Goal: Task Accomplishment & Management: Use online tool/utility

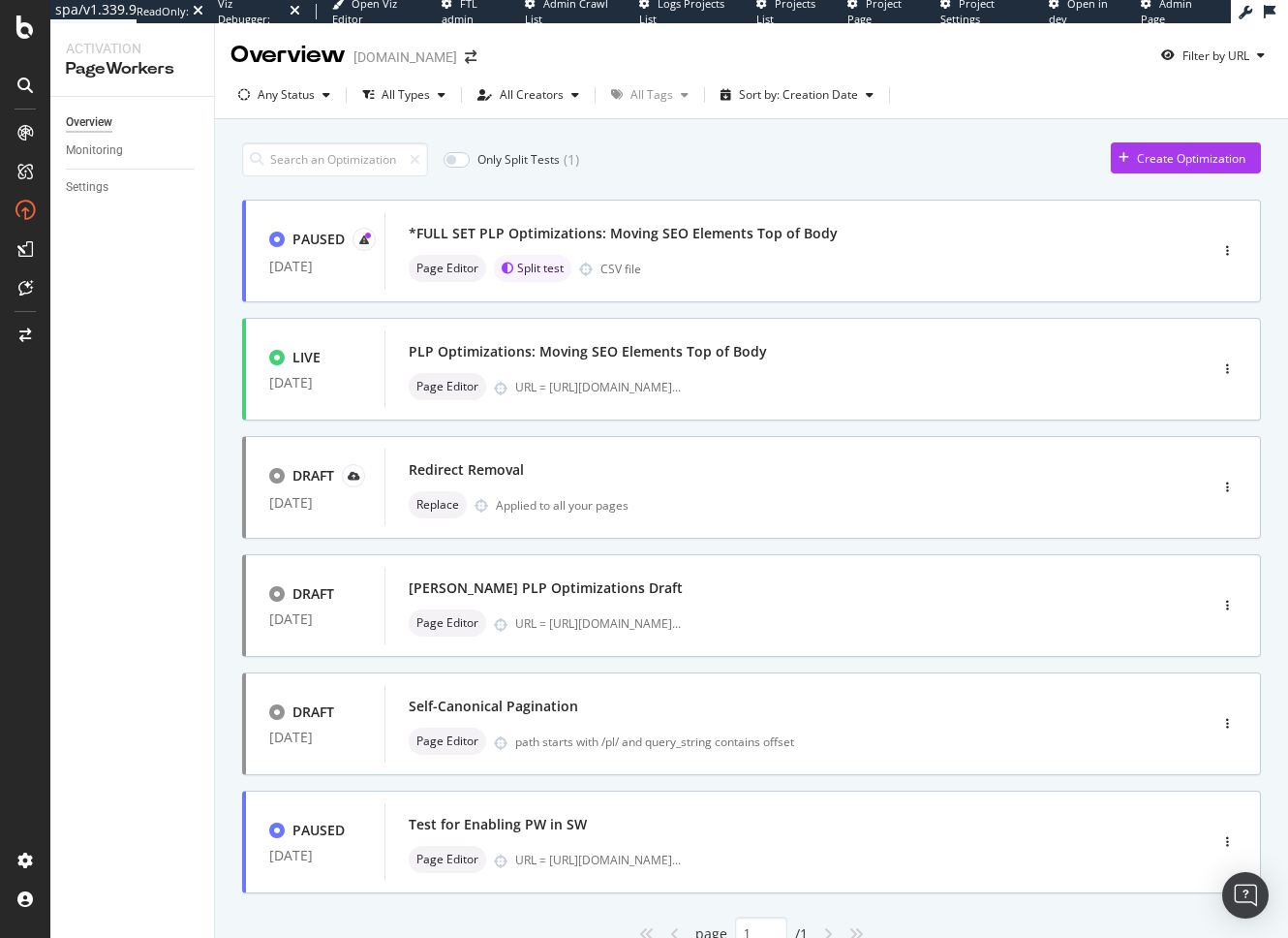
drag, startPoint x: 703, startPoint y: 175, endPoint x: 705, endPoint y: 184, distance: 9.2
click at [703, 175] on div "Only Split Tests ( 1 ) Create Optimization" at bounding box center [751, 160] width 1019 height 34
click at [1223, 254] on div "button" at bounding box center [1227, 251] width 18 height 12
click at [1185, 293] on div "Edit" at bounding box center [1190, 288] width 20 height 17
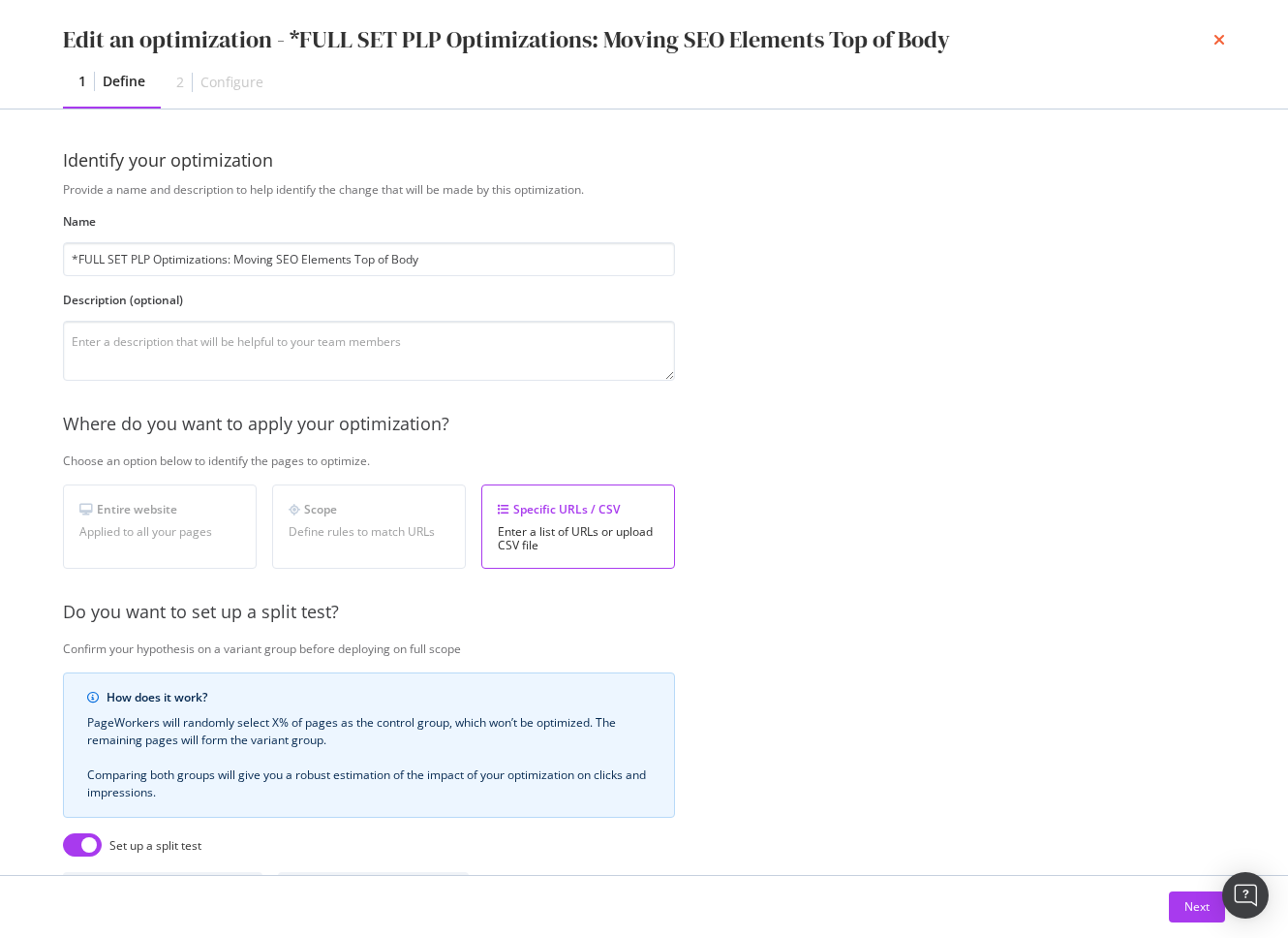
click at [1224, 45] on icon "times" at bounding box center [1219, 40] width 12 height 16
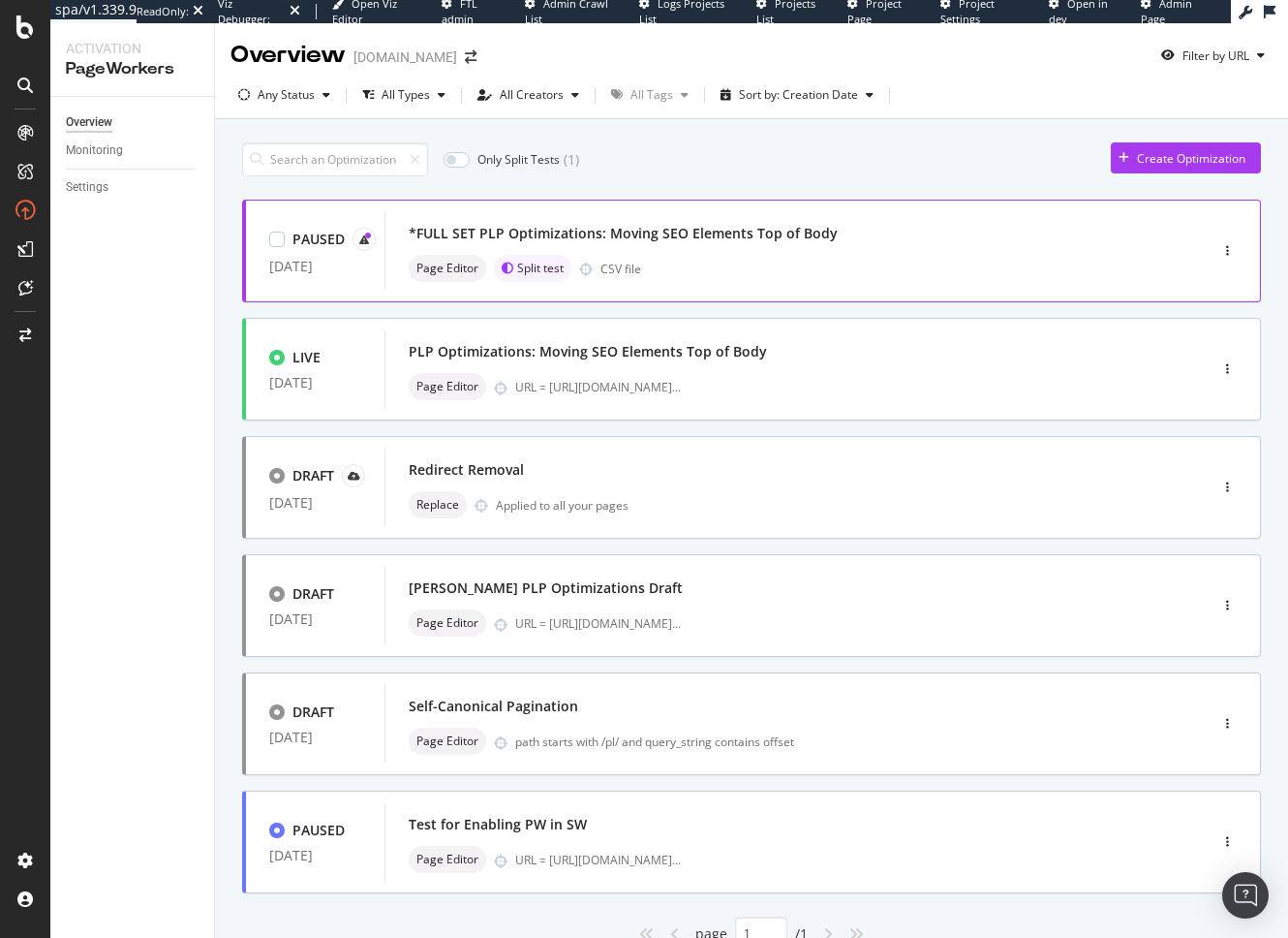
click at [858, 265] on div "Page Editor Split test CSV file" at bounding box center [767, 267] width 716 height 27
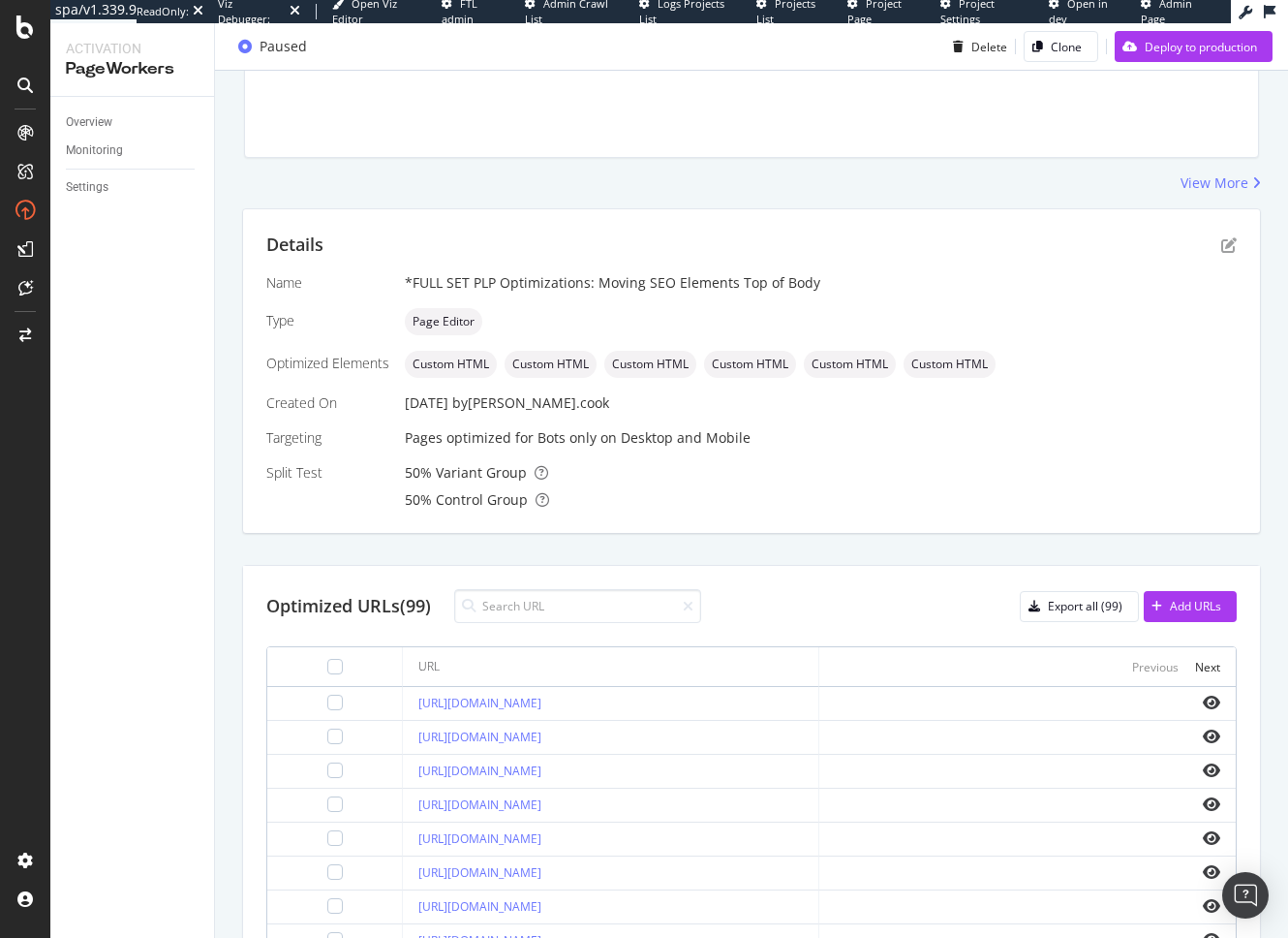
scroll to position [453, 0]
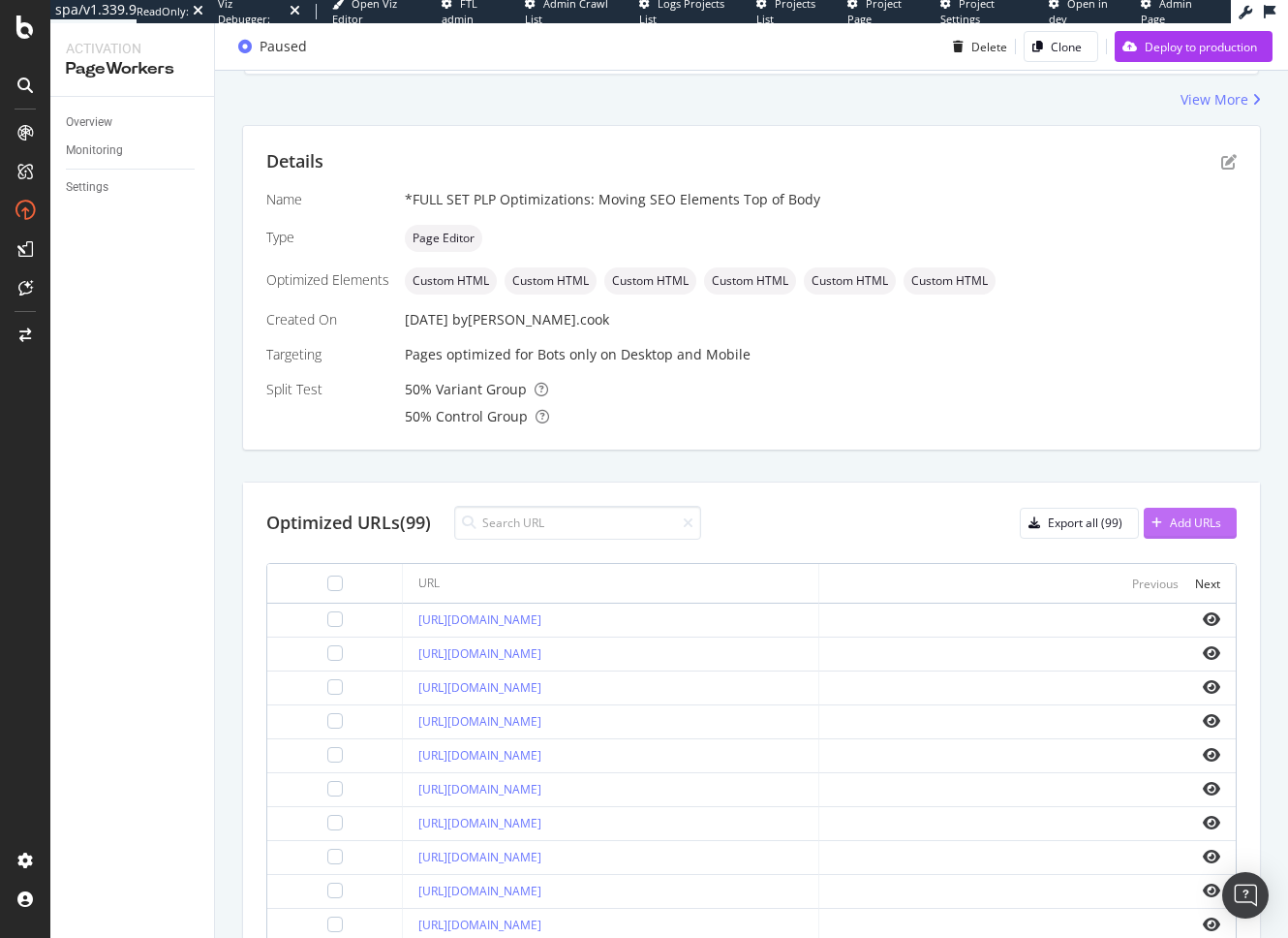
click at [1175, 525] on div "Add URLs" at bounding box center [1195, 522] width 51 height 17
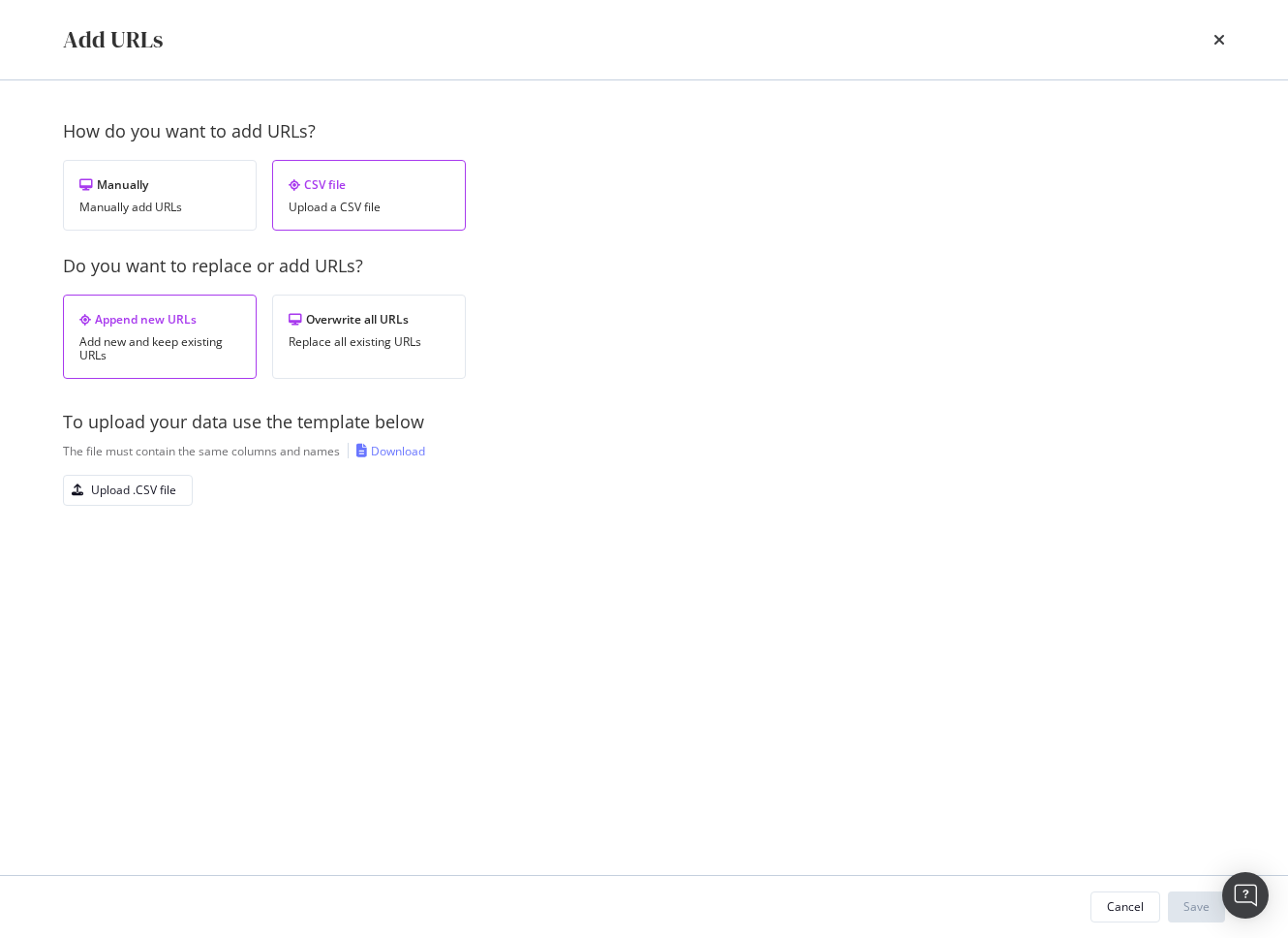
drag, startPoint x: 557, startPoint y: 476, endPoint x: 527, endPoint y: 12, distance: 465.0
click at [556, 475] on div "Upload .CSV file" at bounding box center [644, 490] width 1162 height 31
click at [421, 453] on div "Download" at bounding box center [398, 451] width 54 height 17
click at [358, 345] on div "Replace all existing URLs" at bounding box center [368, 342] width 161 height 14
click at [146, 491] on div "Upload .CSV file" at bounding box center [133, 489] width 85 height 17
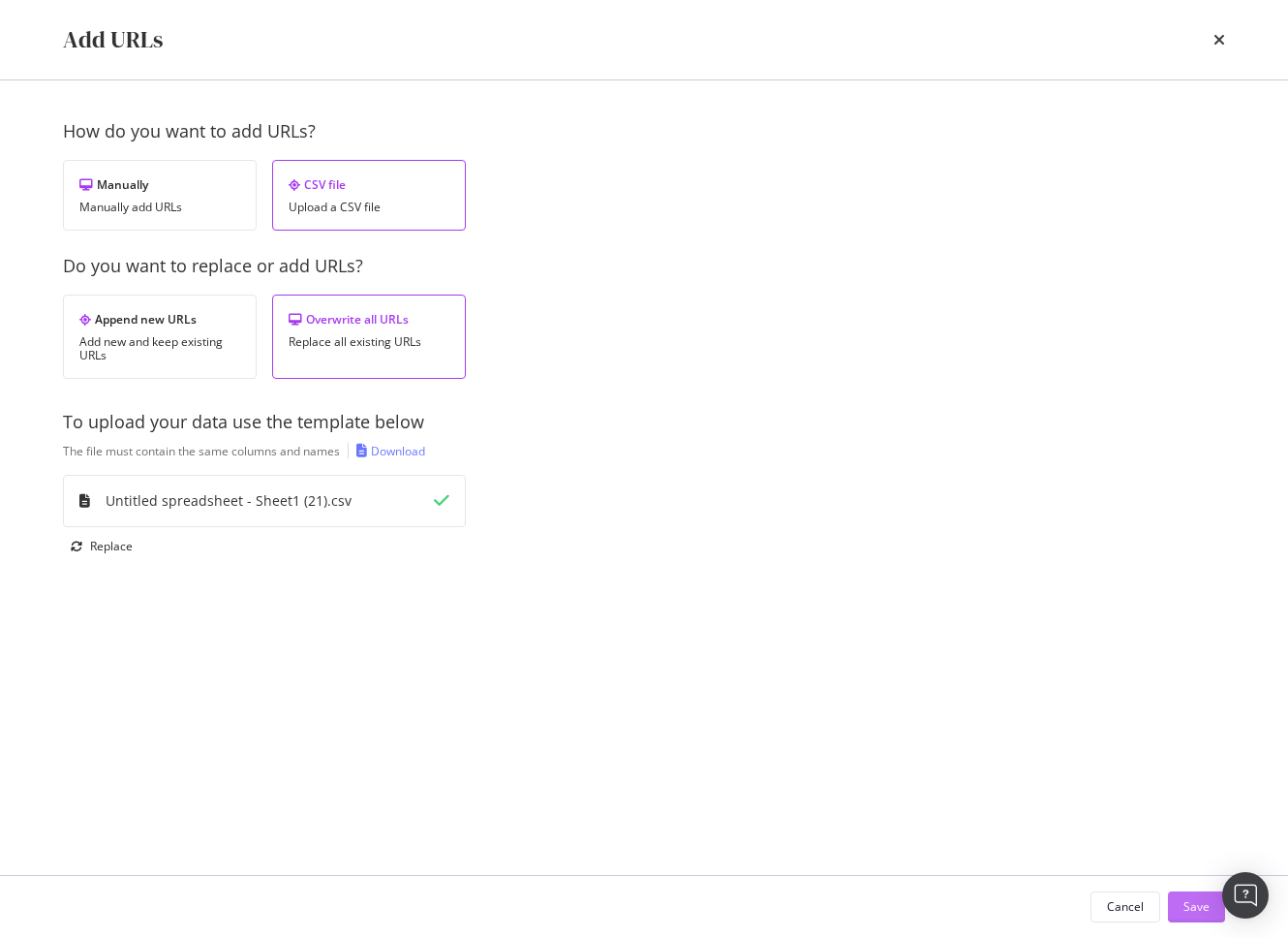
click at [1179, 914] on button "Save" at bounding box center [1196, 906] width 57 height 31
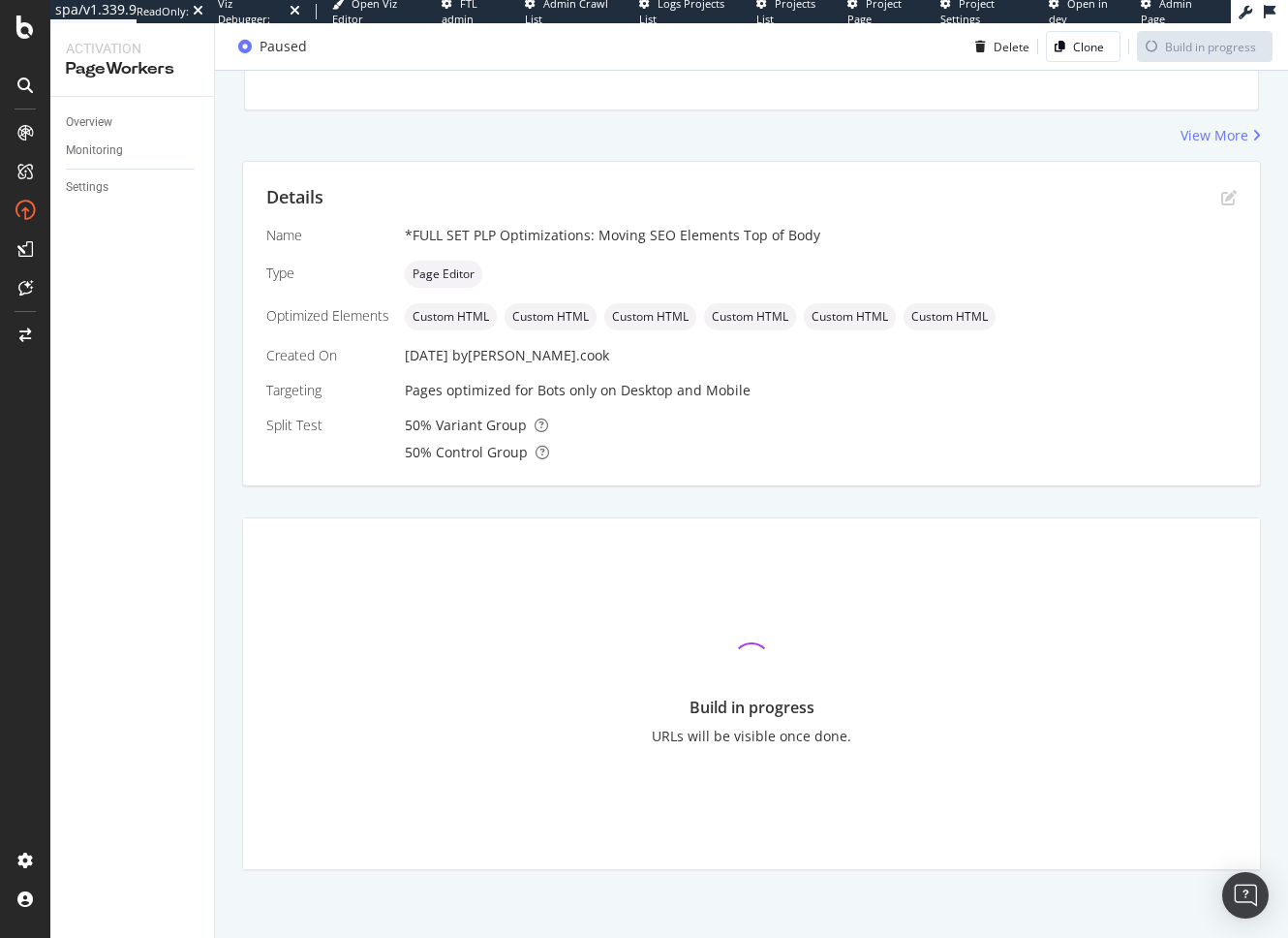
scroll to position [280, 0]
click at [693, 493] on div "Details Name *FULL SET PLP Optimizations: Moving SEO Elements Top of Body Type …" at bounding box center [751, 515] width 1019 height 709
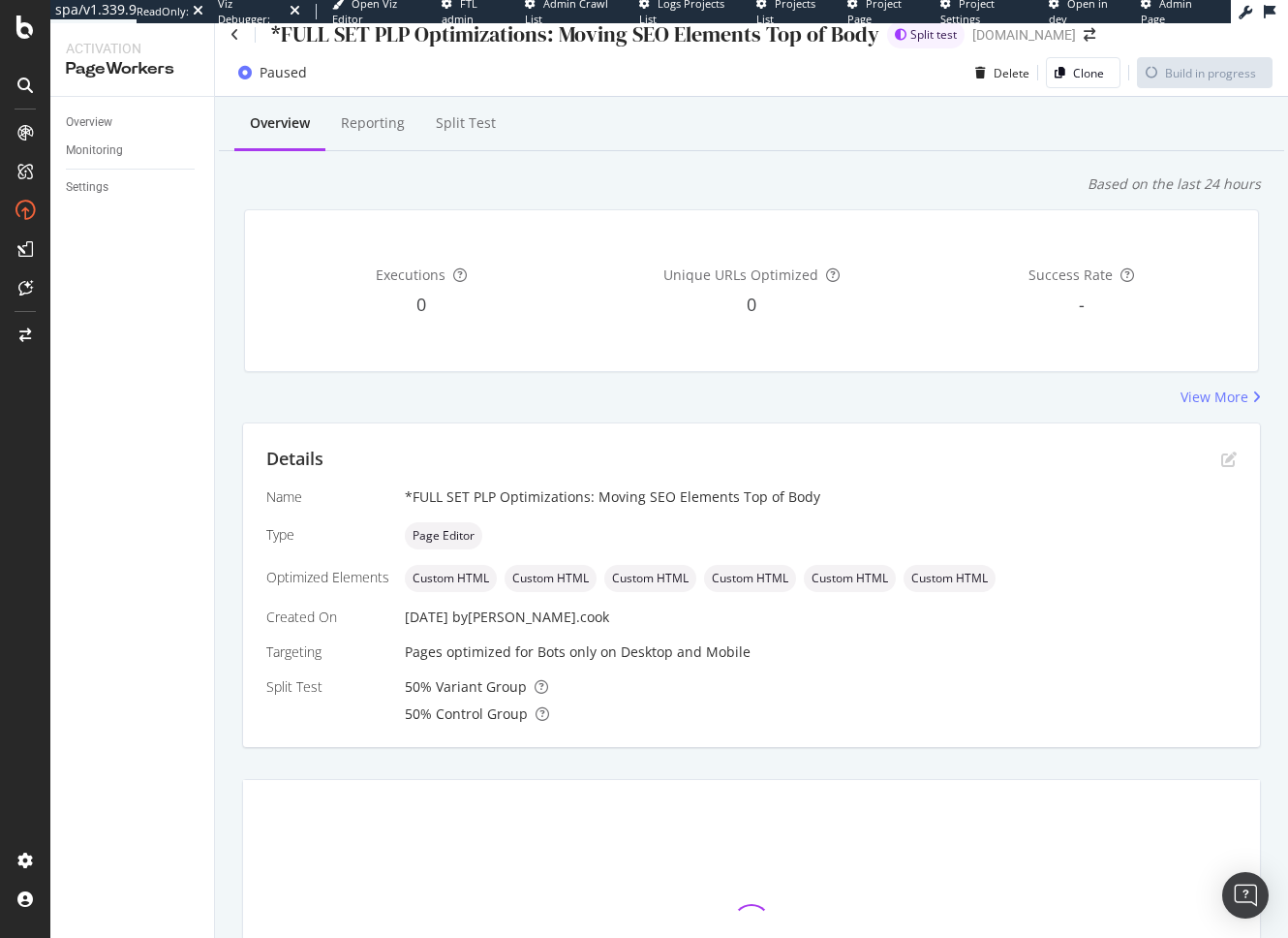
scroll to position [0, 0]
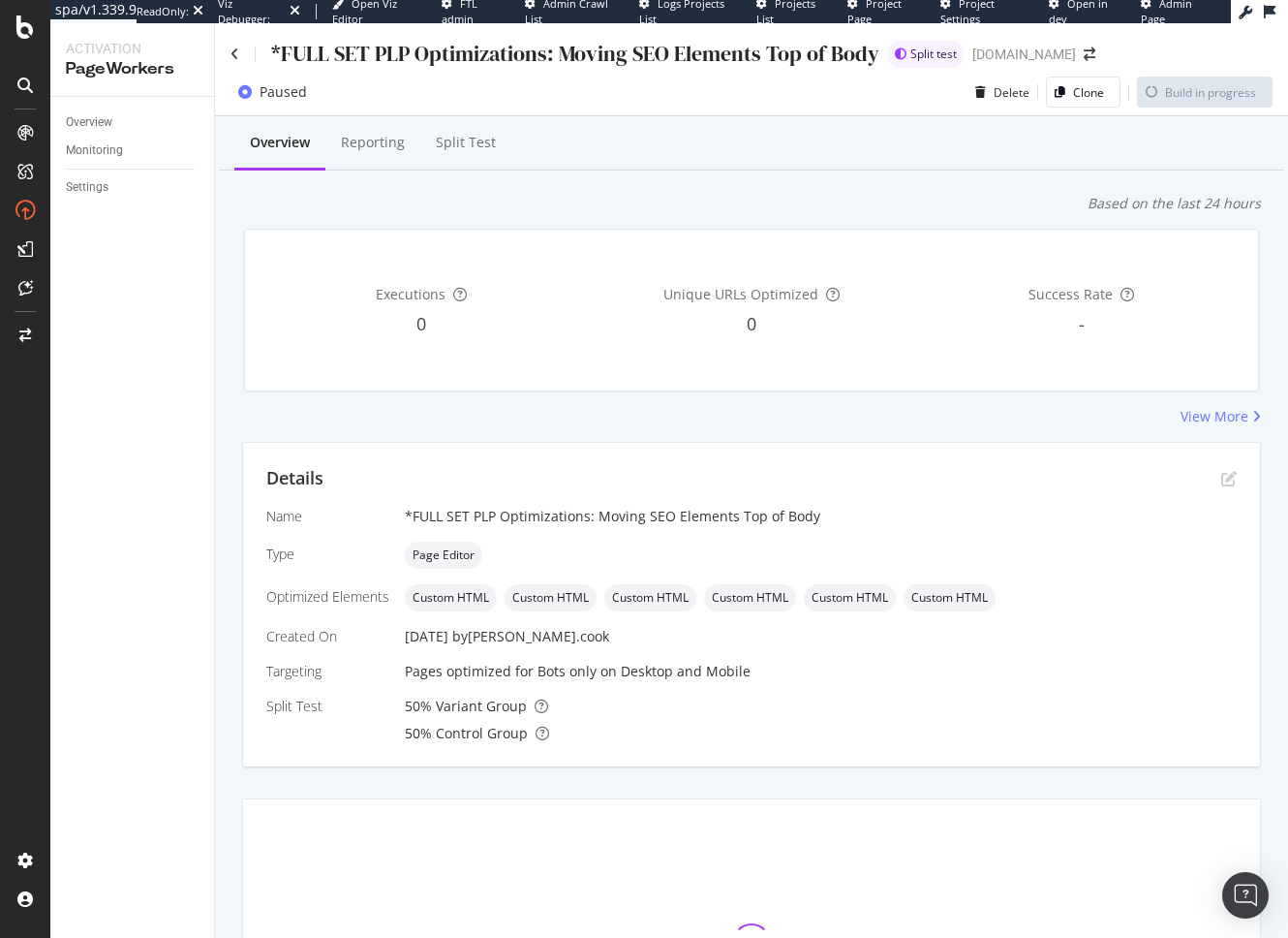
drag, startPoint x: 725, startPoint y: 422, endPoint x: 717, endPoint y: 429, distance: 10.6
click at [725, 422] on div "View More" at bounding box center [751, 416] width 1019 height 19
drag, startPoint x: 736, startPoint y: 196, endPoint x: 581, endPoint y: 171, distance: 157.0
click at [736, 196] on div "Based on the last 24 hours" at bounding box center [751, 203] width 1019 height 19
click at [322, 55] on div "*FULL SET PLP Optimizations: Moving SEO Elements Top of Body" at bounding box center [576, 54] width 609 height 30
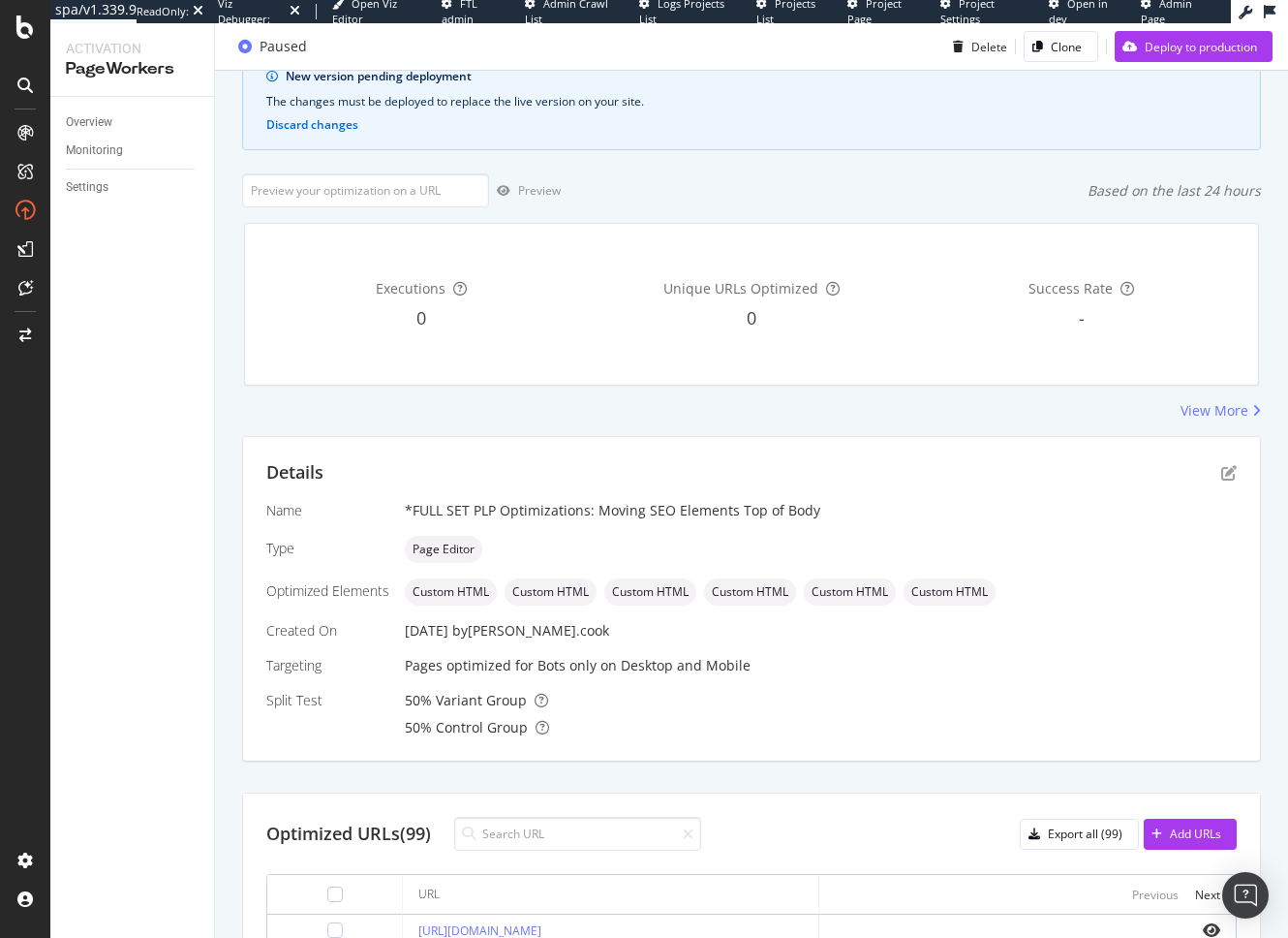
scroll to position [337, 0]
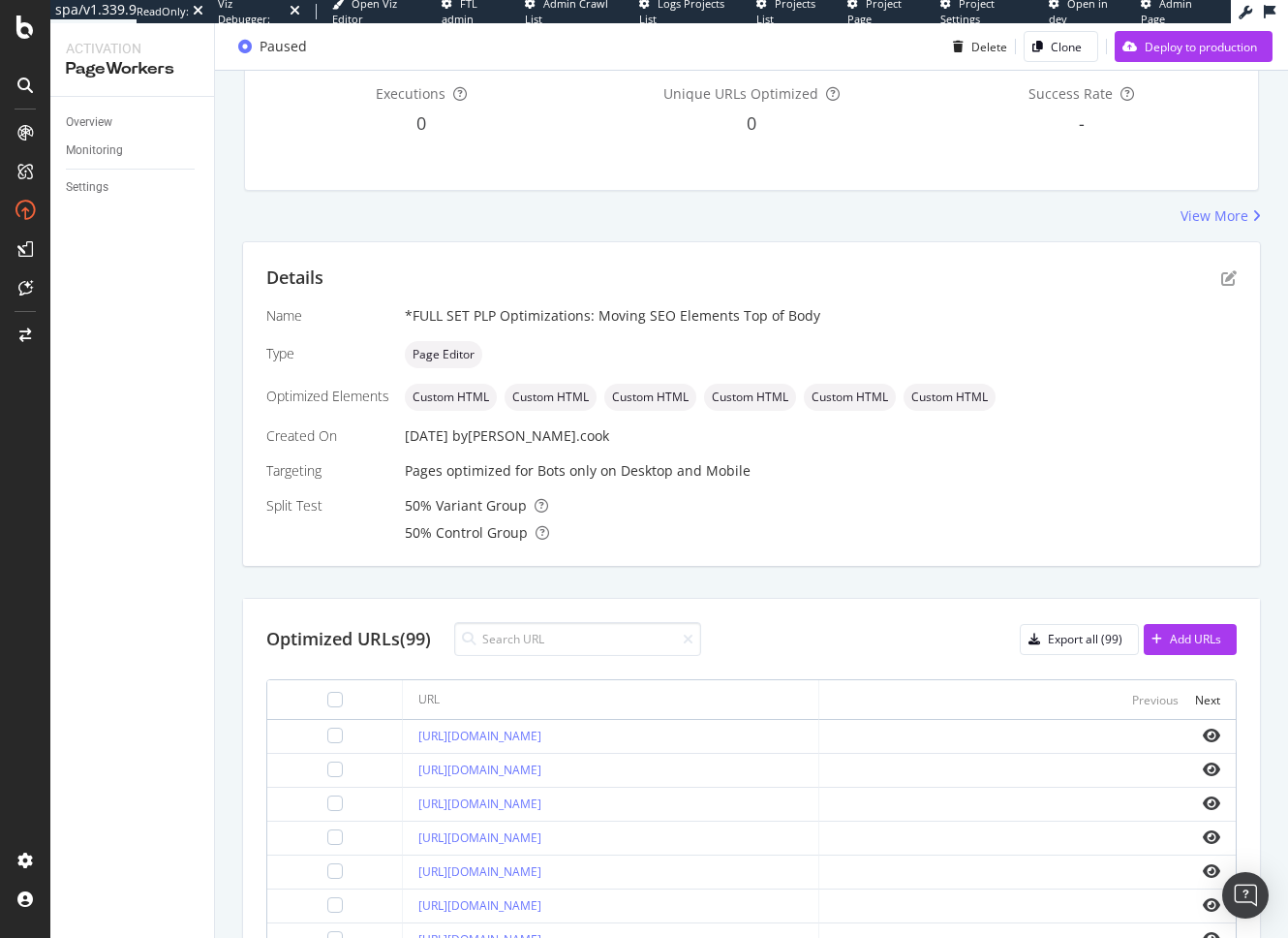
click at [795, 631] on div "Optimized URLs (99) Export all (99) Add URLs" at bounding box center [751, 639] width 971 height 34
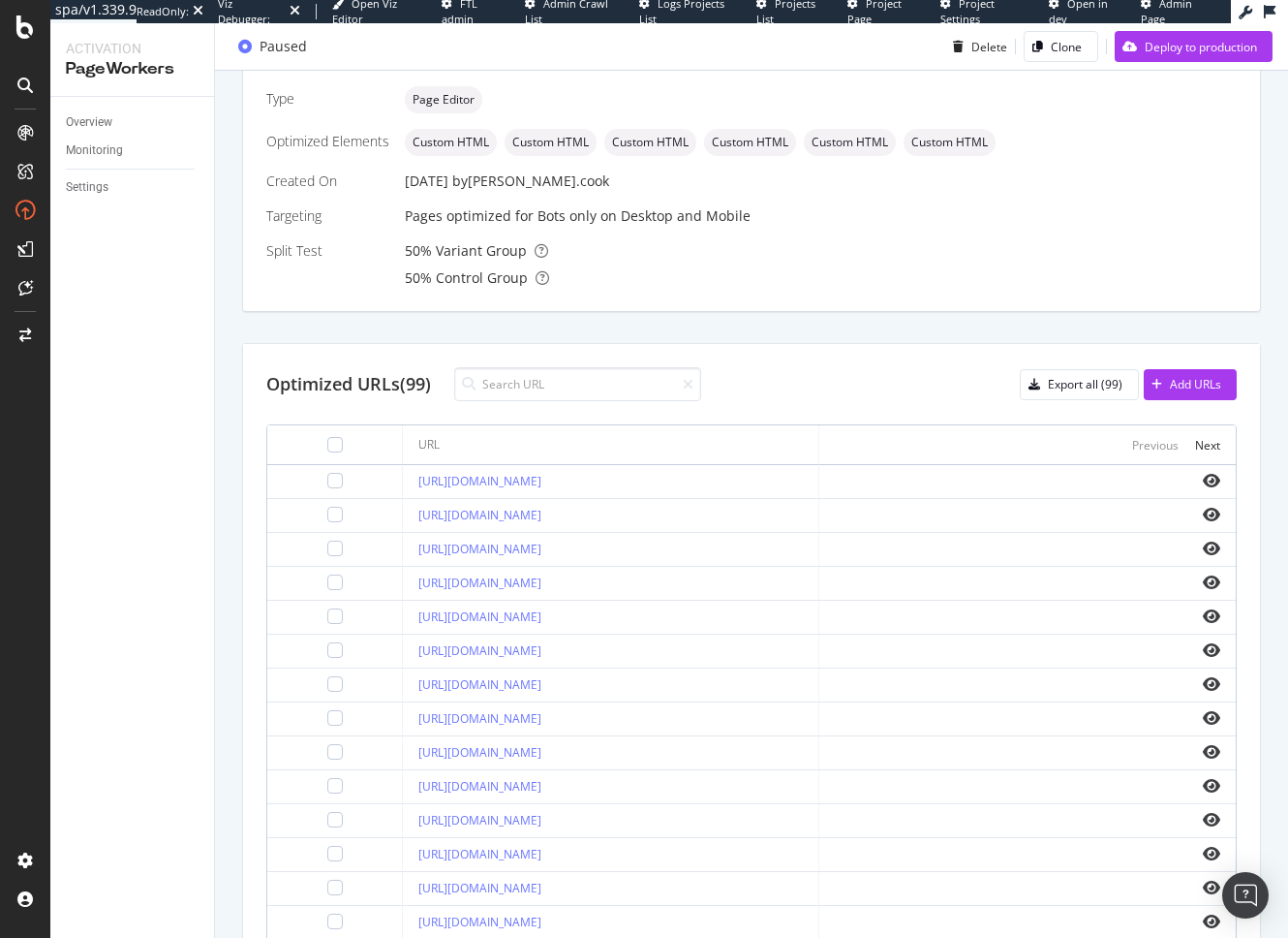
scroll to position [512, 0]
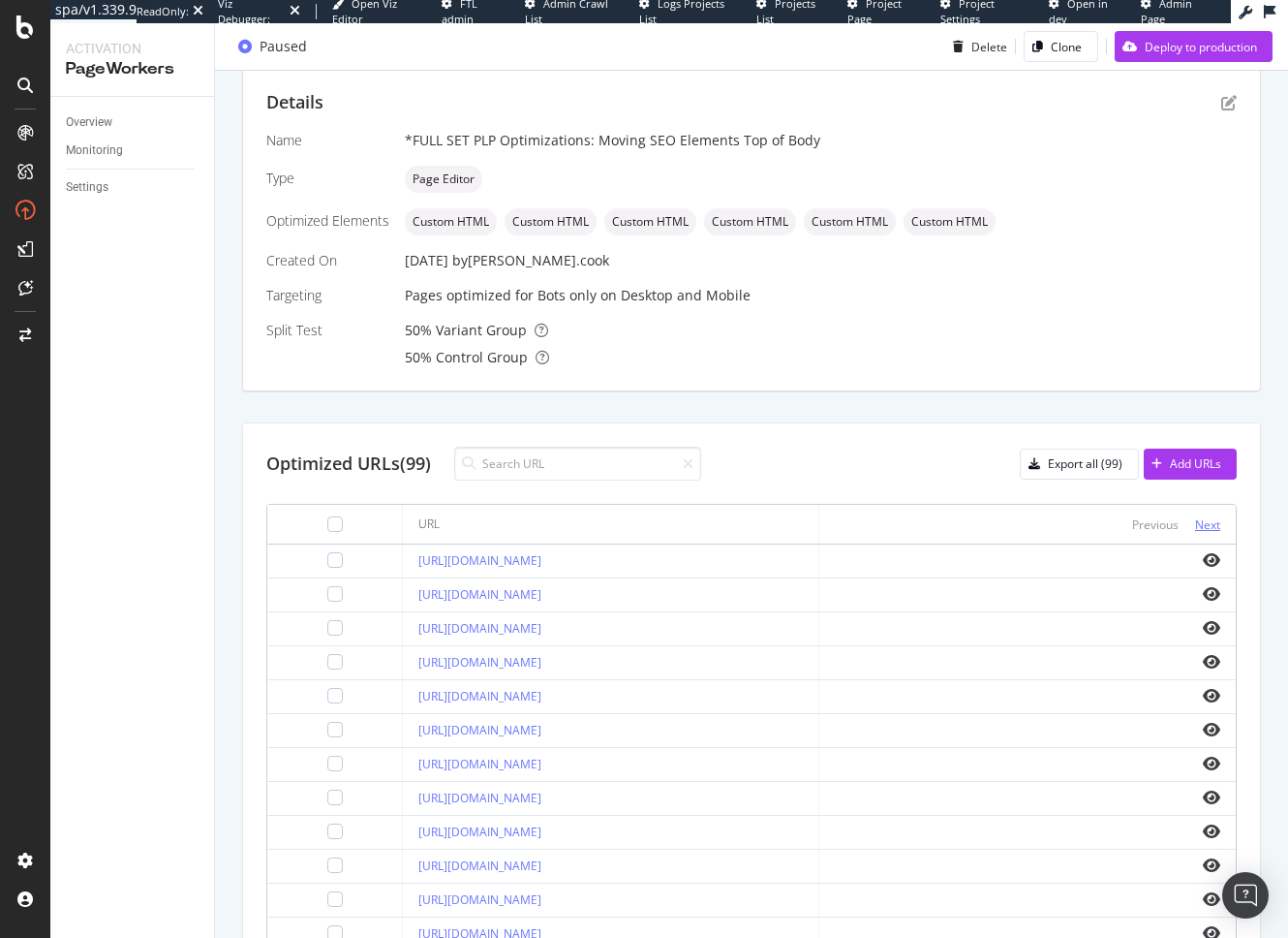
click at [1203, 520] on div "Next" at bounding box center [1207, 524] width 25 height 17
click at [1139, 533] on div "Previous" at bounding box center [1155, 523] width 47 height 21
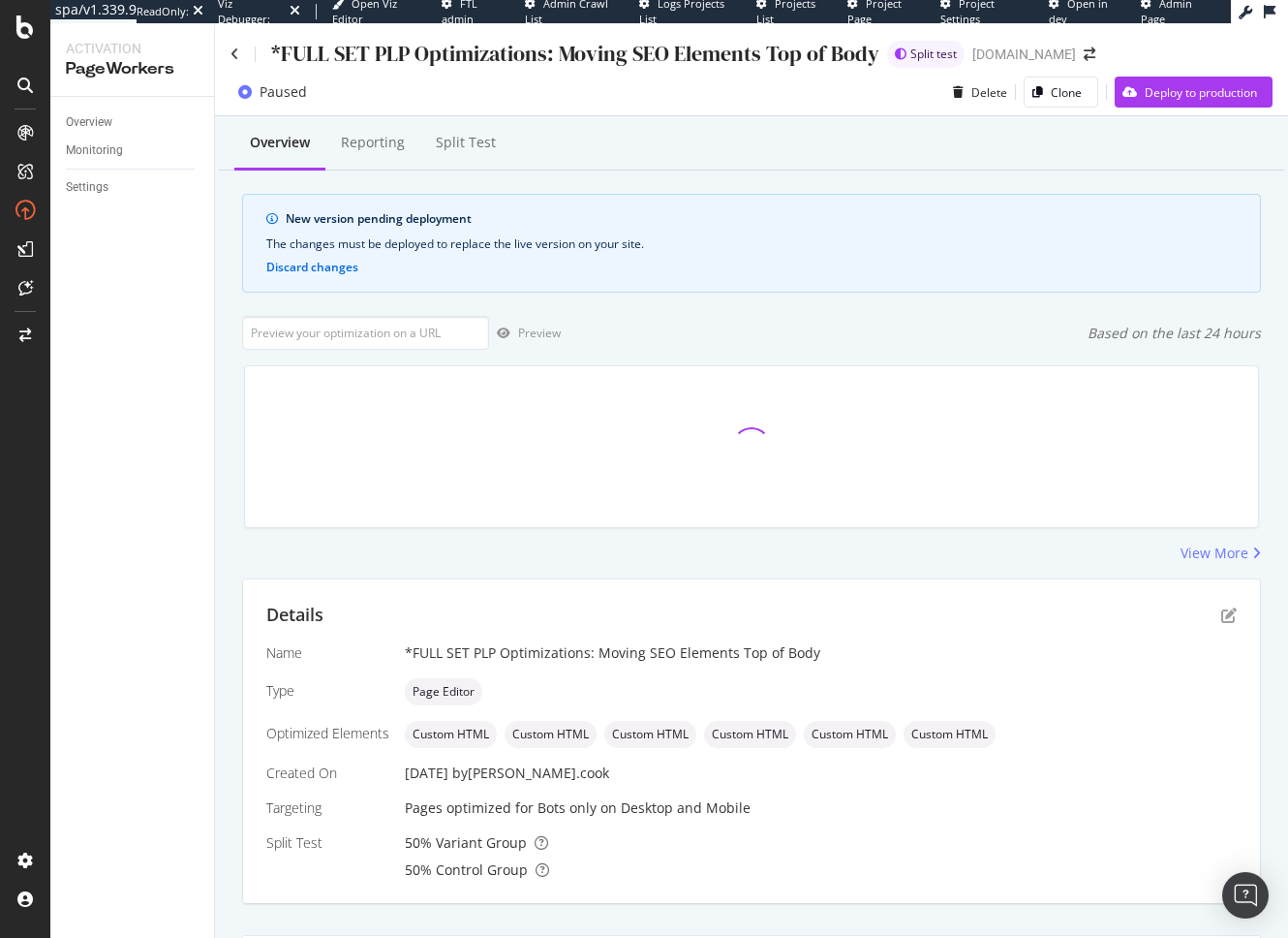
scroll to position [495, 0]
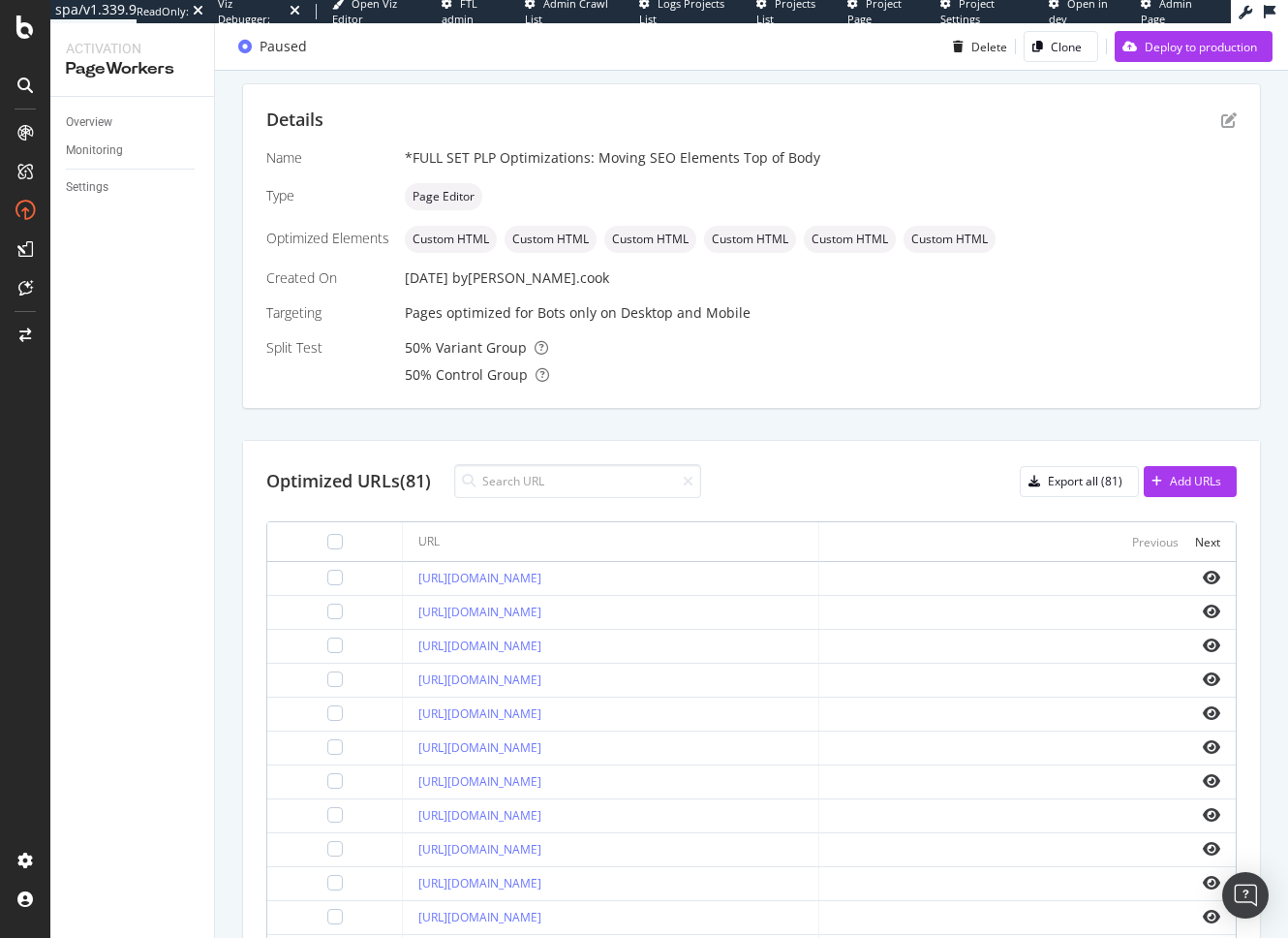
click at [841, 456] on div "Optimized URLs (81) Export all (81) Add URLs URL Previous Next https://www.lowe…" at bounding box center [751, 767] width 1017 height 654
click at [881, 486] on div "Optimized URLs (81) Export all (81) Add URLs" at bounding box center [751, 481] width 971 height 34
click at [1059, 479] on div "Export all (81)" at bounding box center [1084, 481] width 75 height 17
click at [1176, 485] on div "Add URLs" at bounding box center [1195, 481] width 51 height 17
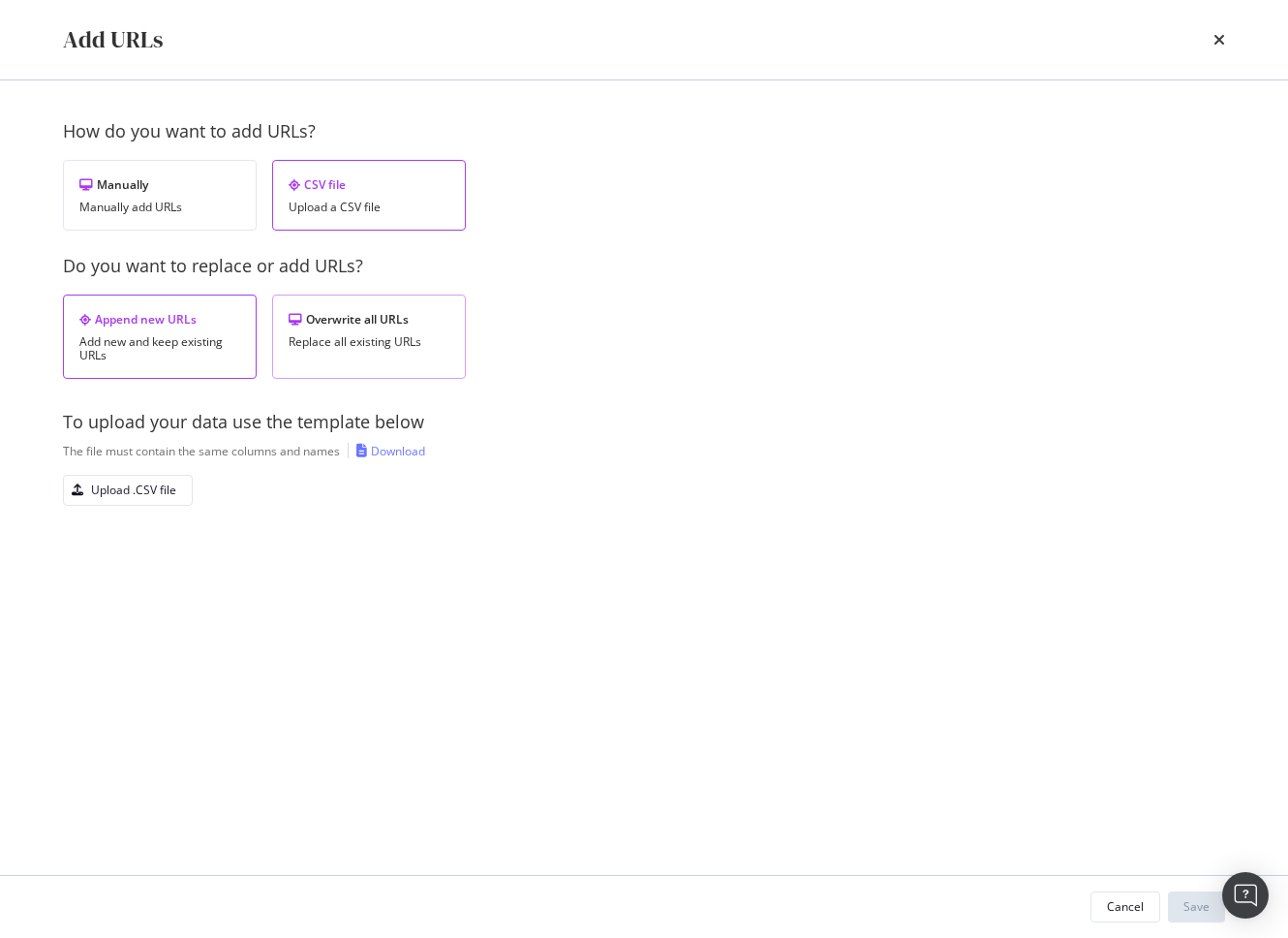
click at [319, 341] on div "Replace all existing URLs" at bounding box center [368, 342] width 161 height 14
click at [370, 187] on div "CSV file" at bounding box center [368, 185] width 161 height 17
click at [734, 312] on div "Append new URLs Add new and keep existing URLs Overwrite all URLs Replace all e…" at bounding box center [644, 336] width 1162 height 84
click at [1218, 38] on icon "times" at bounding box center [1219, 40] width 12 height 16
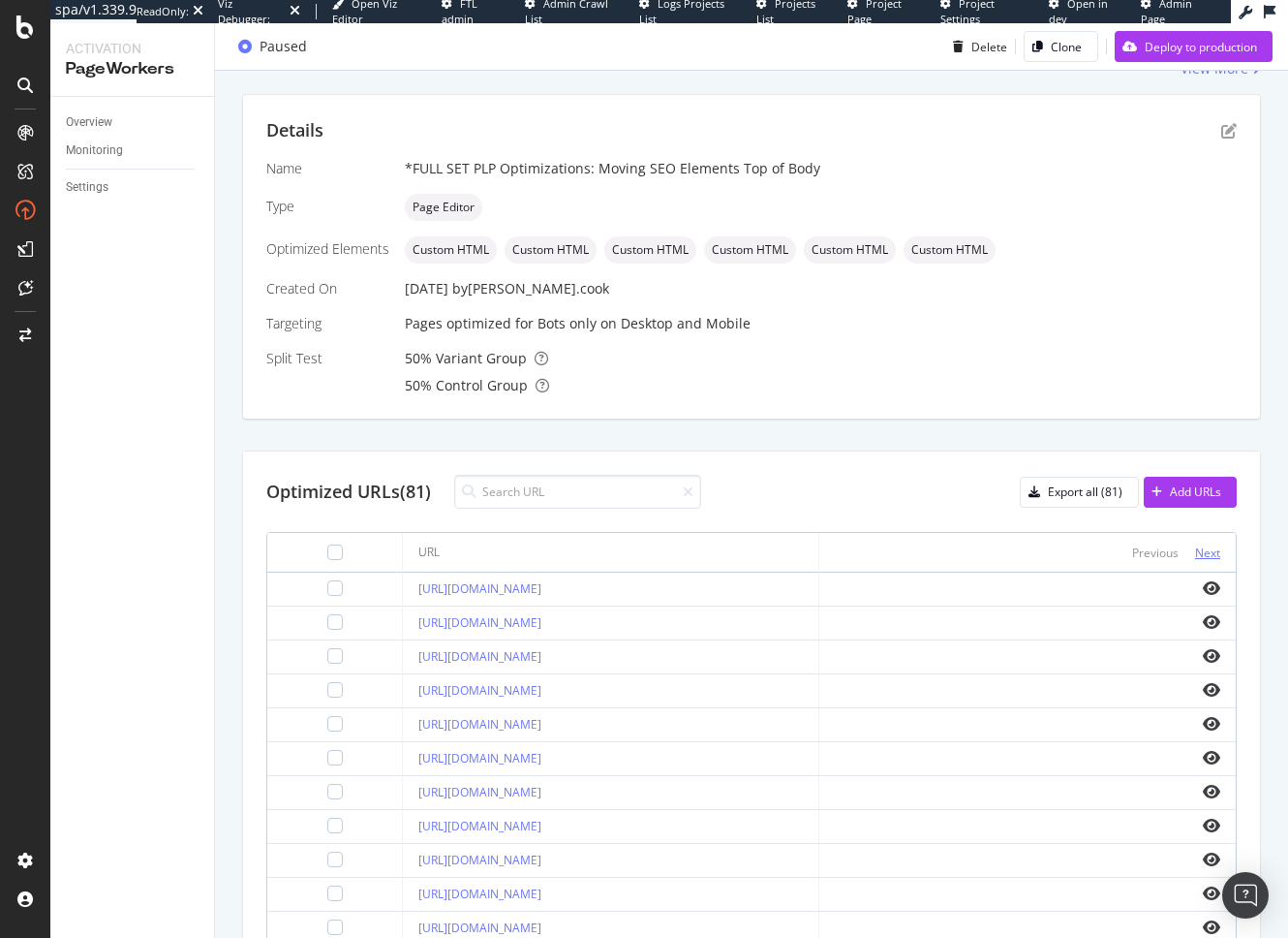
scroll to position [677, 0]
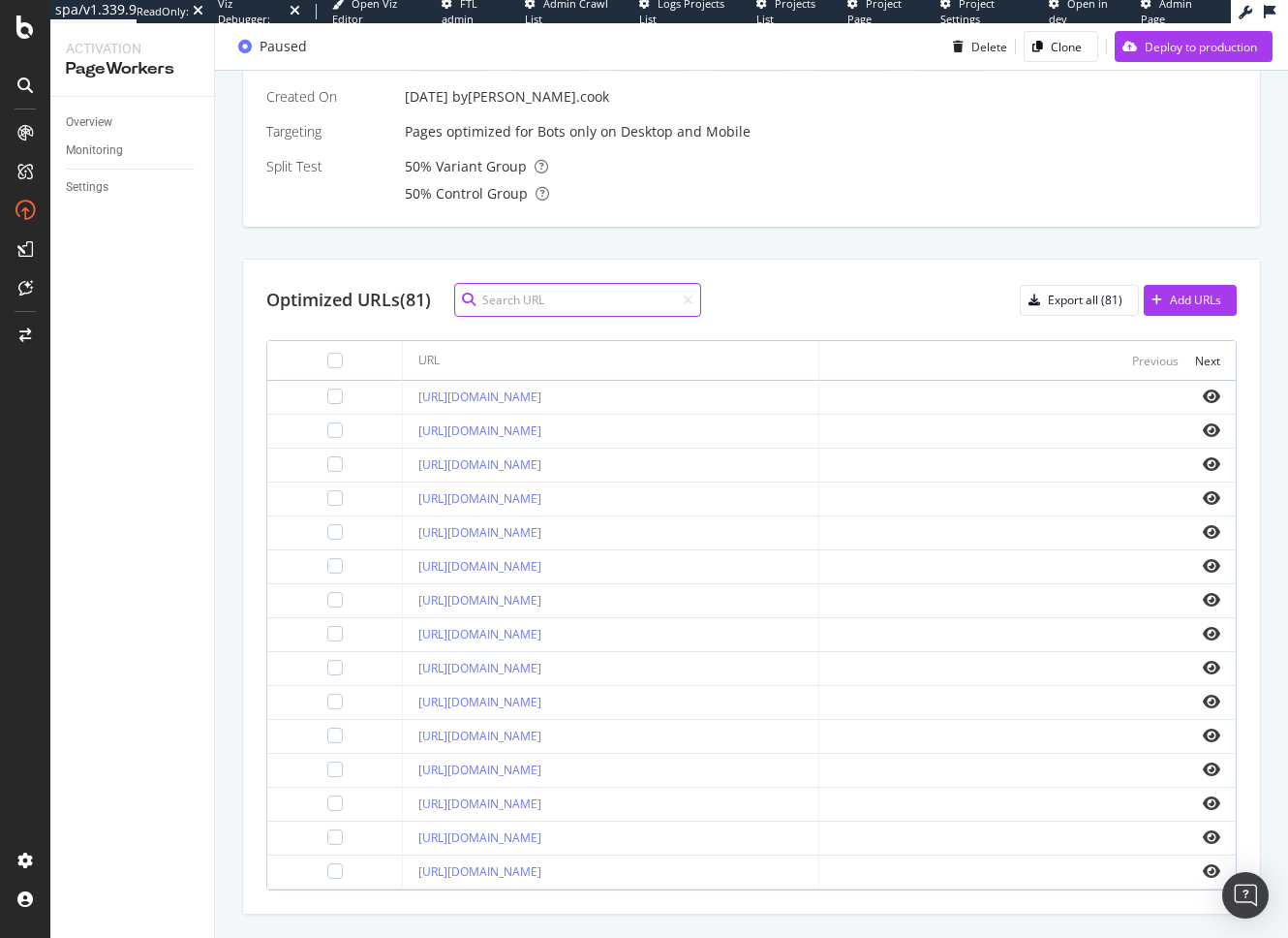
click at [577, 290] on input at bounding box center [578, 299] width 247 height 34
paste input "moulding/moulding-accents/rosettes/"
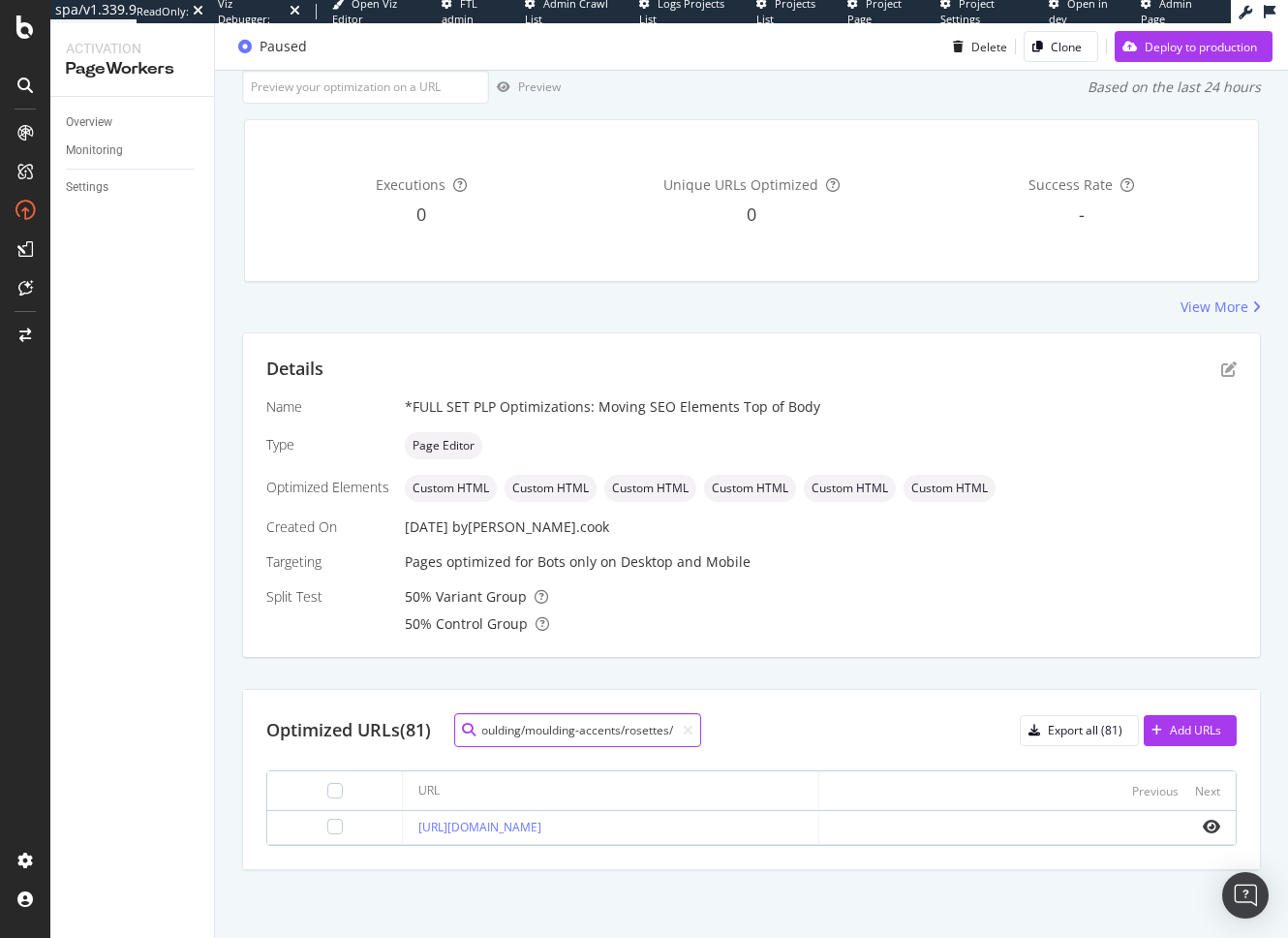
scroll to position [246, 0]
type input "moulding/moulding-accents/rosettes/"
drag, startPoint x: 848, startPoint y: 708, endPoint x: 642, endPoint y: 722, distance: 206.5
click at [847, 708] on div "Optimized URLs (81) moulding/moulding-accents/rosettes/ Export all (81) Add URL…" at bounding box center [751, 779] width 1017 height 180
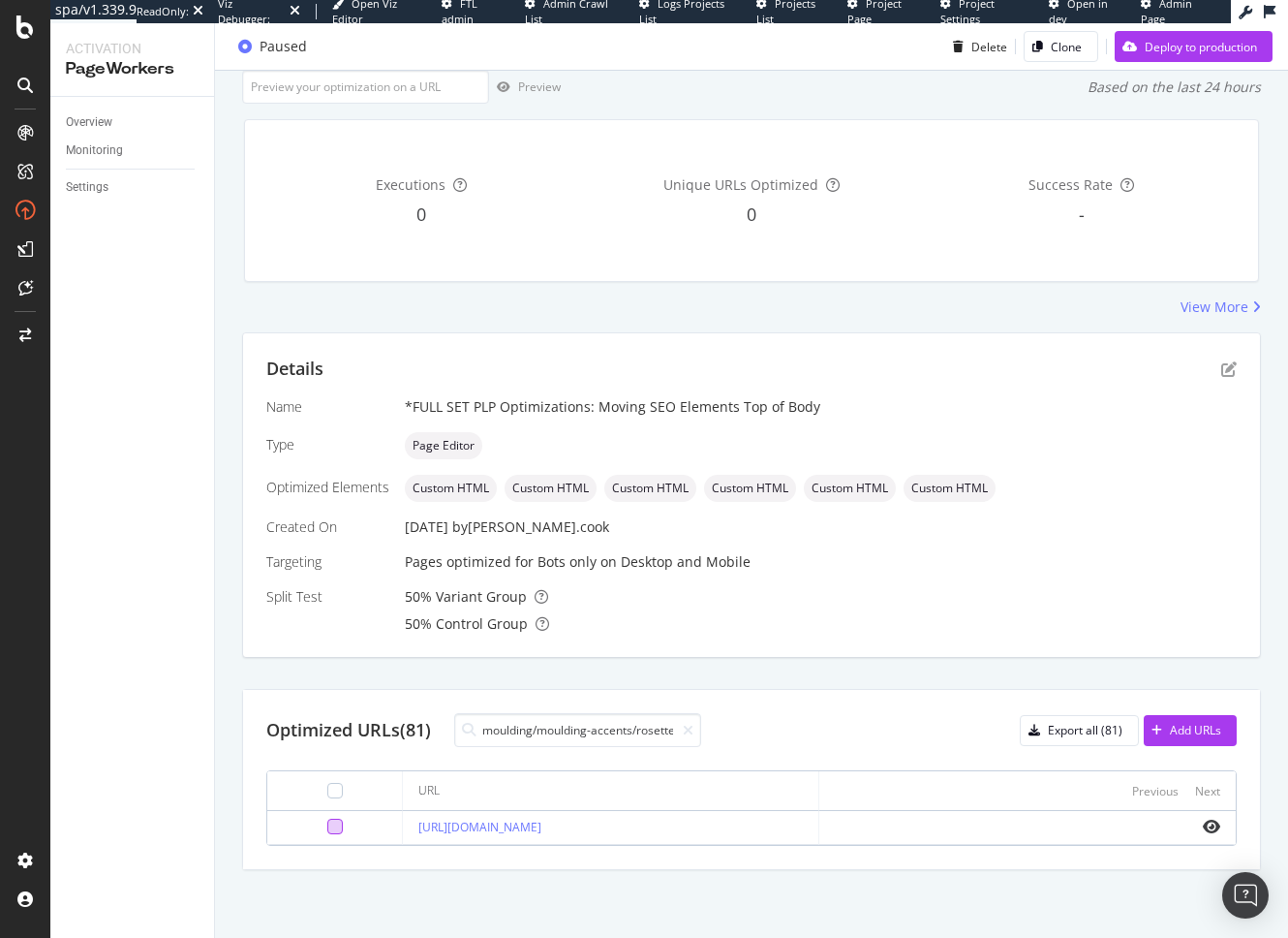
click at [327, 823] on div at bounding box center [335, 826] width 16 height 16
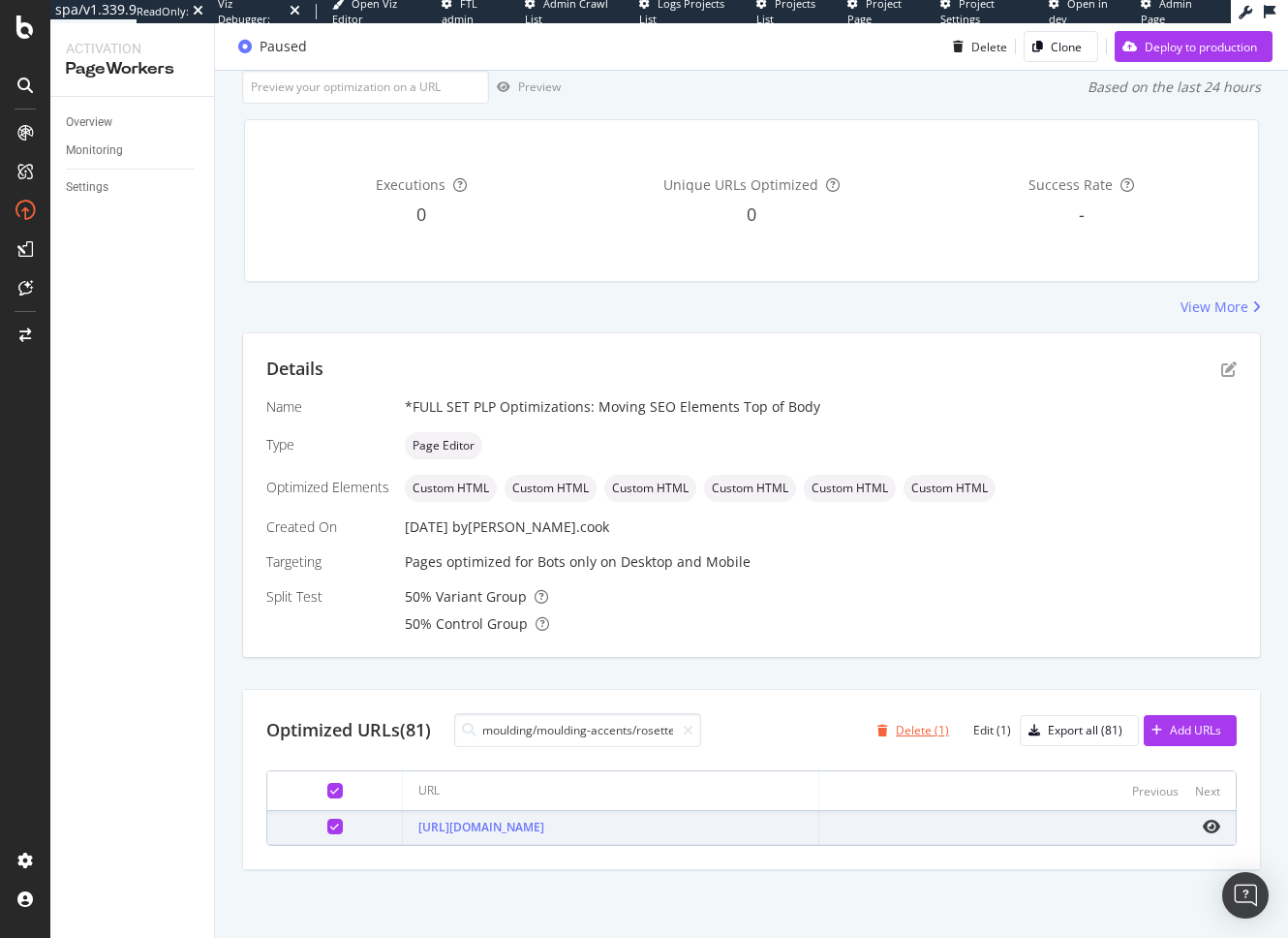
click at [909, 731] on div "Delete (1)" at bounding box center [922, 729] width 53 height 17
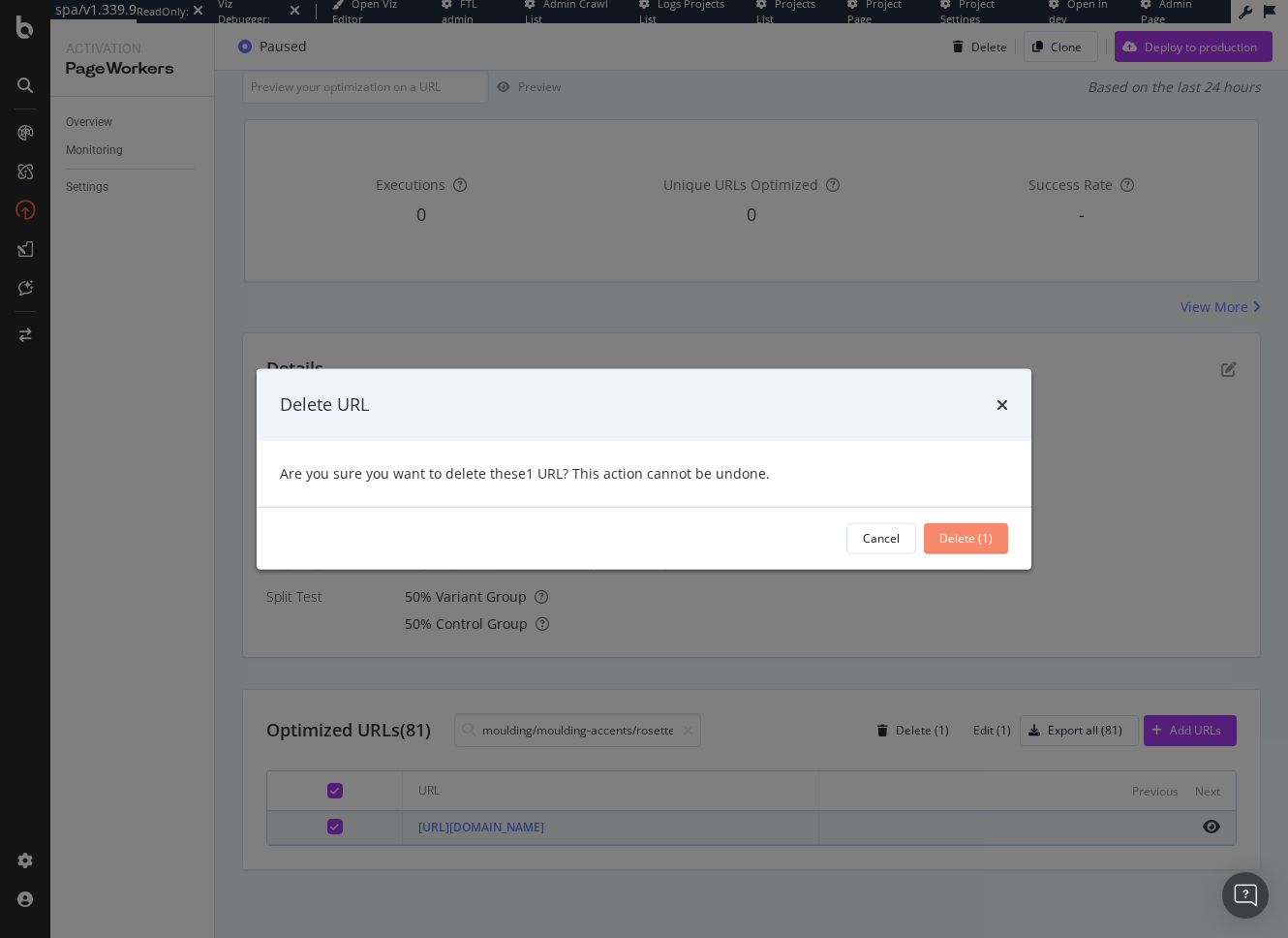
click at [963, 541] on div "Delete (1)" at bounding box center [966, 538] width 53 height 17
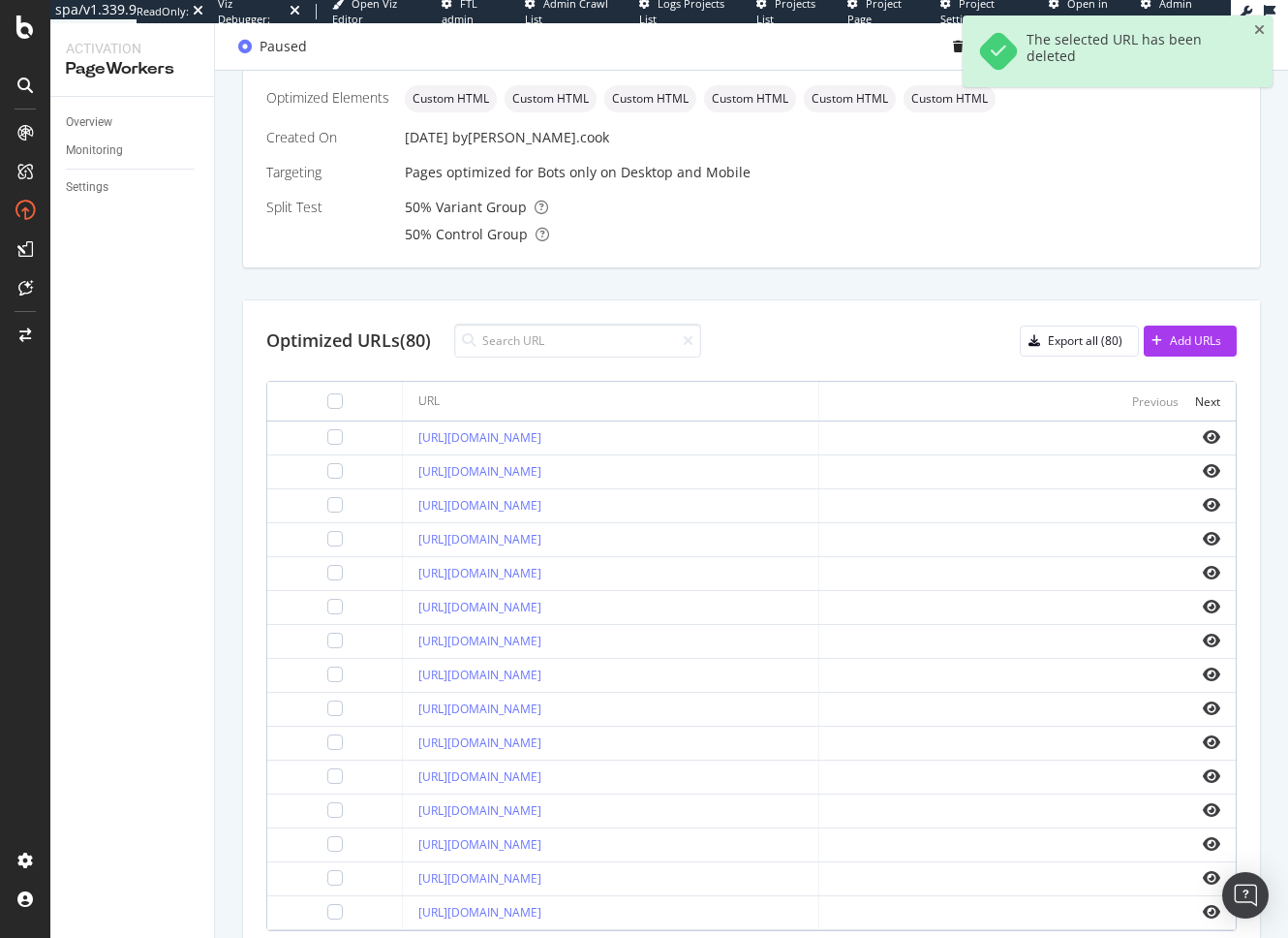
scroll to position [690, 0]
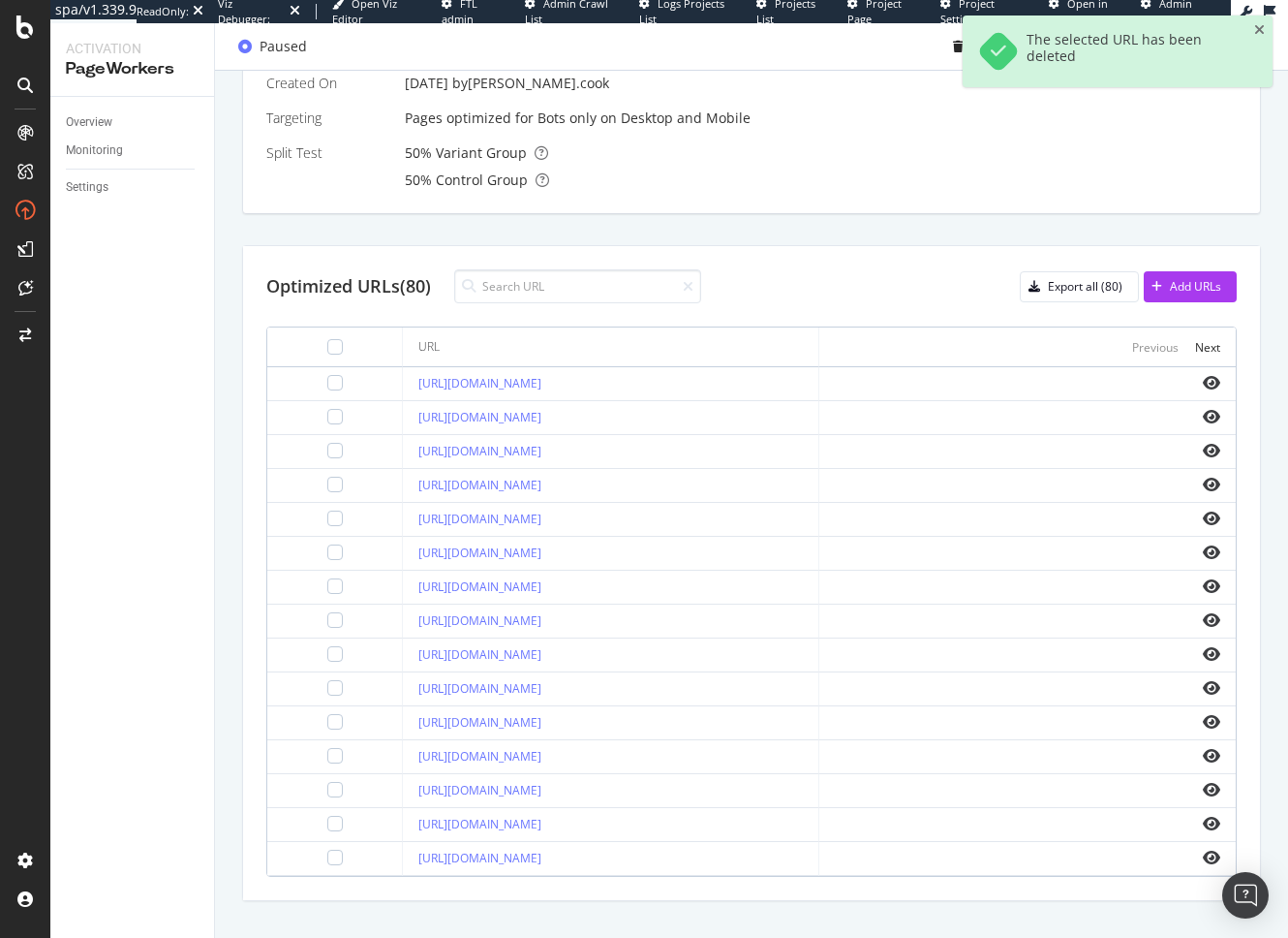
click at [911, 295] on div "Optimized URLs (80) Export all (80) Add URLs" at bounding box center [751, 286] width 971 height 34
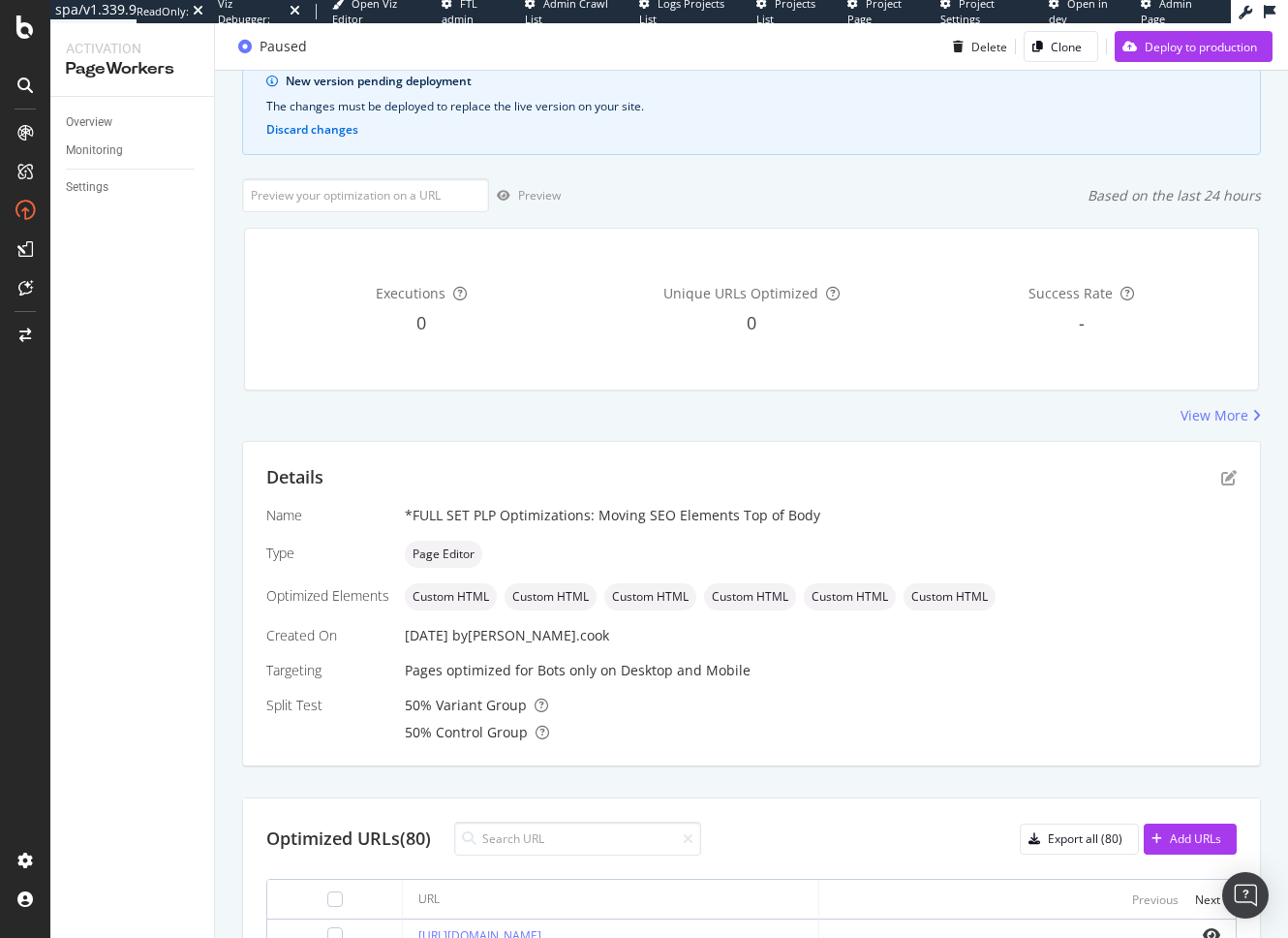
scroll to position [0, 0]
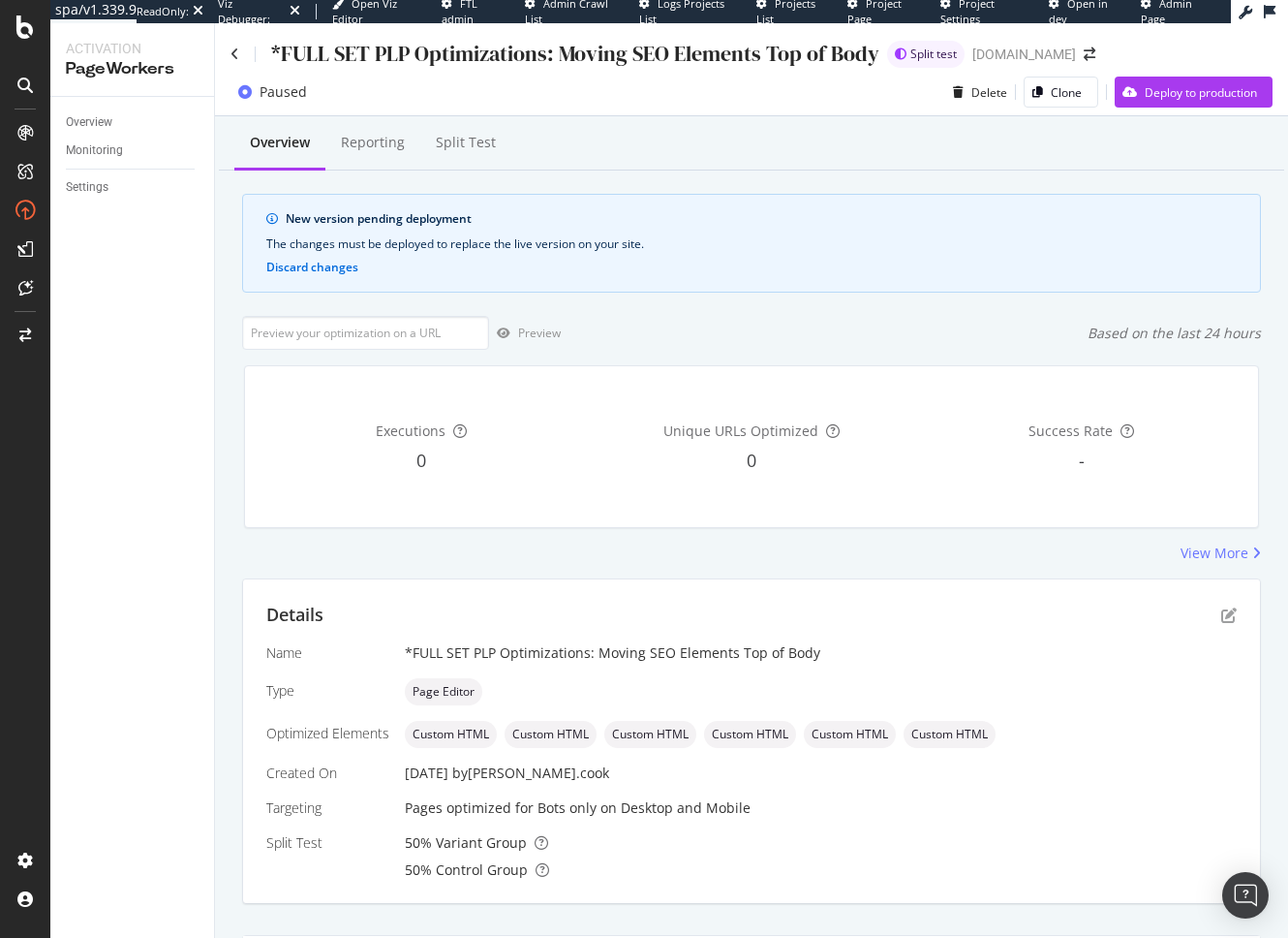
click at [813, 314] on div "Overview Reporting Split Test New version pending deployment The changes must b…" at bounding box center [750, 886] width 1073 height 1542
click at [819, 206] on div "New version pending deployment The changes must be deployed to replace the live…" at bounding box center [751, 242] width 1019 height 99
drag, startPoint x: 788, startPoint y: 346, endPoint x: 735, endPoint y: 321, distance: 58.6
click at [788, 346] on div "Preview Based on the last 24 hours" at bounding box center [751, 332] width 1019 height 34
click at [677, 151] on div "Overview Reporting Split Test" at bounding box center [751, 144] width 1066 height 52
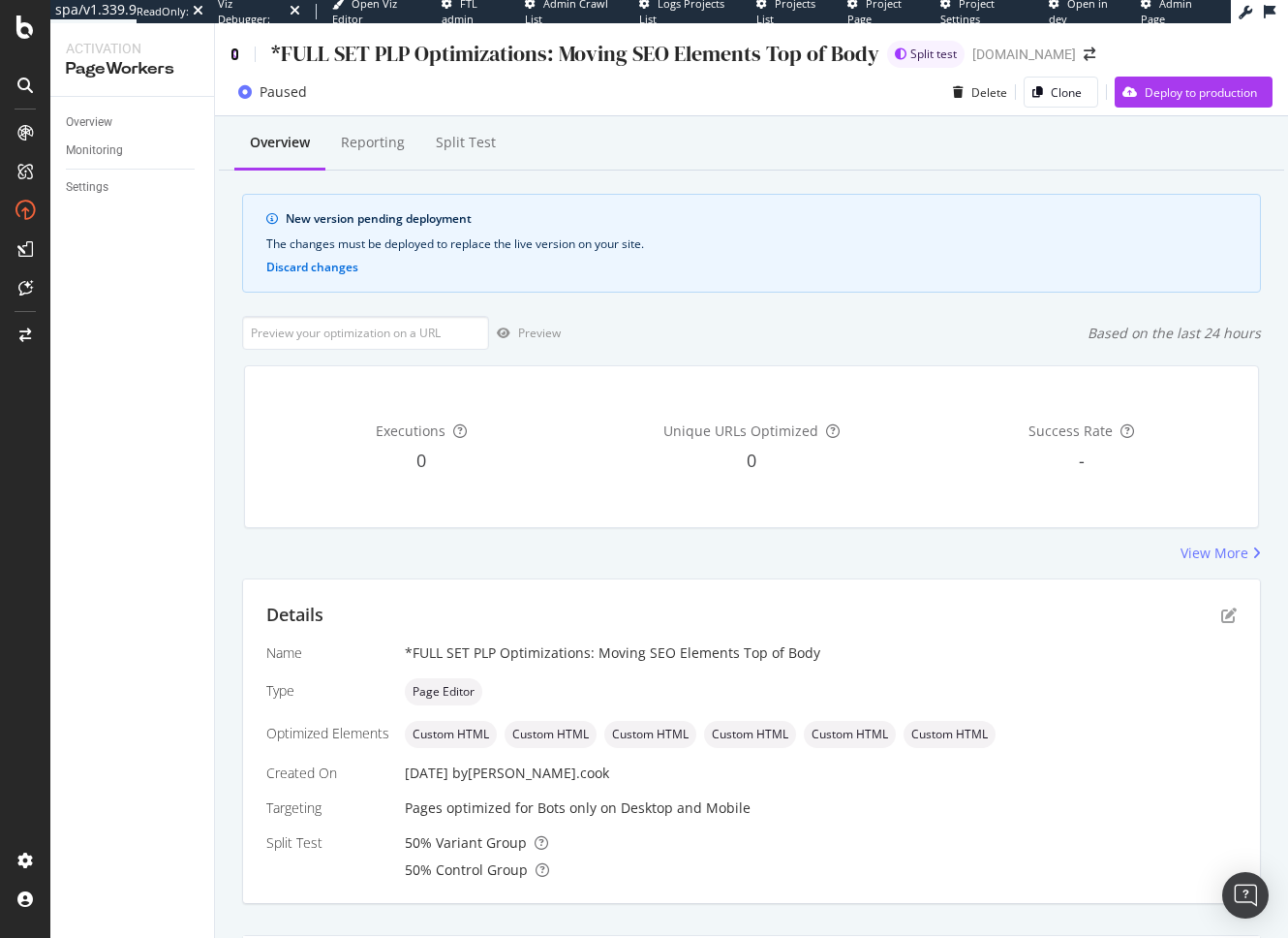
click at [230, 50] on icon at bounding box center [234, 55] width 9 height 14
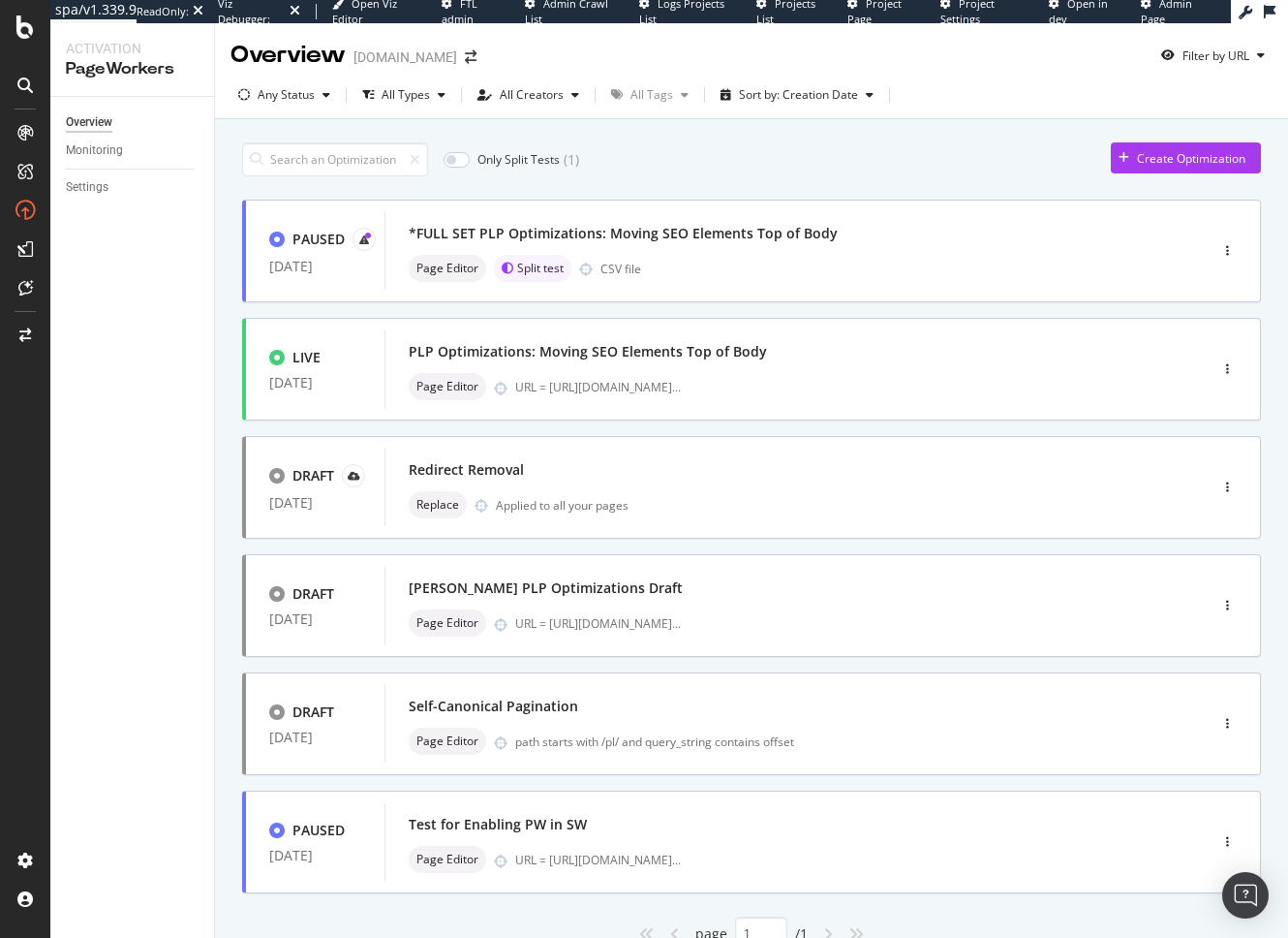
click at [223, 393] on div "Only Split Tests ( 1 ) Create Optimization PAUSED [DATE] *FULL SET PLP Optimiza…" at bounding box center [750, 568] width 1073 height 899
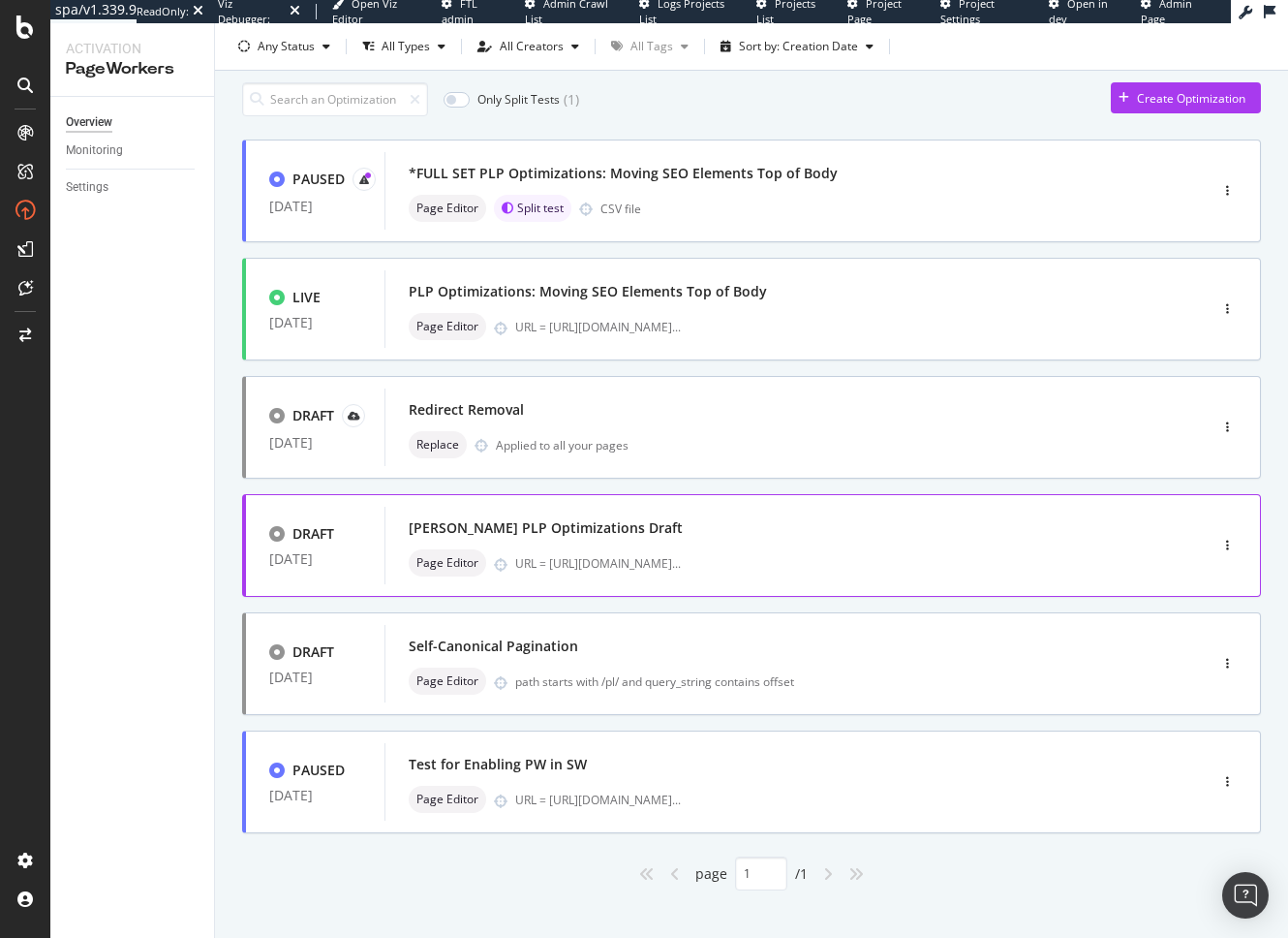
scroll to position [81, 0]
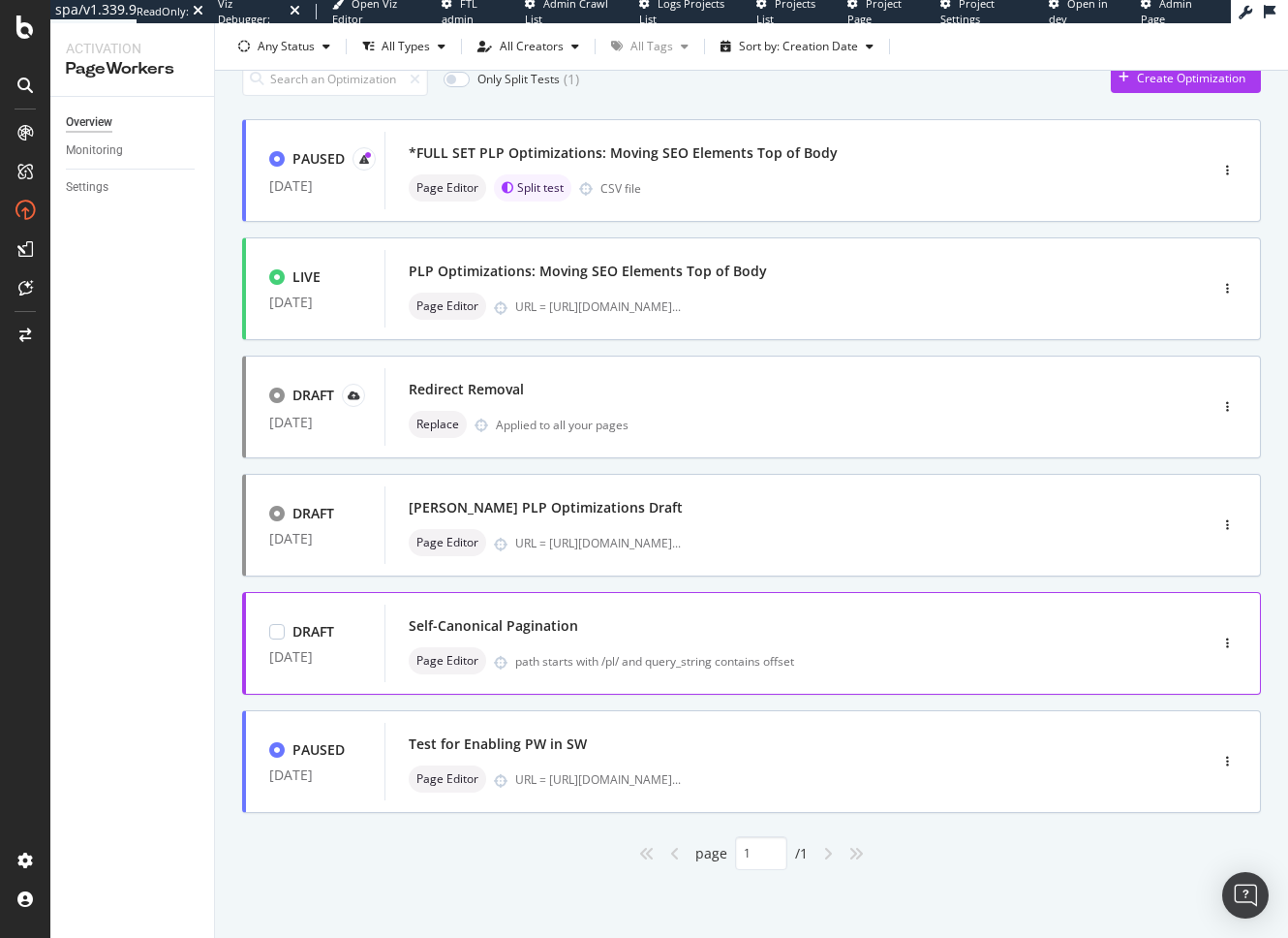
click at [639, 622] on div "Self-Canonical Pagination" at bounding box center [767, 625] width 716 height 27
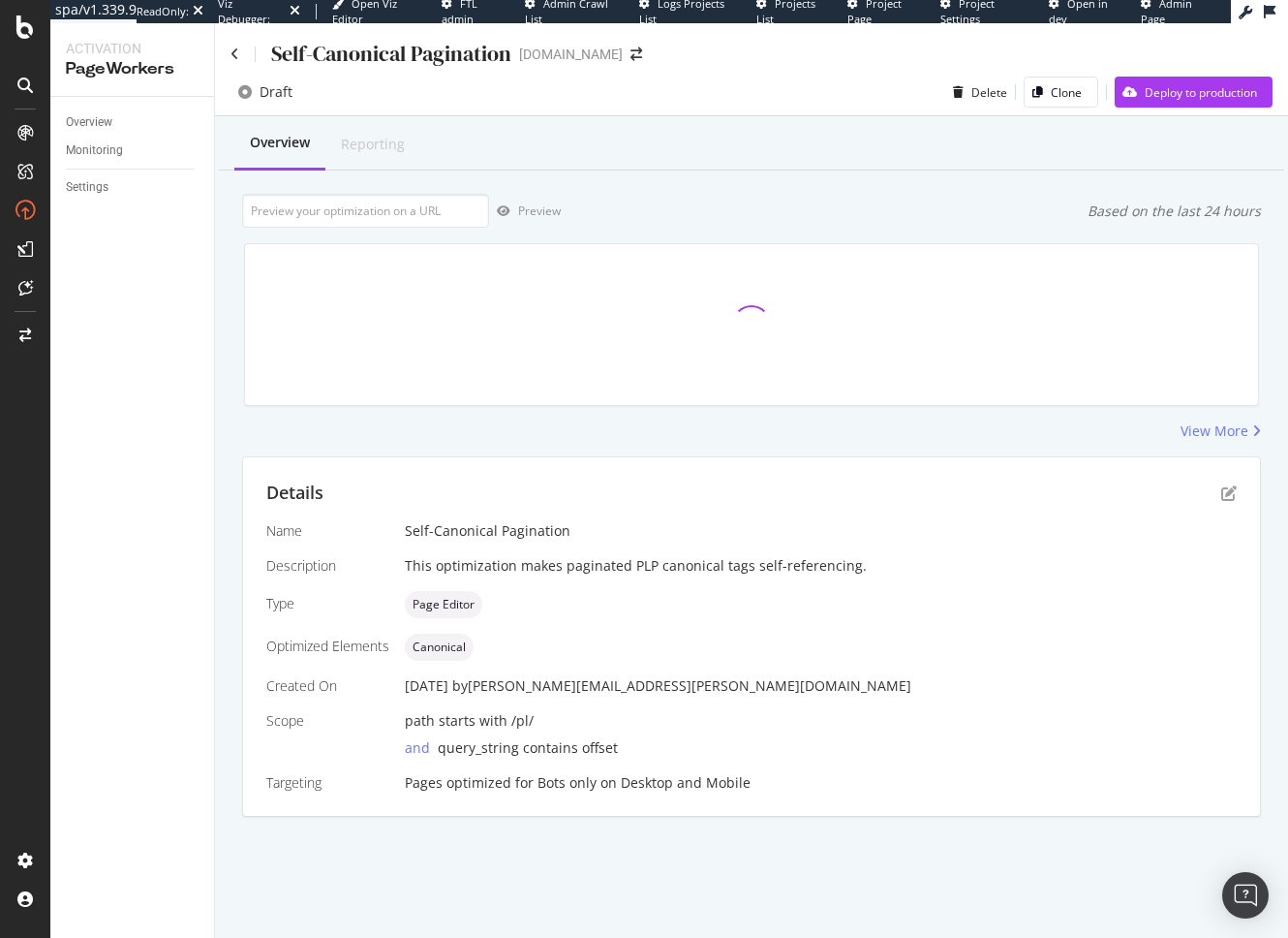
click at [701, 421] on div at bounding box center [751, 324] width 1039 height 194
drag, startPoint x: 715, startPoint y: 448, endPoint x: 709, endPoint y: 463, distance: 16.2
click at [715, 448] on div "Overview Reporting Preview Based on the last 24 hours View More Details Name Se…" at bounding box center [750, 500] width 1073 height 768
click at [839, 227] on div "Preview Based on the last 24 hours" at bounding box center [751, 211] width 1019 height 34
click at [1226, 493] on icon "pen-to-square" at bounding box center [1229, 493] width 16 height 16
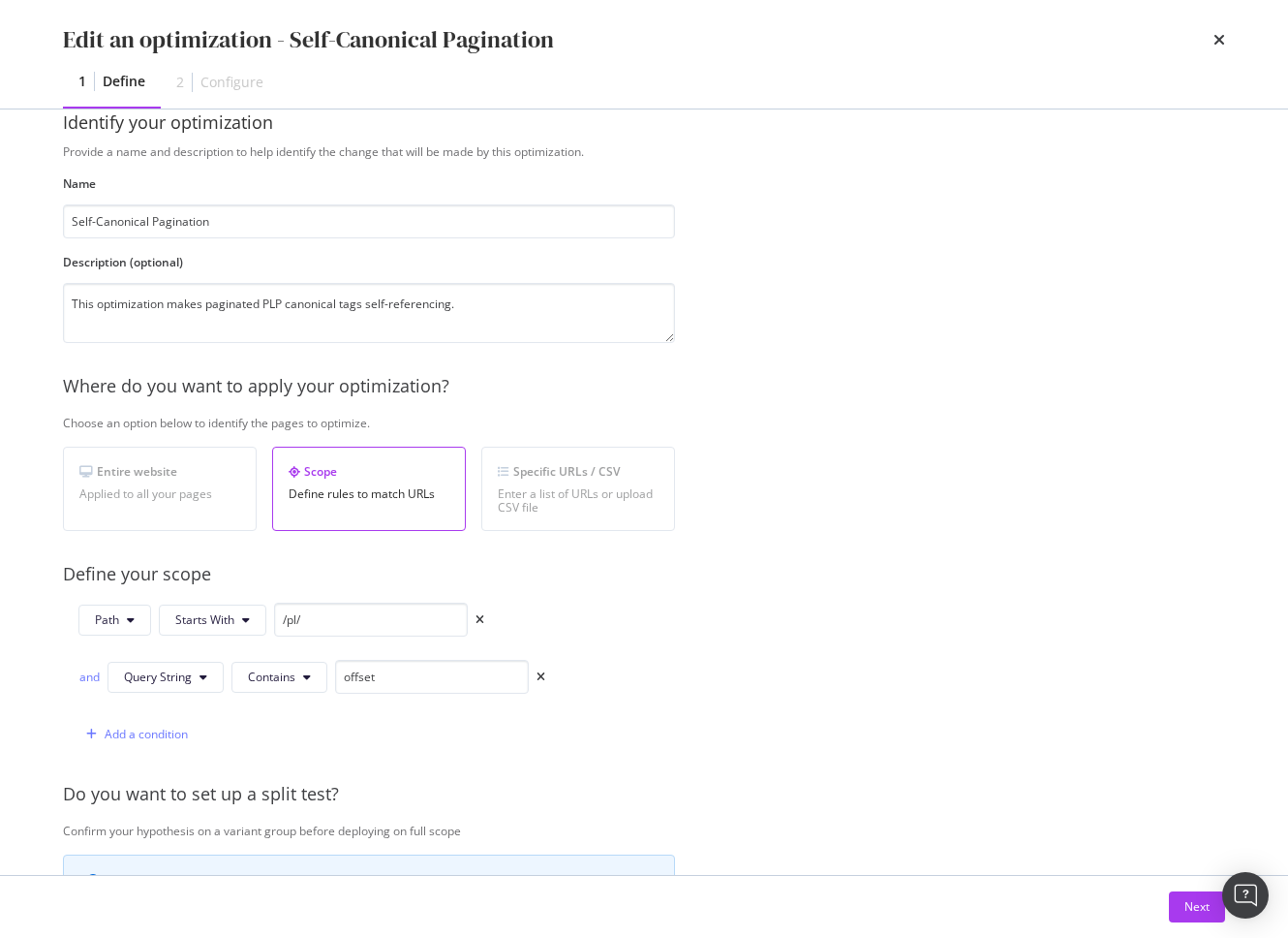
scroll to position [48, 0]
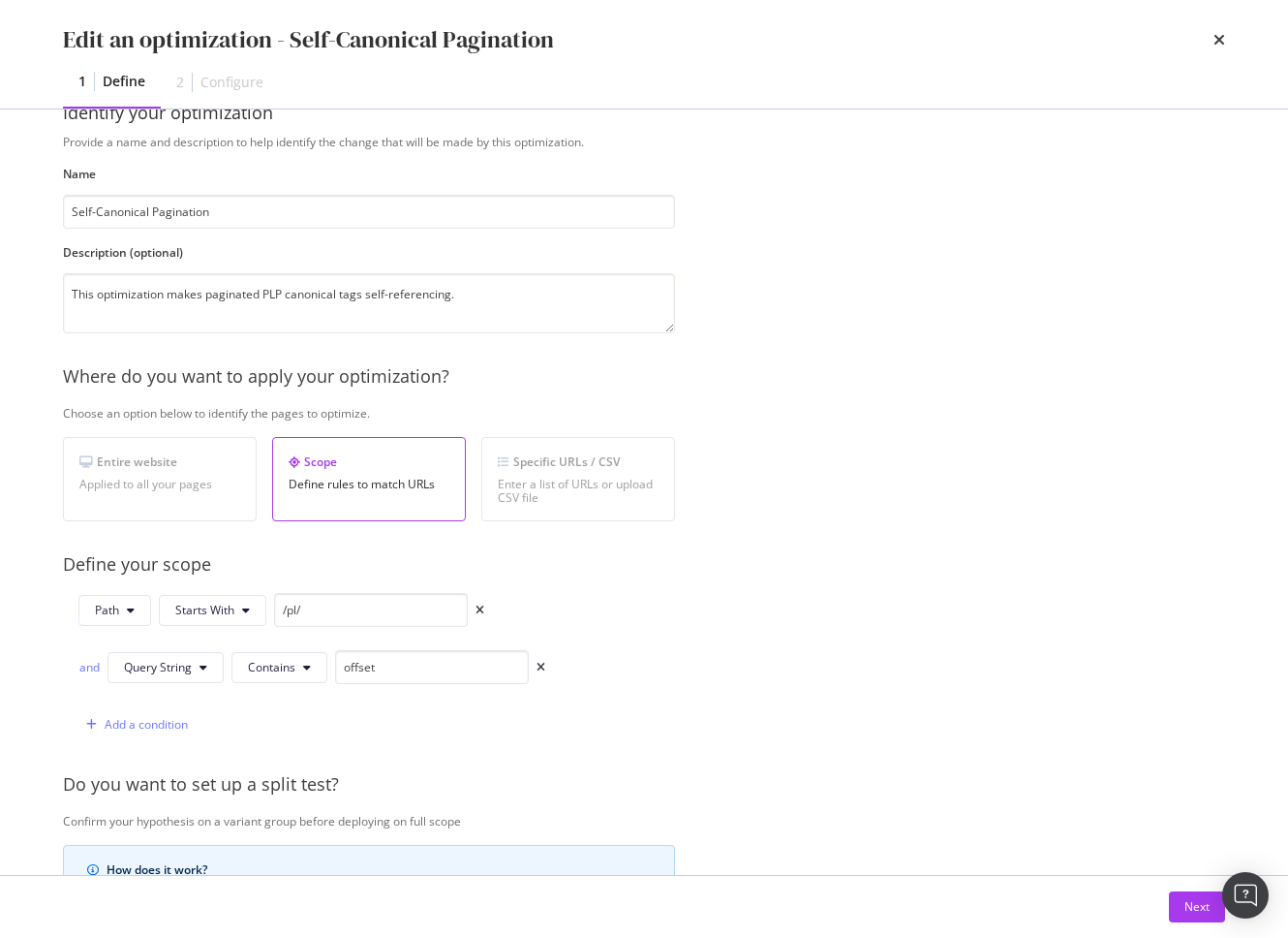
drag, startPoint x: 526, startPoint y: 477, endPoint x: 506, endPoint y: 483, distance: 20.9
click at [526, 478] on div "Enter a list of URLs or upload CSV file" at bounding box center [578, 491] width 161 height 27
click at [378, 479] on div "Define rules to match URLs" at bounding box center [368, 485] width 161 height 14
click at [394, 546] on div "Provide a name and description to help identify the change that will be made by…" at bounding box center [644, 685] width 1162 height 1103
click at [698, 624] on div "Provide a name and description to help identify the change that will be made by…" at bounding box center [644, 685] width 1162 height 1103
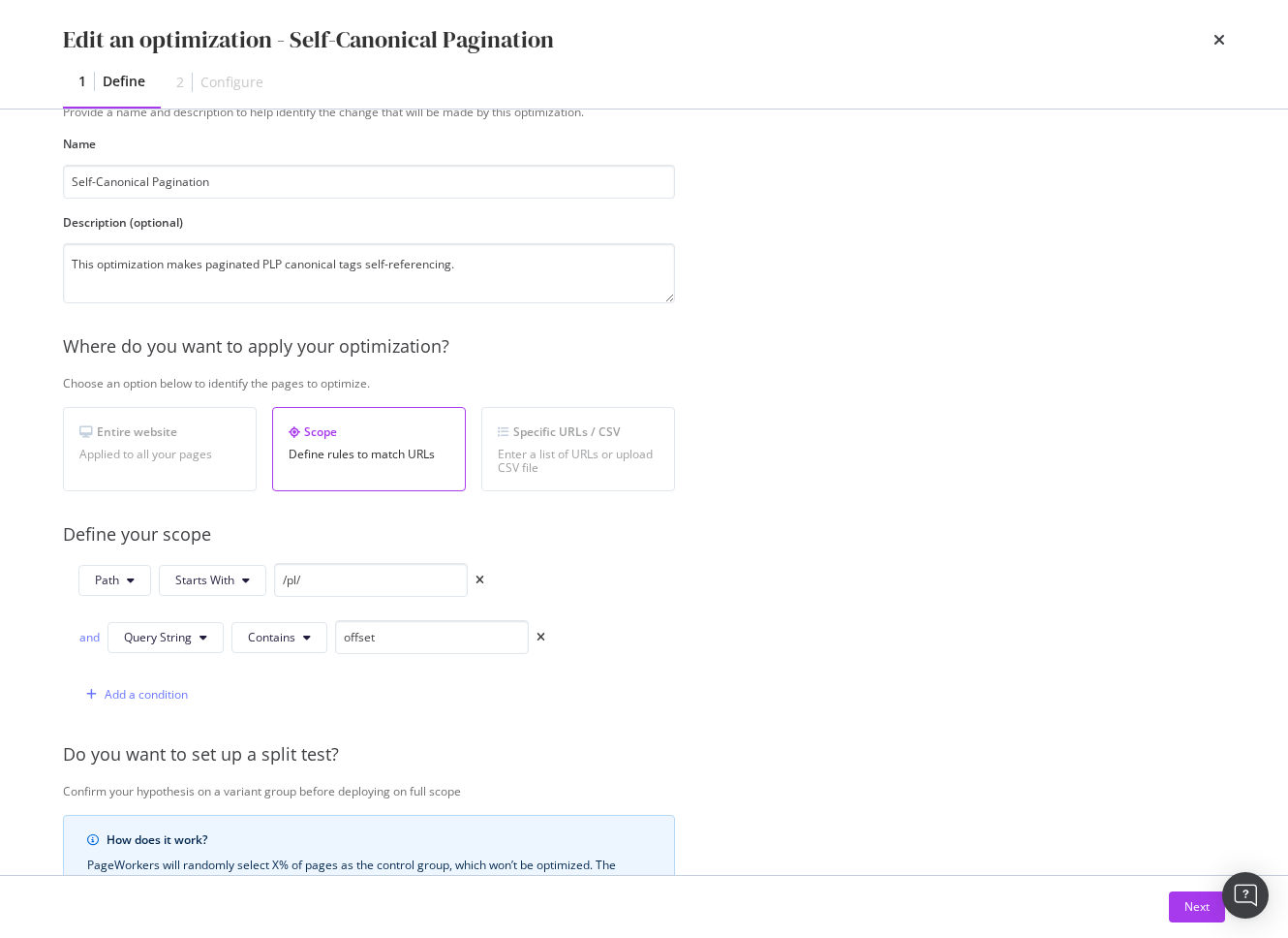
scroll to position [0, 0]
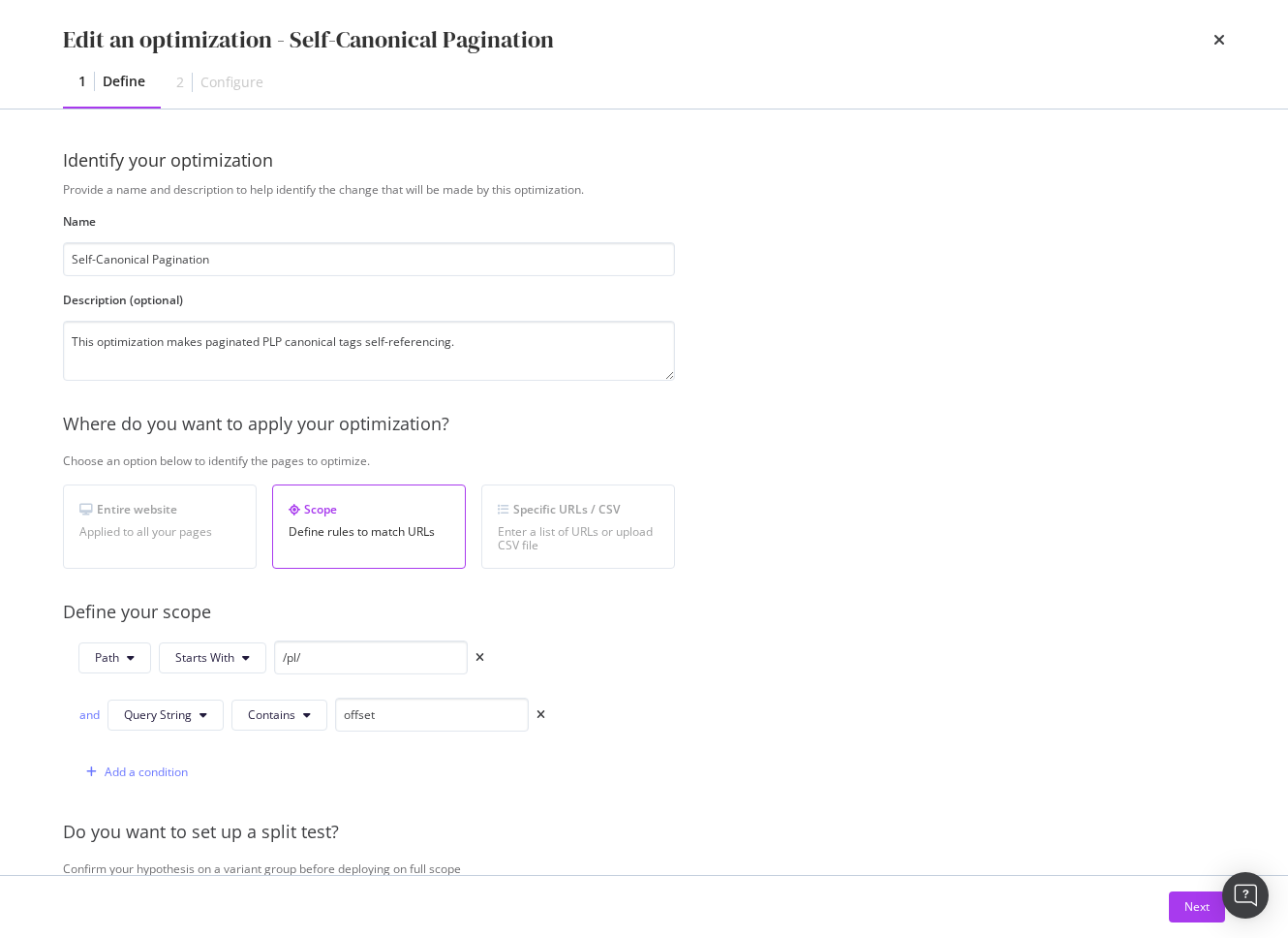
click at [784, 465] on div "Choose an option below to identify the pages to optimize." at bounding box center [691, 460] width 1258 height 17
click at [334, 662] on input "/pl/" at bounding box center [371, 658] width 194 height 34
drag, startPoint x: 334, startPoint y: 662, endPoint x: 234, endPoint y: 652, distance: 100.5
click at [334, 662] on input "/pl/" at bounding box center [371, 658] width 194 height 34
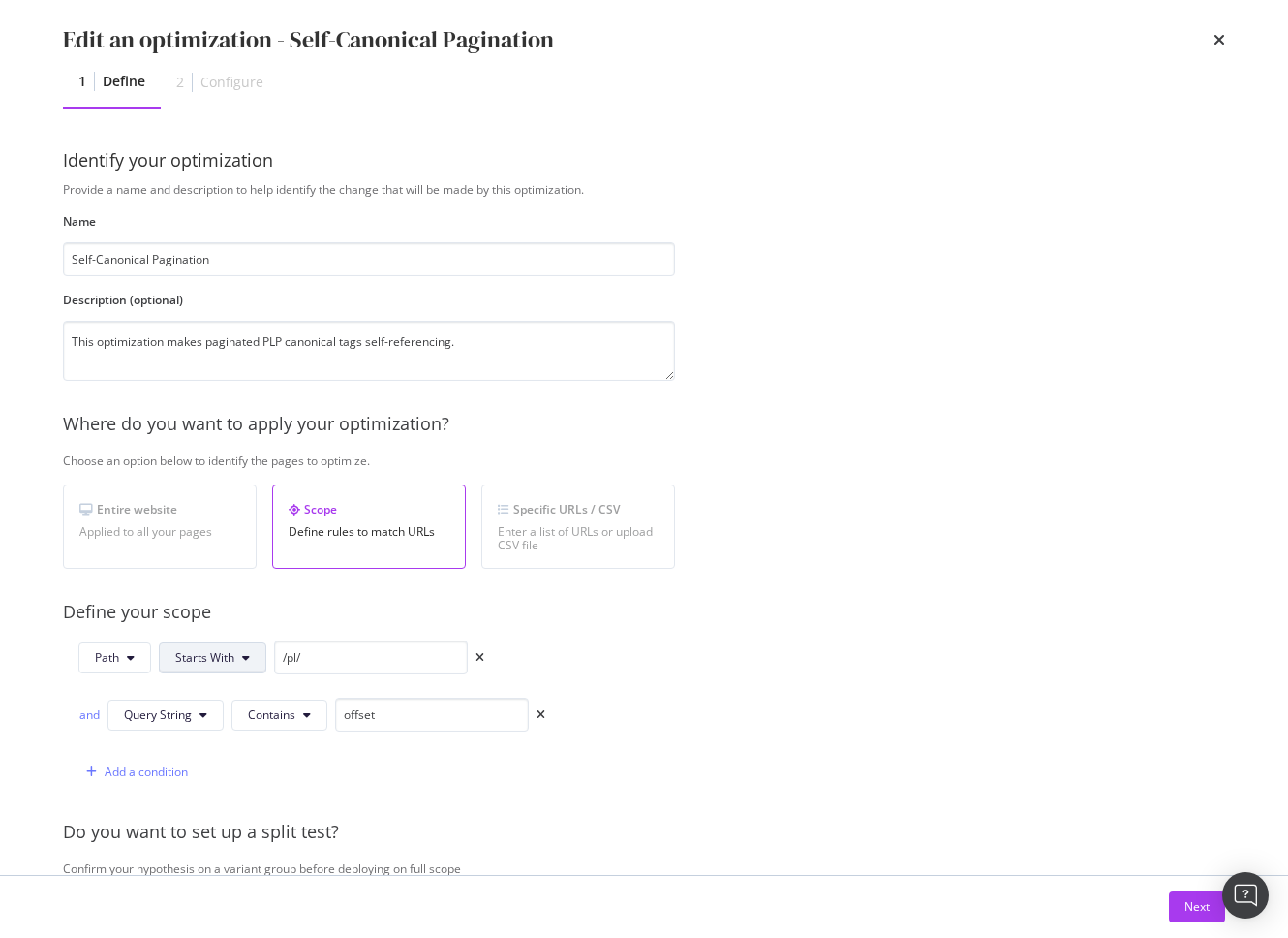
click at [228, 652] on span "Starts With" at bounding box center [205, 657] width 59 height 17
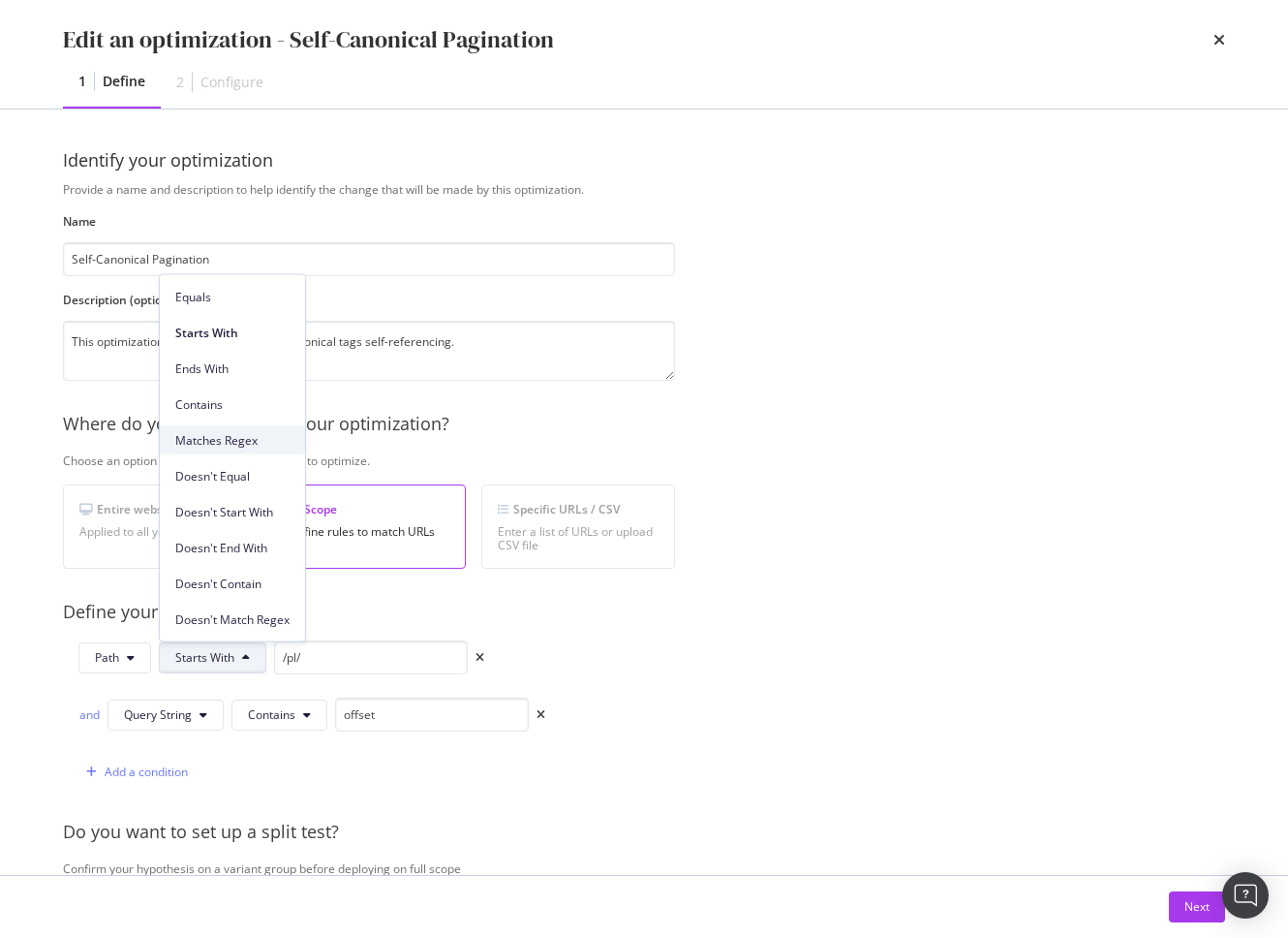
click at [234, 452] on div "Matches Regex" at bounding box center [232, 440] width 146 height 28
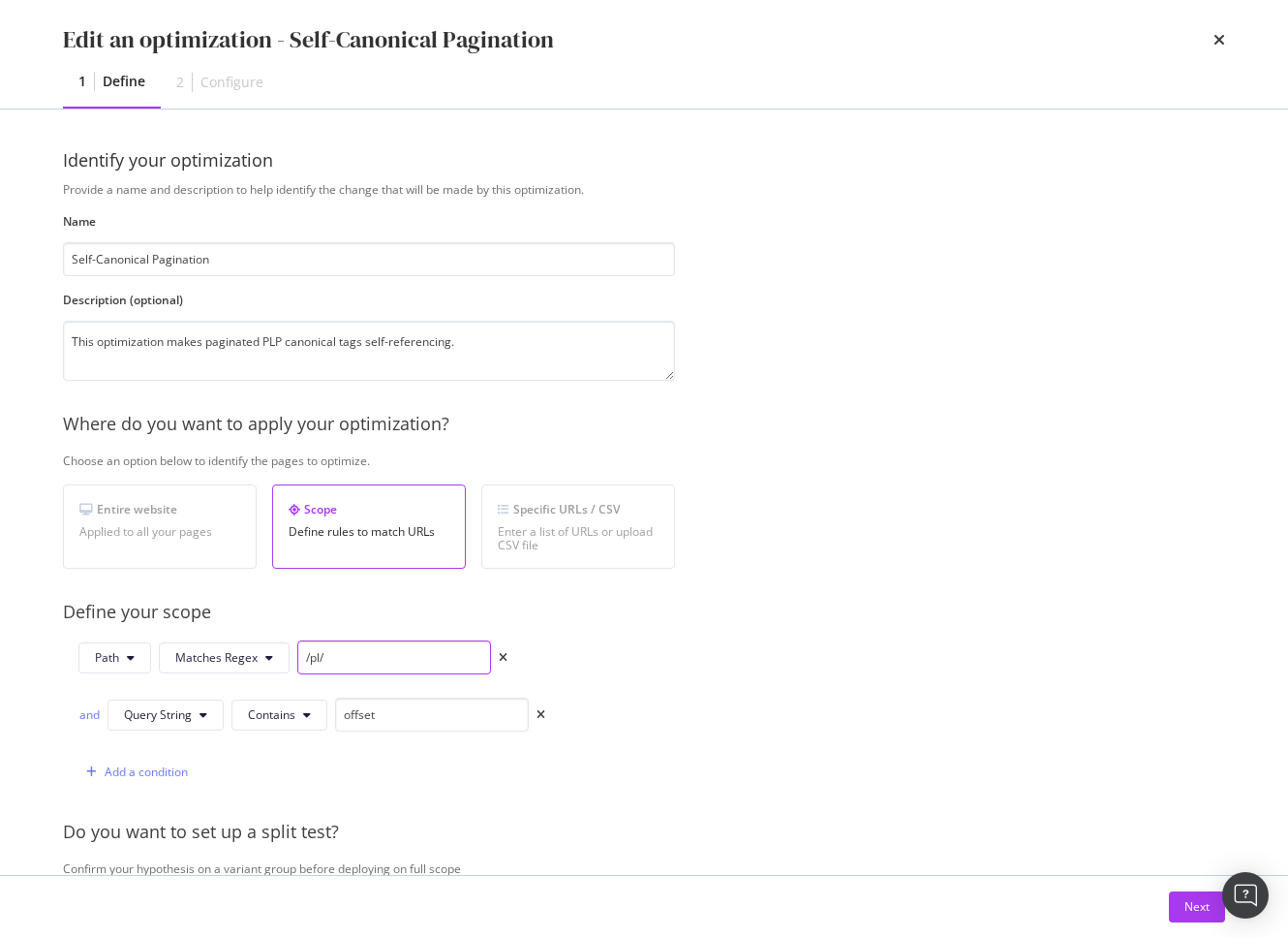
click at [329, 655] on input "/pl/" at bounding box center [394, 658] width 194 height 34
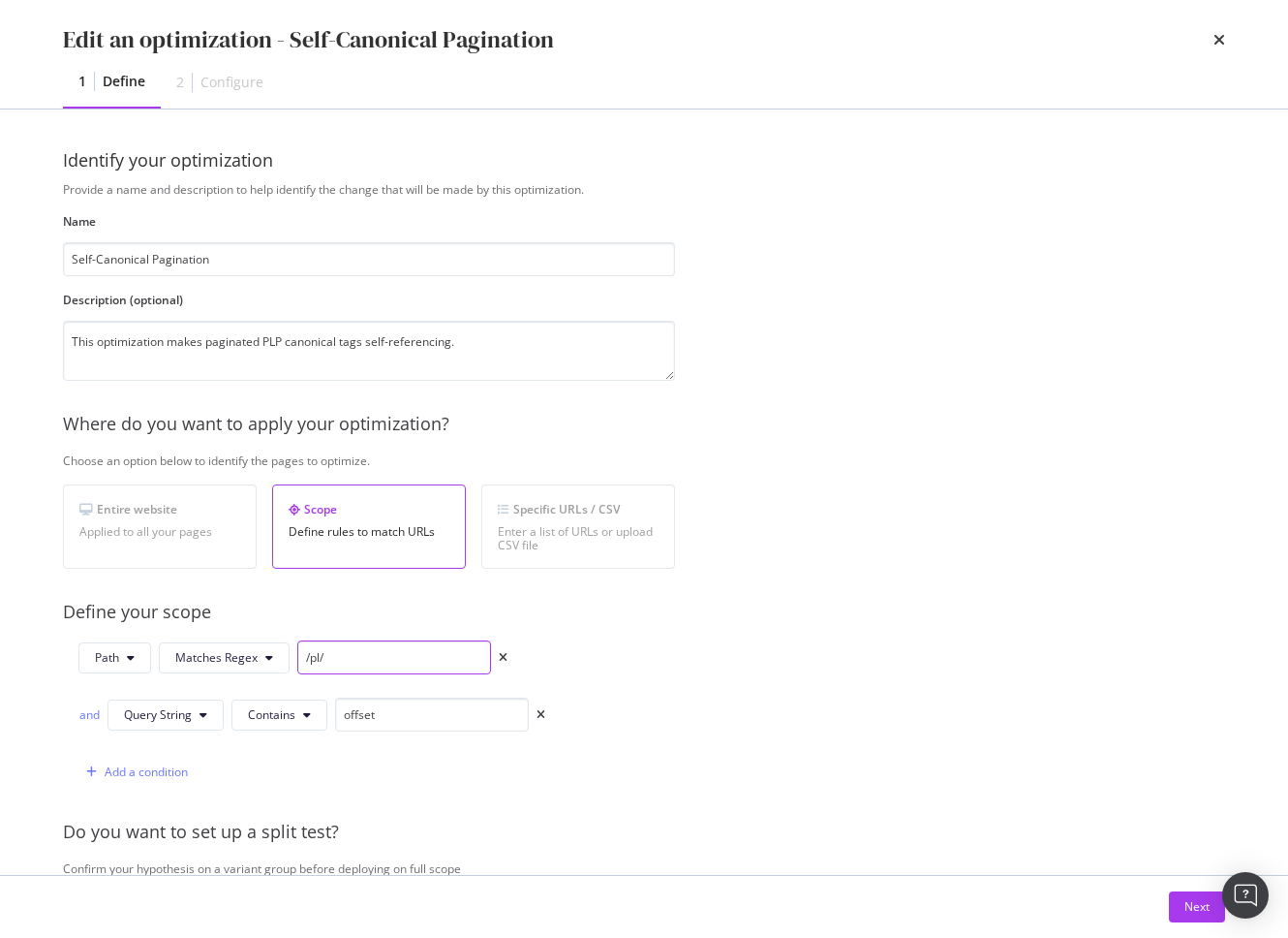
paste input "(4294857564|4294425053|4294857613|4294625955|4294526421|4294729403|4294729405|4…"
type input "(4294857564|4294425053|4294857613|4294625955|4294526421|4294729403|4294729405|4…"
drag, startPoint x: 98, startPoint y: 715, endPoint x: 121, endPoint y: 708, distance: 24.0
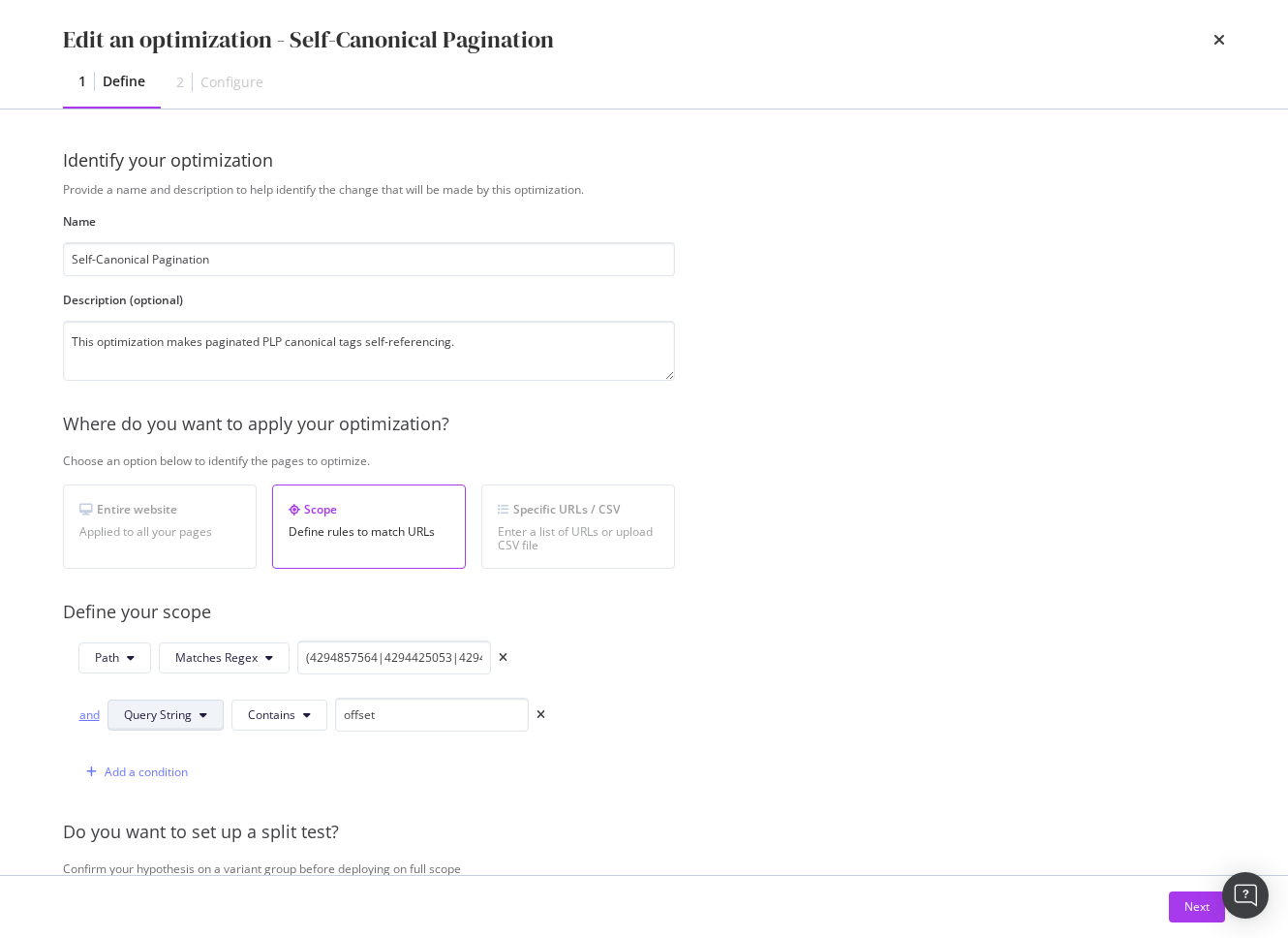
click at [98, 715] on div "and" at bounding box center [89, 714] width 21 height 17
click at [137, 708] on span "Query String" at bounding box center [158, 714] width 68 height 17
drag, startPoint x: 179, startPoint y: 864, endPoint x: 211, endPoint y: 769, distance: 100.2
click at [179, 864] on span "Path" at bounding box center [159, 859] width 71 height 17
click at [249, 714] on span "Contains" at bounding box center [228, 714] width 48 height 17
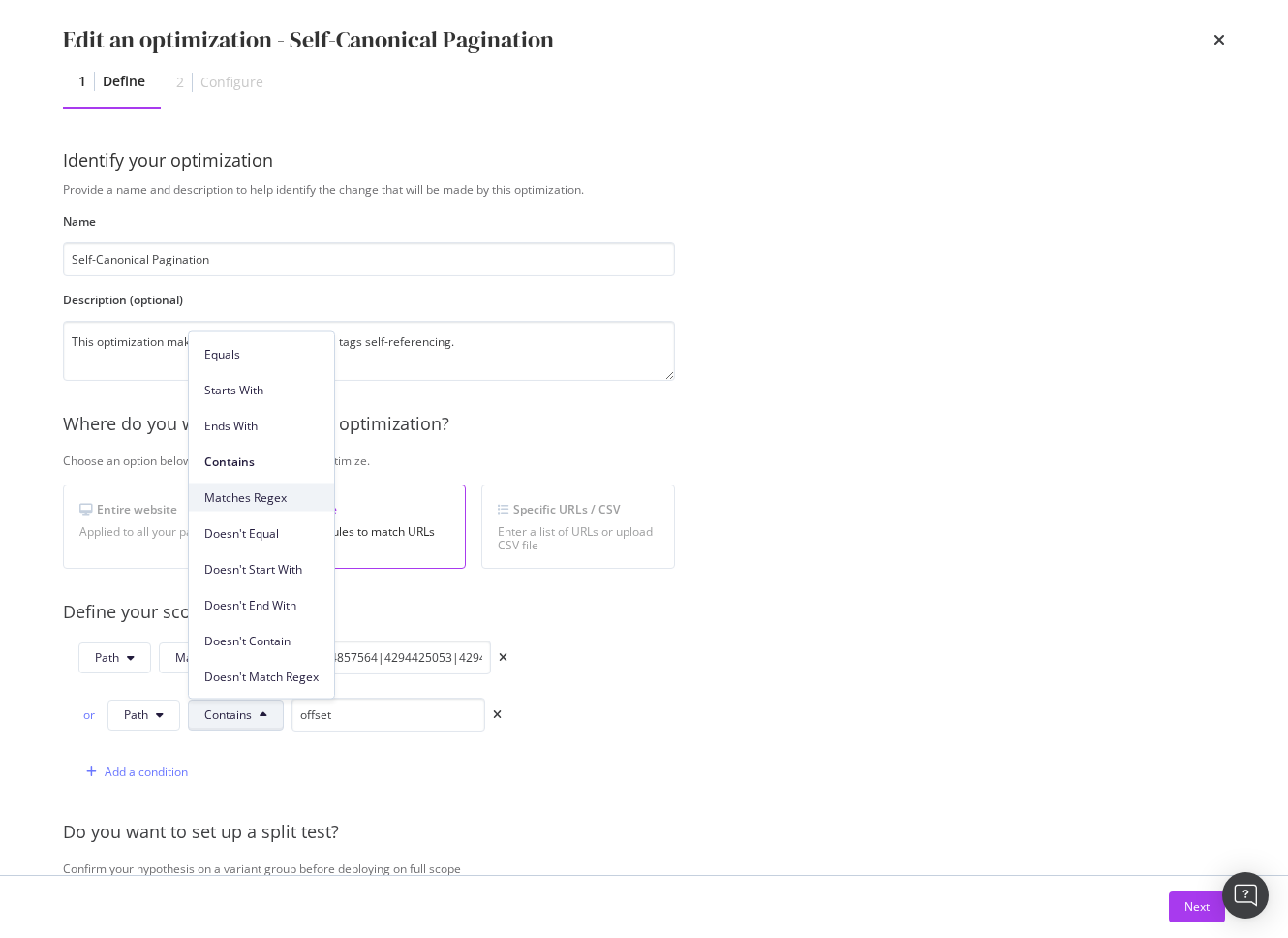
click at [273, 500] on span "Matches Regex" at bounding box center [261, 496] width 115 height 17
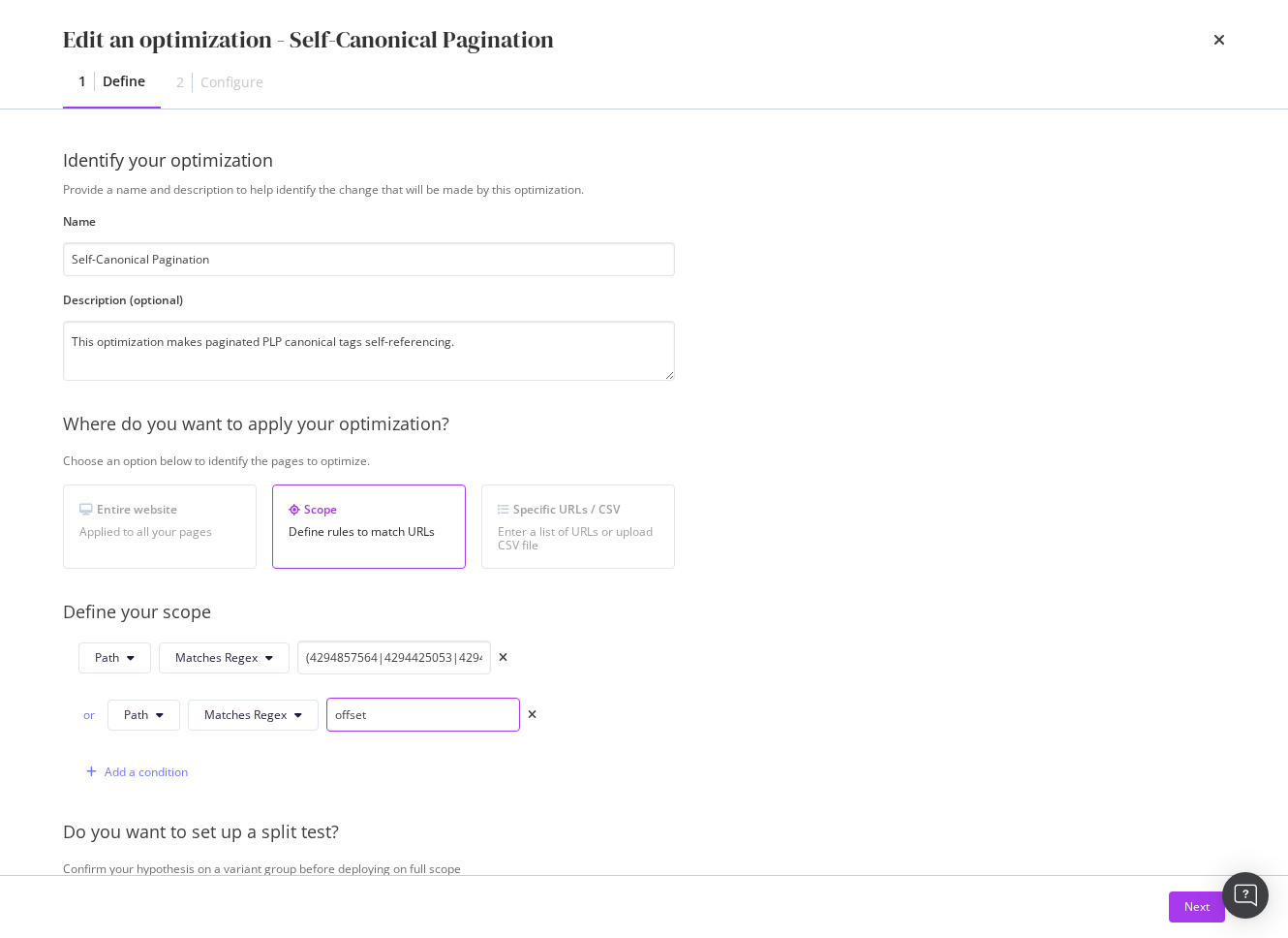
click at [402, 718] on input "offset" at bounding box center [423, 714] width 194 height 34
click at [402, 719] on input "offset" at bounding box center [423, 714] width 194 height 34
paste input "(4294417418|4294417407|4294417409|4294417420|4294417408|4294417410|4294518246|4…"
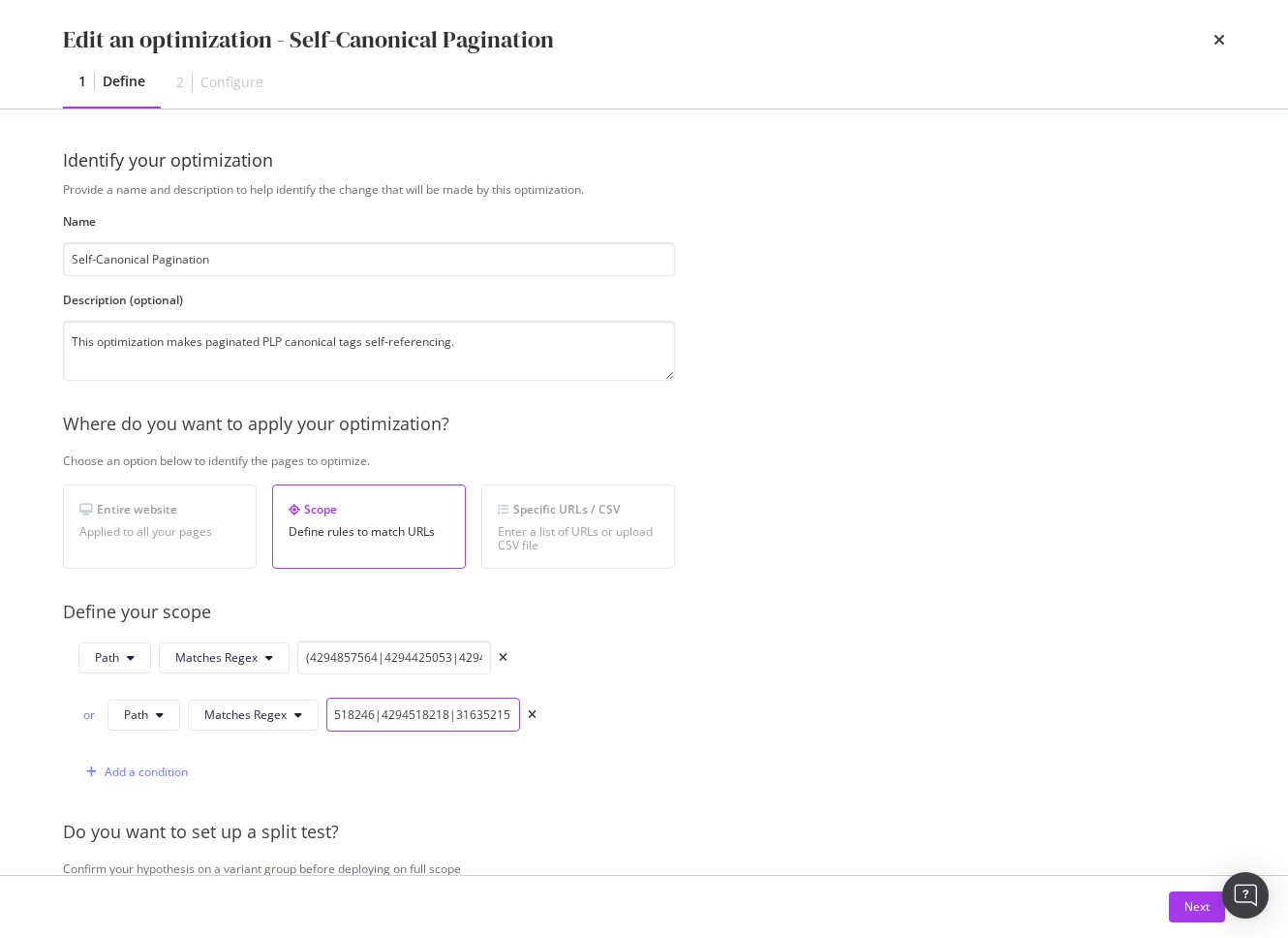
type input "(4294417418|4294417407|4294417409|4294417420|4294417408|4294417410|4294518246|4…"
click at [597, 761] on div "Path Matches Regex (4294857564|4294425053|4294857613|4294625955|4294526421|4294…" at bounding box center [368, 714] width 612 height 149
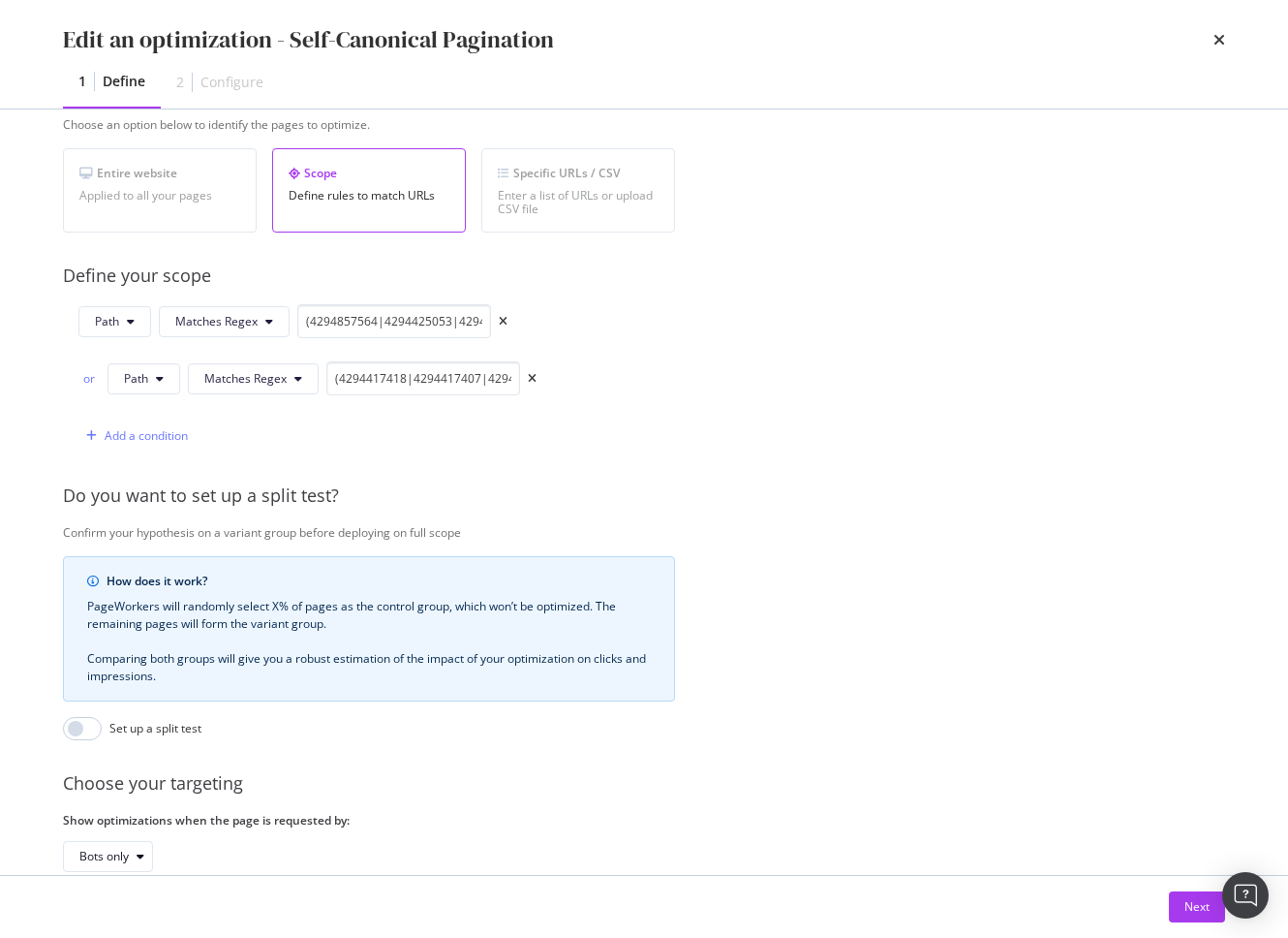
scroll to position [447, 0]
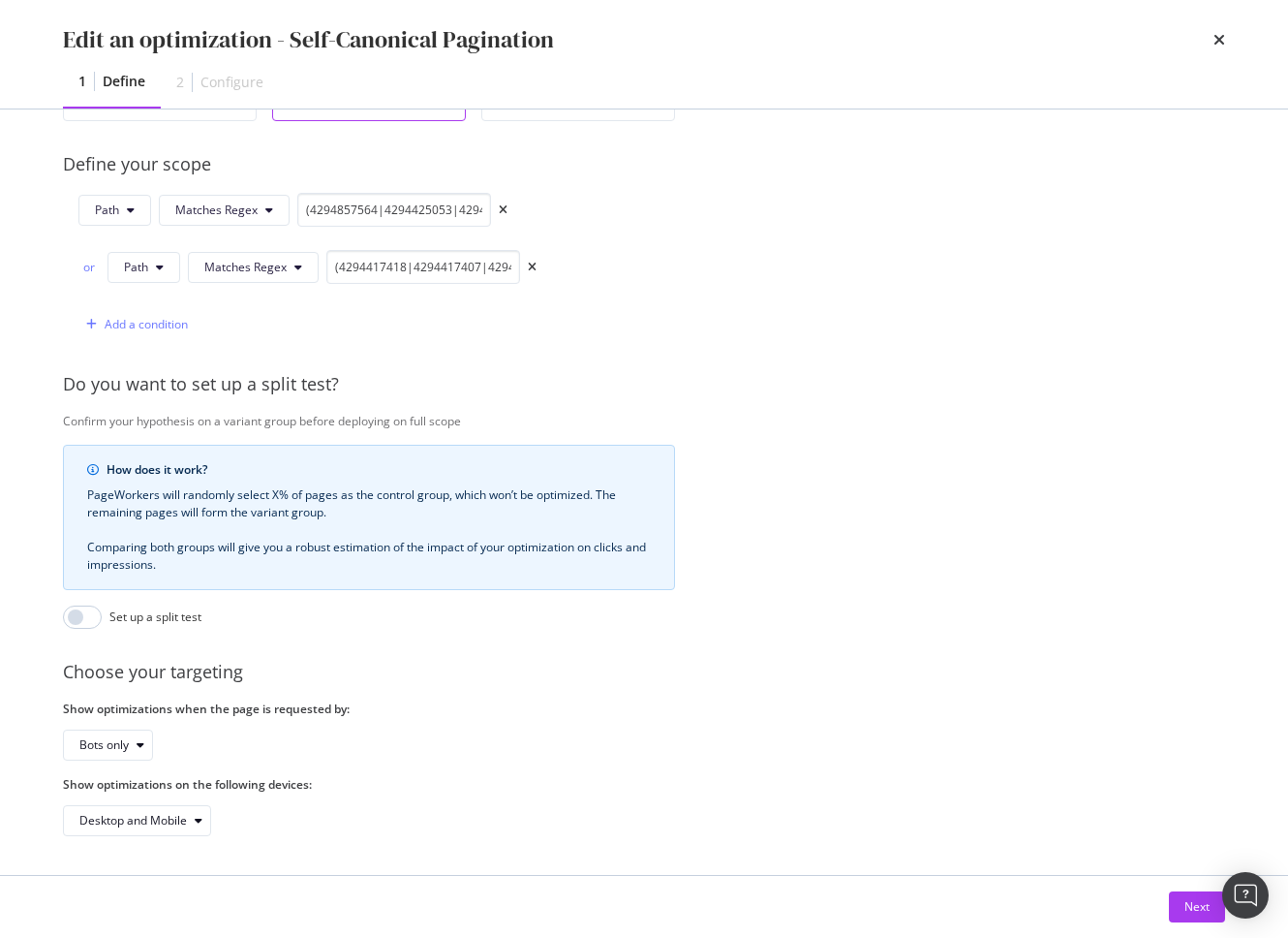
click at [620, 683] on div "Choose your targeting" at bounding box center [691, 672] width 1258 height 25
drag, startPoint x: 603, startPoint y: 681, endPoint x: 601, endPoint y: 709, distance: 28.1
click at [602, 681] on div "Choose your targeting" at bounding box center [691, 672] width 1258 height 25
click at [800, 260] on div "Provide a name and description to help identify the change that will be made by…" at bounding box center [644, 284] width 1162 height 1103
click at [1189, 908] on div "Next" at bounding box center [1196, 906] width 25 height 17
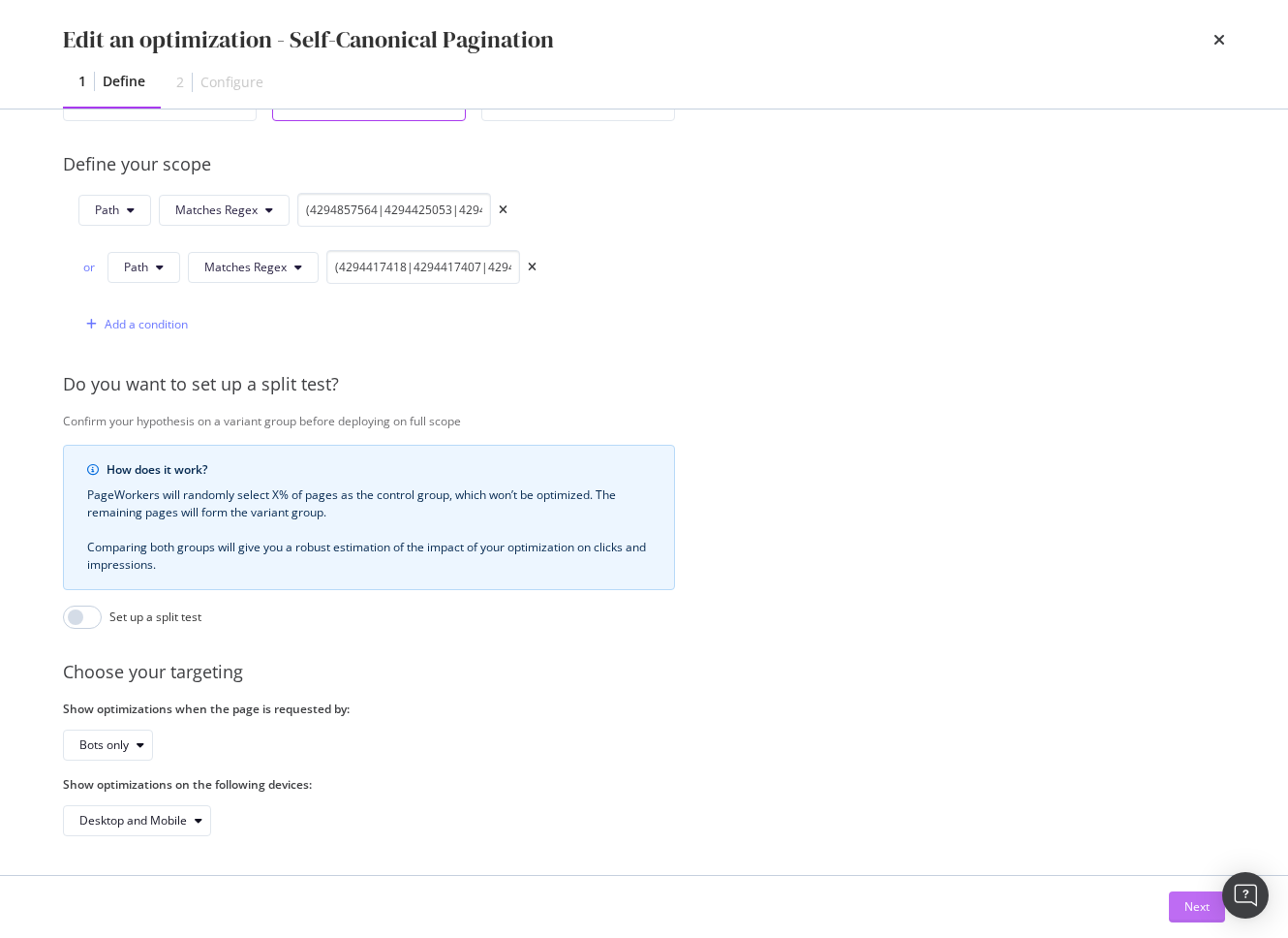
scroll to position [0, 0]
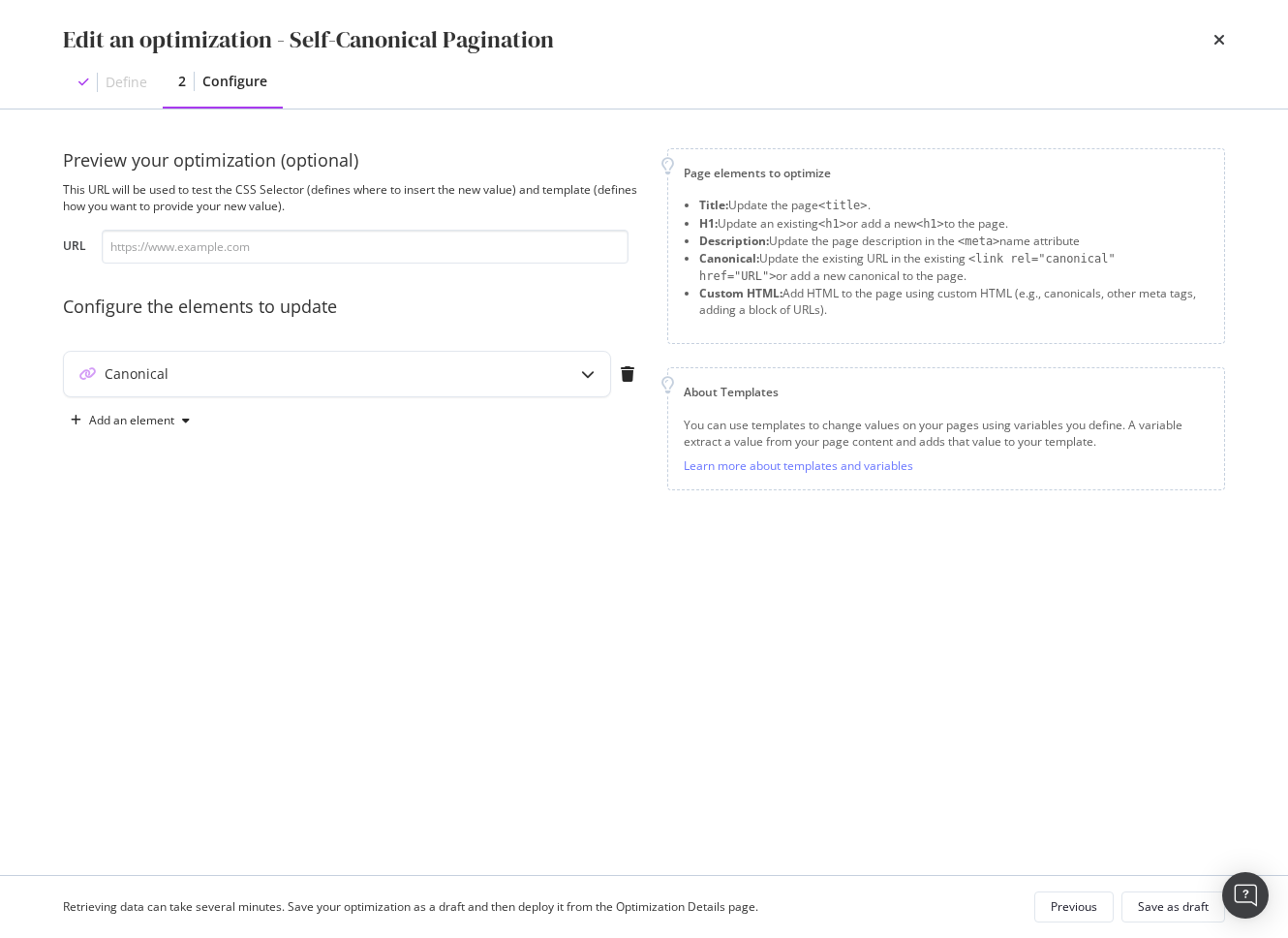
click at [587, 491] on div "Preview your optimization (optional) This URL will be used to test the CSS Sele…" at bounding box center [353, 323] width 581 height 349
click at [594, 373] on icon "modal" at bounding box center [588, 374] width 14 height 14
click at [595, 375] on div "modal" at bounding box center [588, 373] width 45 height 45
drag, startPoint x: 888, startPoint y: 709, endPoint x: 922, endPoint y: 729, distance: 39.4
click at [908, 715] on div "Preview your optimization (optional) This URL will be used to test the CSS Sele…" at bounding box center [644, 492] width 1162 height 688
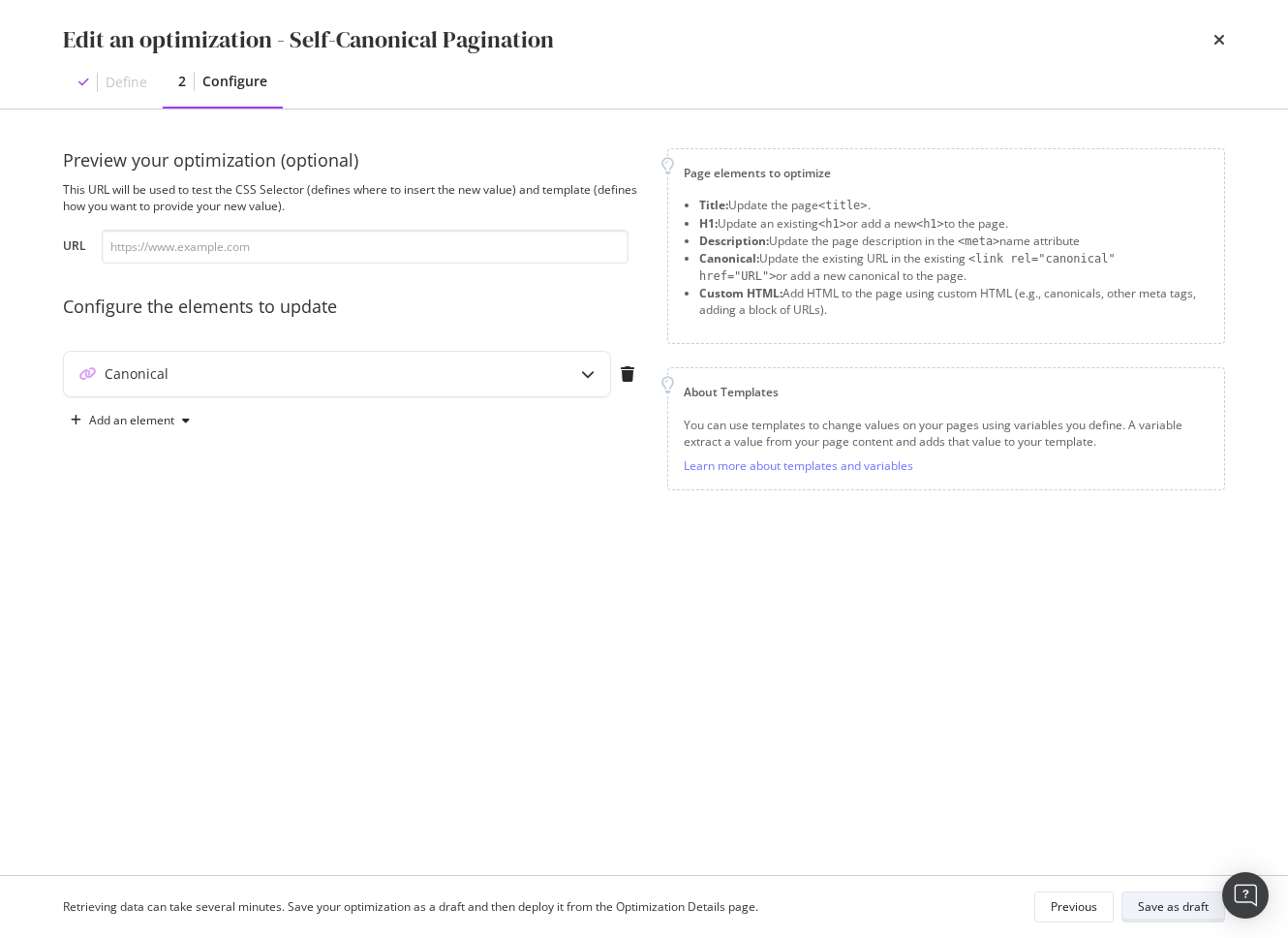
click at [1161, 903] on div "Save as draft" at bounding box center [1173, 906] width 71 height 17
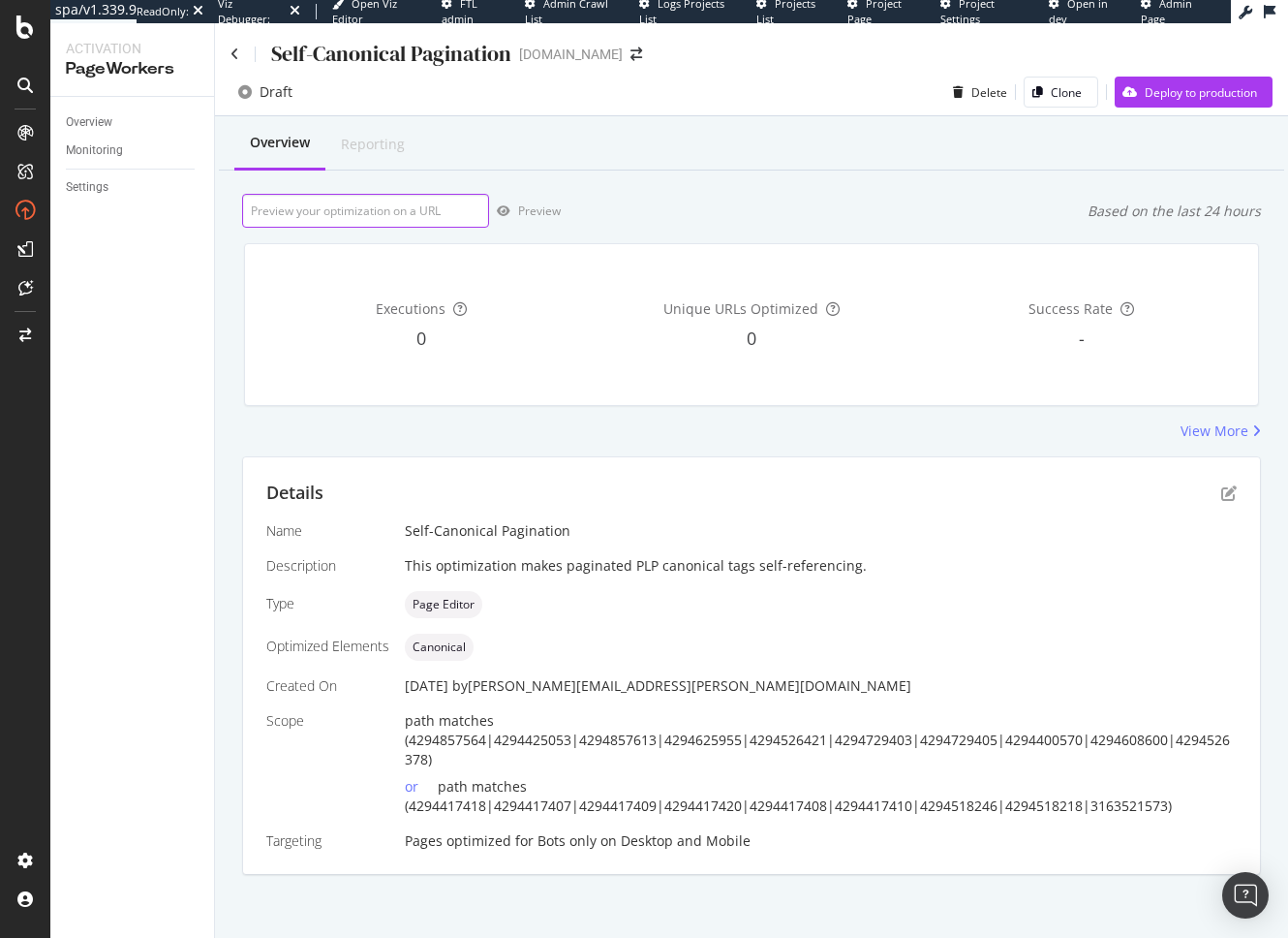
click at [415, 218] on input "url" at bounding box center [366, 211] width 247 height 34
click at [862, 221] on div "Preview Based on the last 24 hours" at bounding box center [751, 211] width 1019 height 34
click at [1222, 490] on icon "pen-to-square" at bounding box center [1229, 493] width 16 height 16
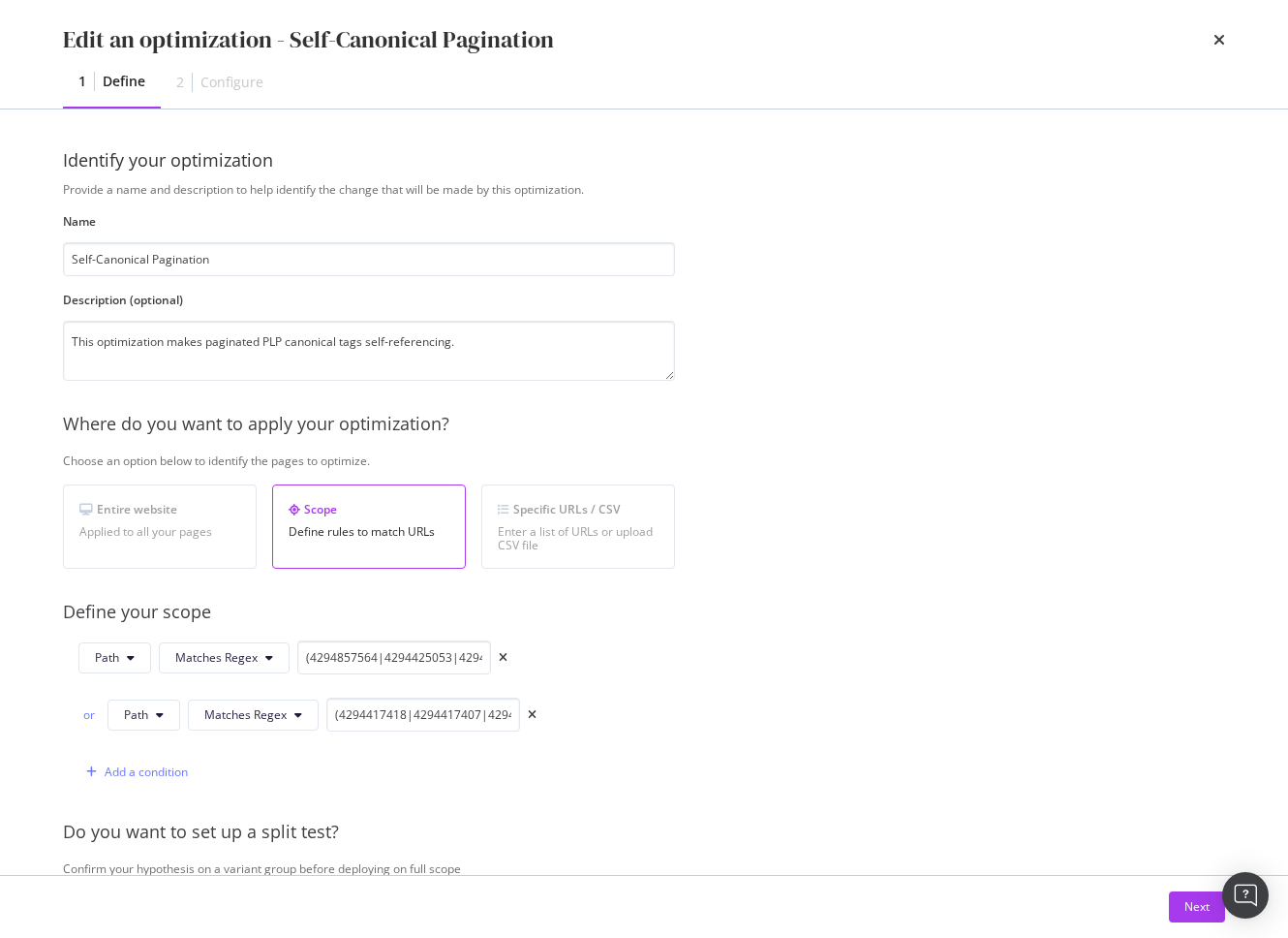
drag, startPoint x: 1179, startPoint y: 895, endPoint x: 1098, endPoint y: 841, distance: 97.3
click at [1179, 895] on button "Next" at bounding box center [1197, 906] width 56 height 31
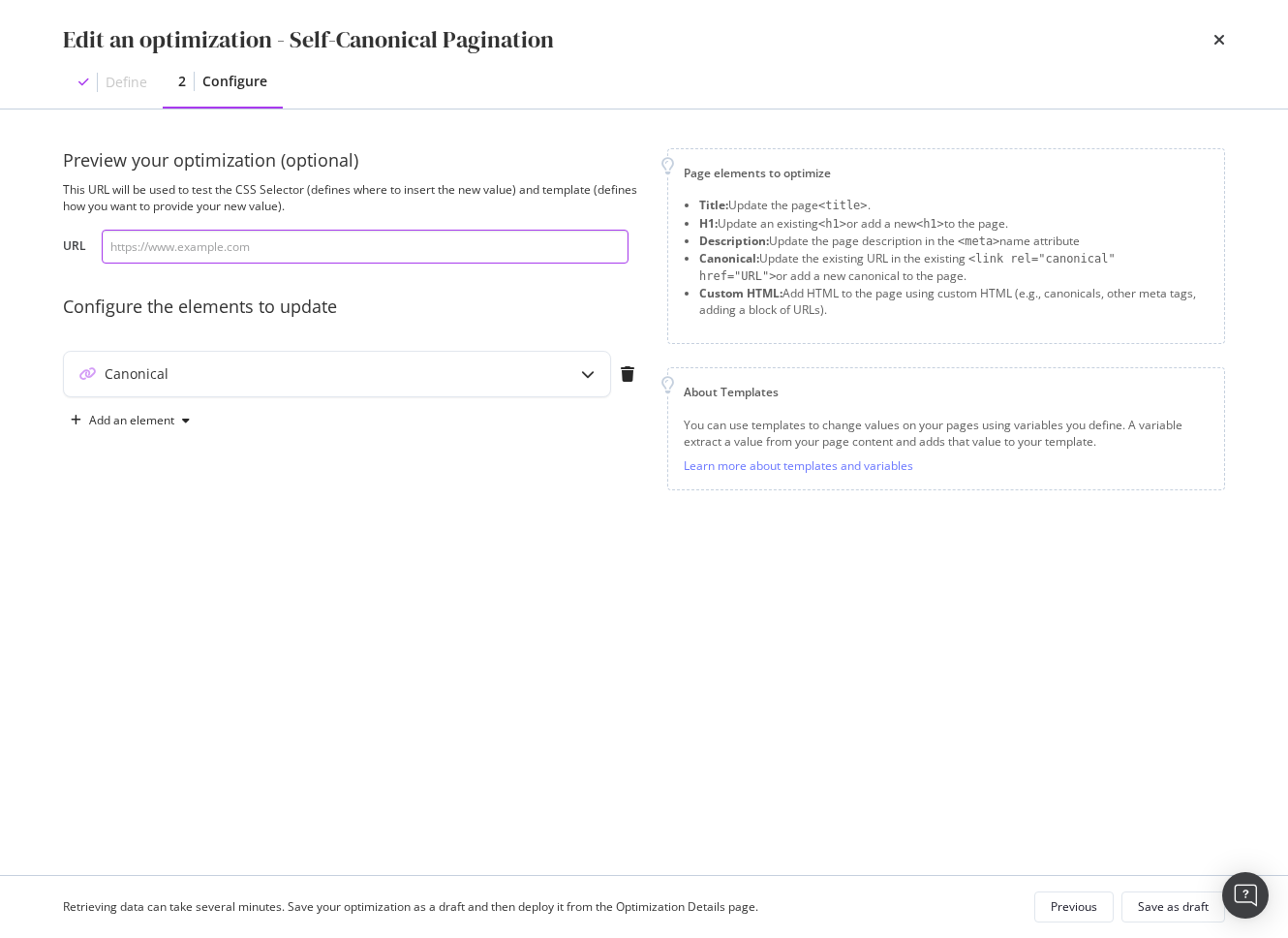
click at [286, 256] on input "modal" at bounding box center [365, 246] width 527 height 34
paste input "[URL][DOMAIN_NAME]"
type input "[URL][DOMAIN_NAME]"
click at [468, 374] on div "Canonical" at bounding box center [298, 373] width 470 height 19
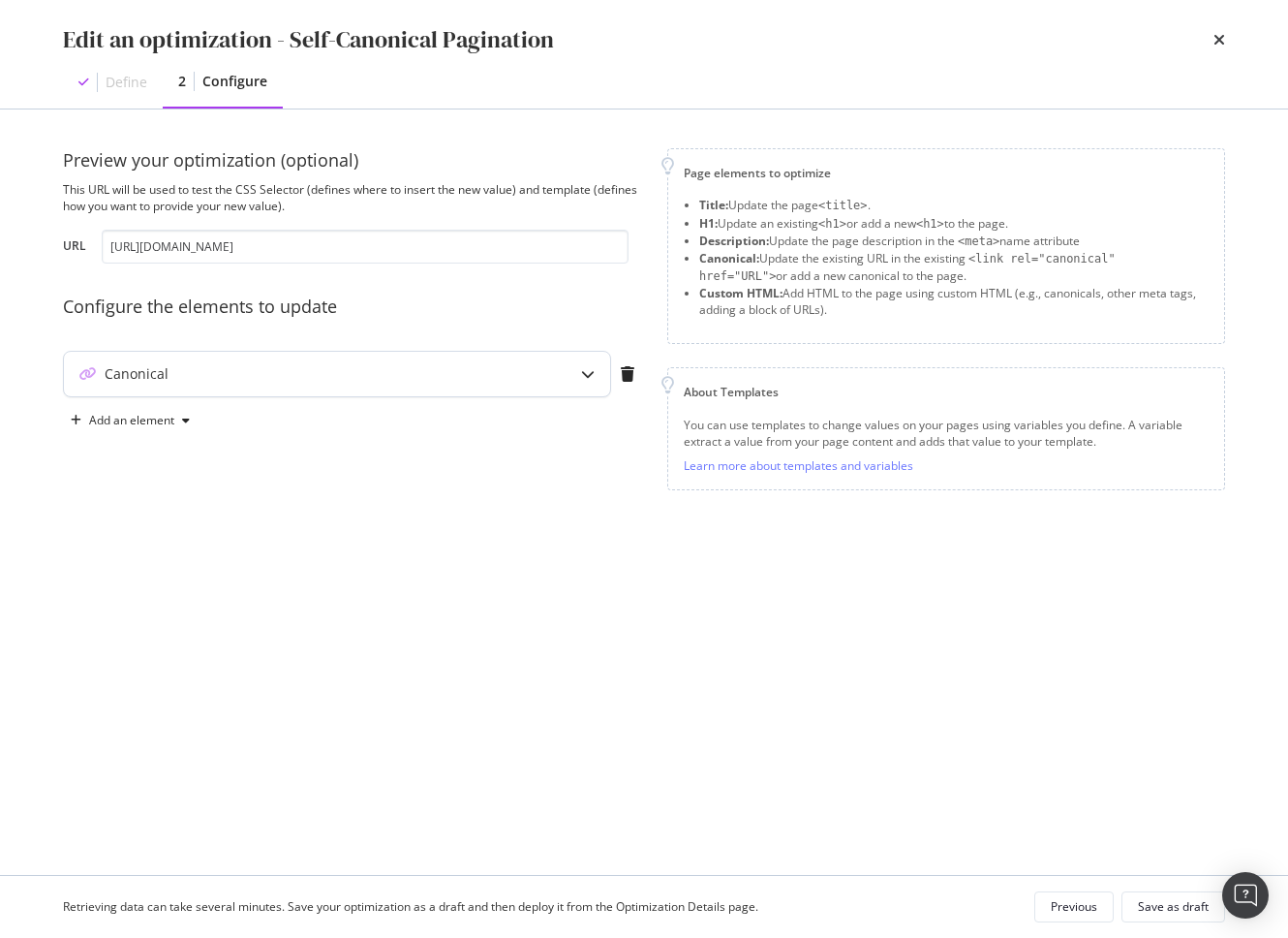
scroll to position [0, 0]
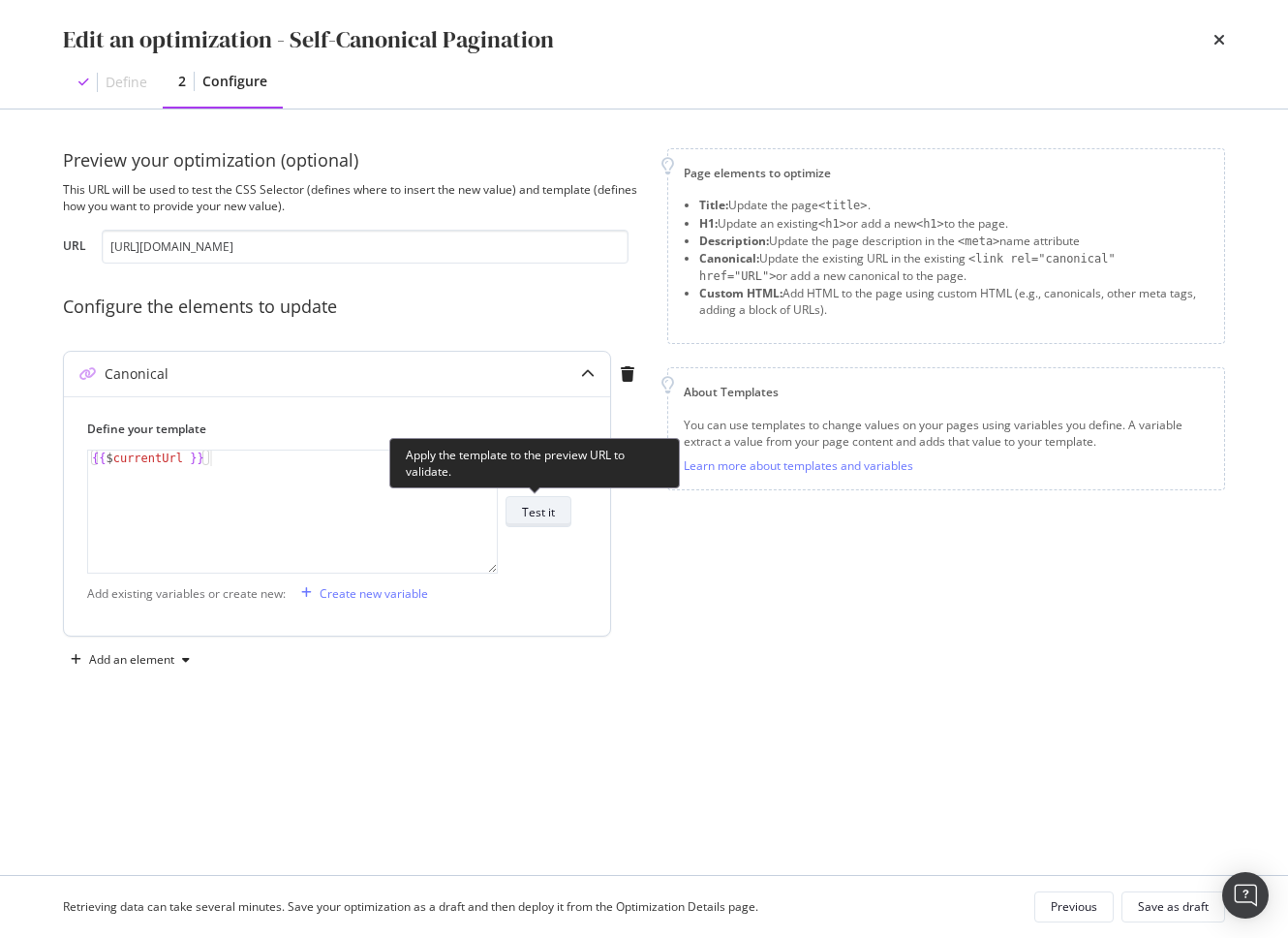
click at [546, 517] on div "Test it" at bounding box center [538, 512] width 33 height 17
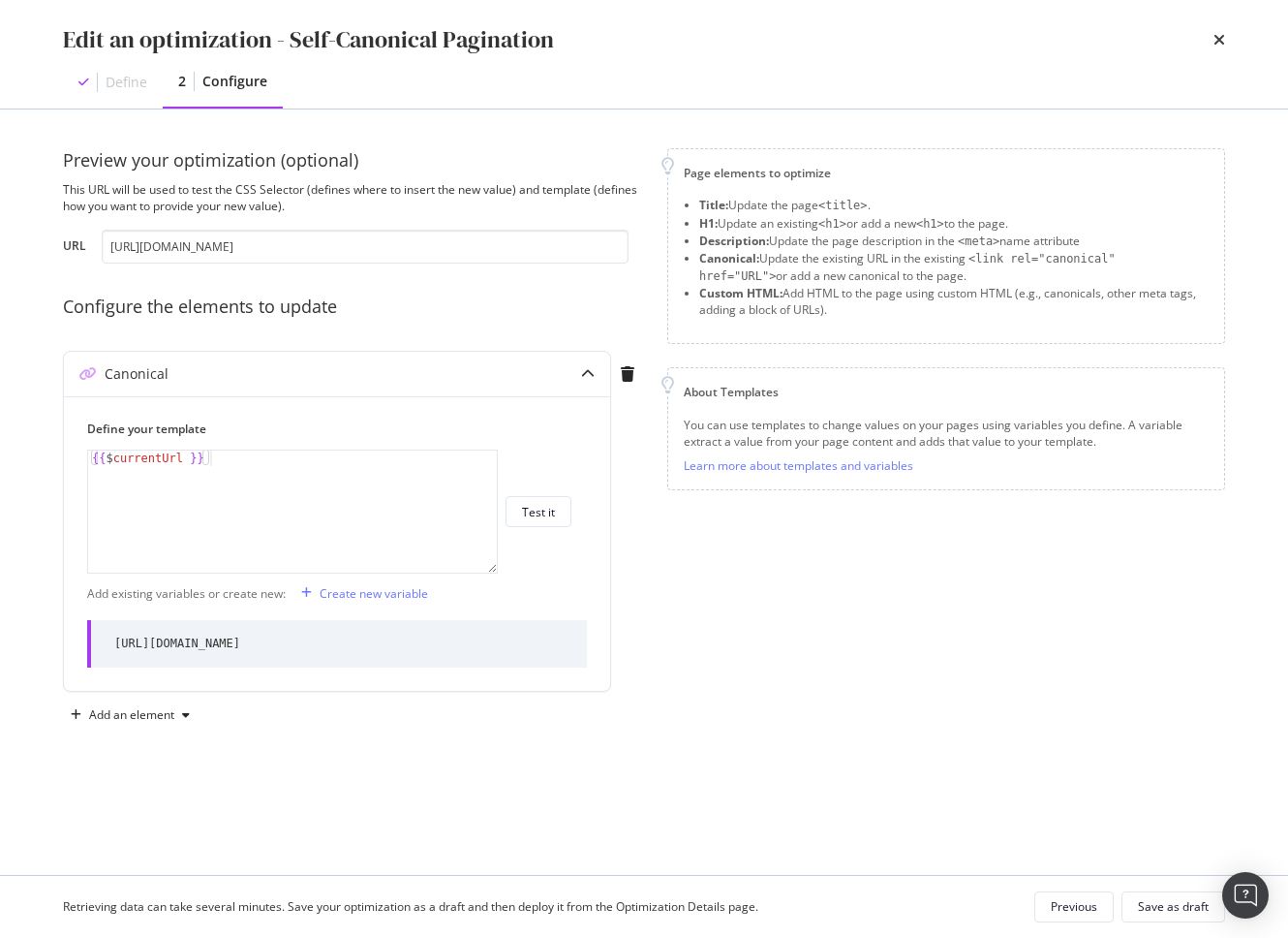
click at [49, 626] on div "Preview your optimization (optional) This URL will be used to test the CSS Sele…" at bounding box center [644, 492] width 1239 height 765
drag, startPoint x: 706, startPoint y: 665, endPoint x: 697, endPoint y: 709, distance: 44.9
click at [706, 665] on div "Page elements to optimize Title: Update the page <title> . H1: Update an existi…" at bounding box center [946, 439] width 558 height 582
drag, startPoint x: 540, startPoint y: 248, endPoint x: 698, endPoint y: 256, distance: 158.2
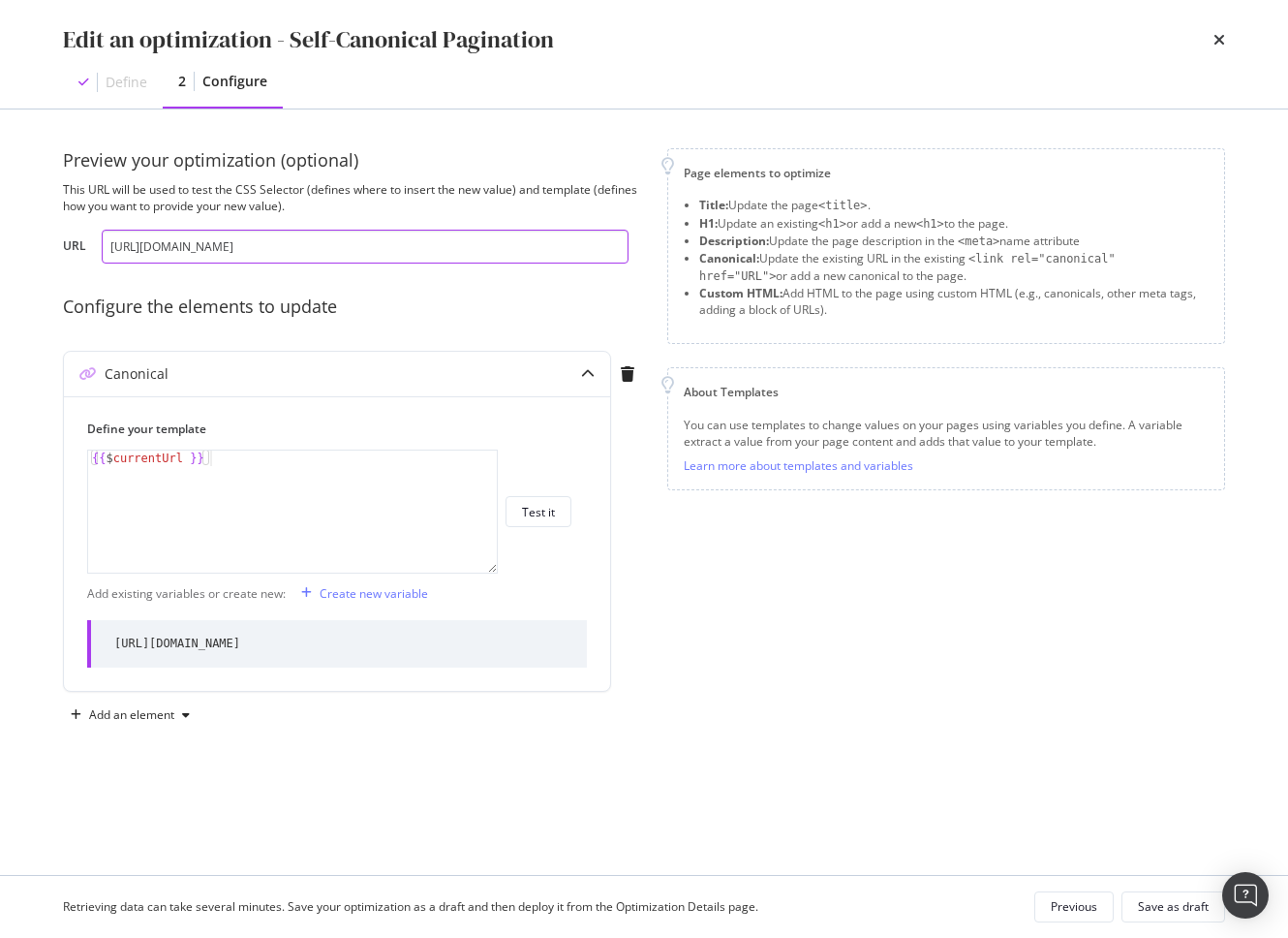
click at [879, 259] on div "Preview your optimization (optional) This URL will be used to test the CSS Sele…" at bounding box center [644, 439] width 1162 height 582
click at [597, 253] on input "[URL][DOMAIN_NAME]" at bounding box center [365, 246] width 527 height 34
click at [823, 556] on div "Page elements to optimize Title: Update the page <title> . H1: Update an existi…" at bounding box center [946, 439] width 558 height 582
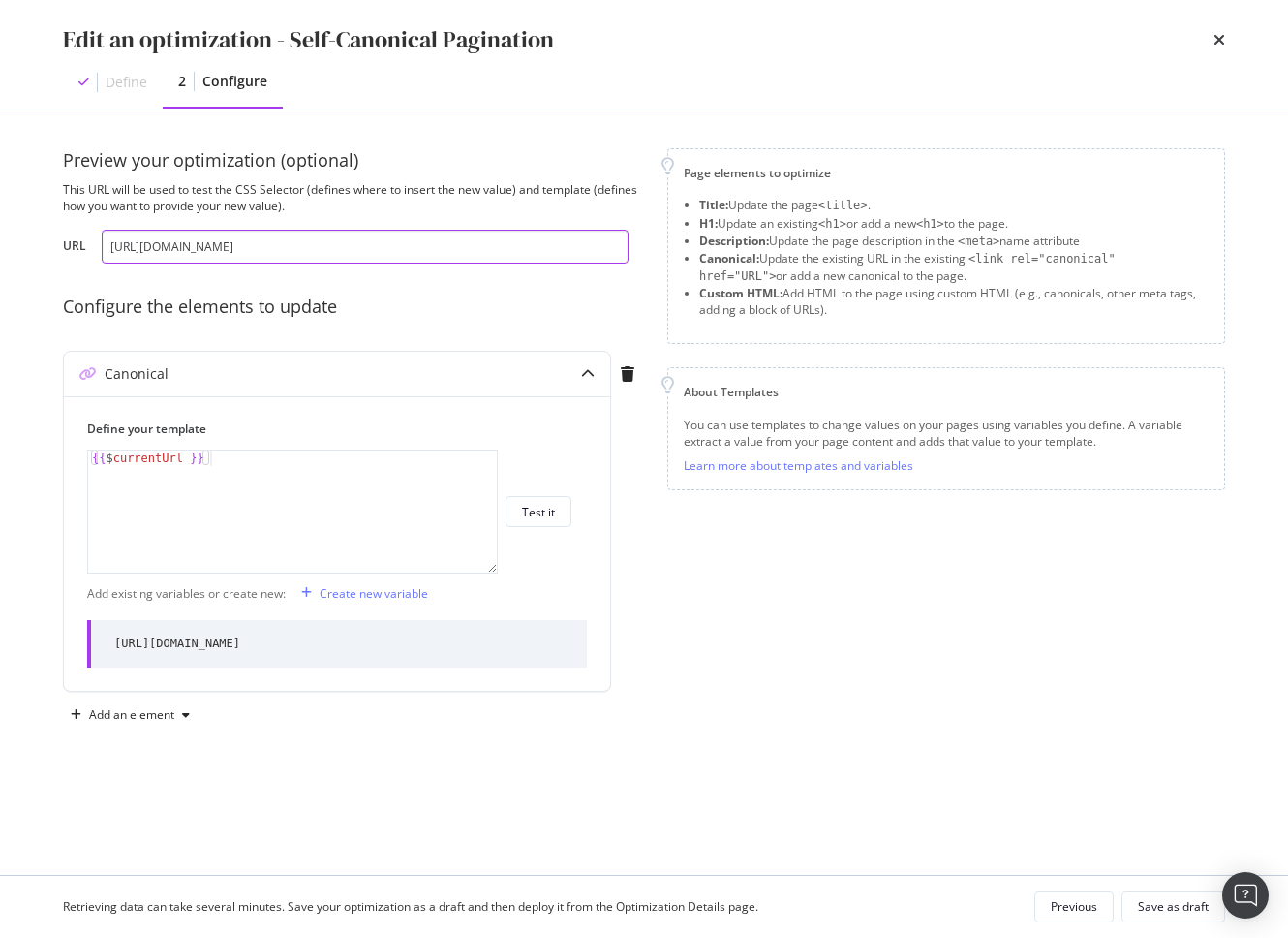
drag, startPoint x: 581, startPoint y: 246, endPoint x: 934, endPoint y: 259, distance: 353.2
click at [934, 259] on div "Preview your optimization (optional) This URL will be used to test the CSS Sele…" at bounding box center [644, 439] width 1162 height 582
click at [1166, 900] on div "Save as draft" at bounding box center [1173, 906] width 71 height 17
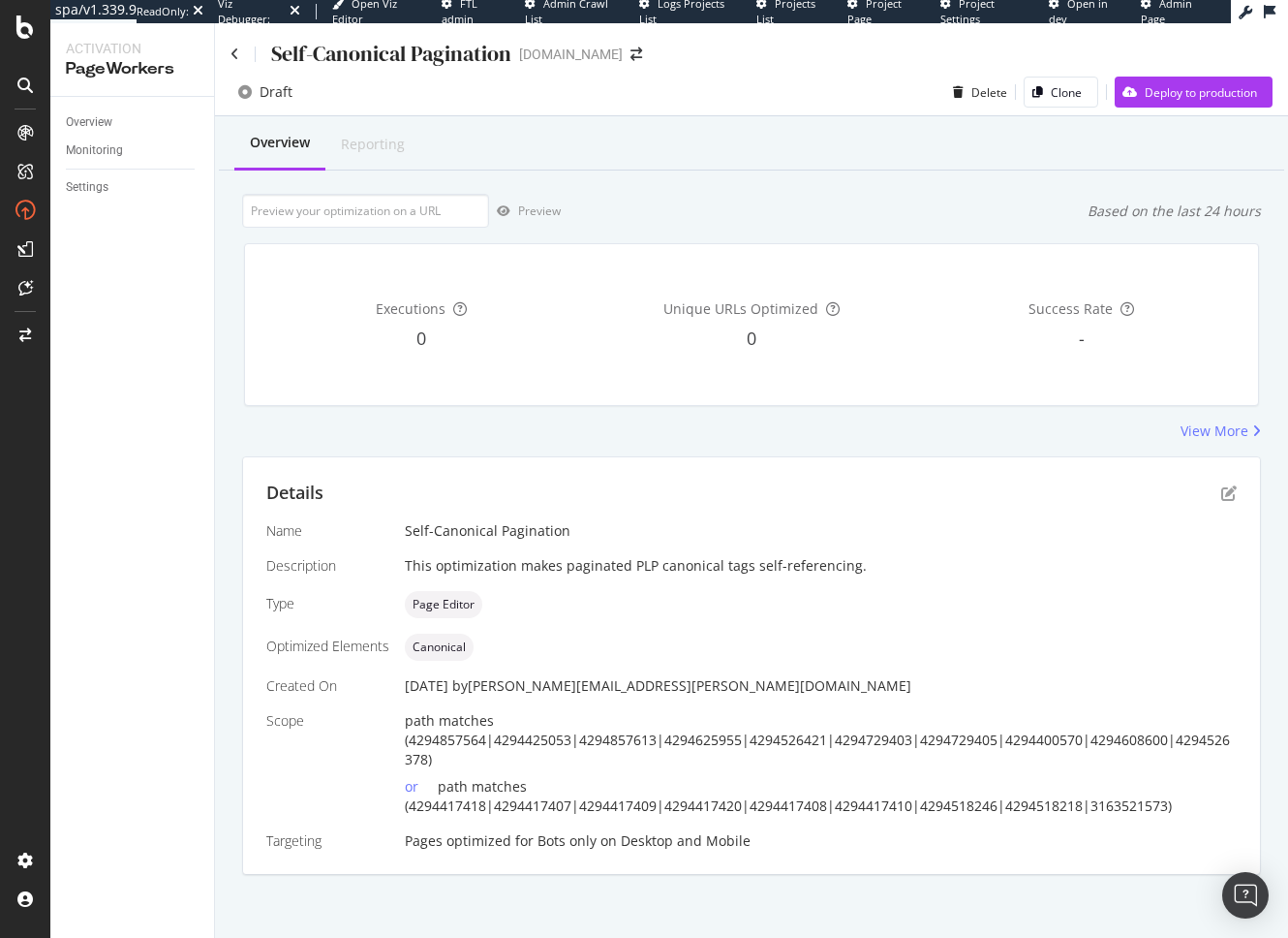
click at [705, 213] on div "Preview Based on the last 24 hours" at bounding box center [751, 211] width 1019 height 34
drag, startPoint x: 688, startPoint y: 168, endPoint x: 280, endPoint y: 36, distance: 428.8
click at [688, 168] on div "Overview Reporting" at bounding box center [751, 144] width 1066 height 52
click at [231, 51] on icon at bounding box center [234, 55] width 9 height 14
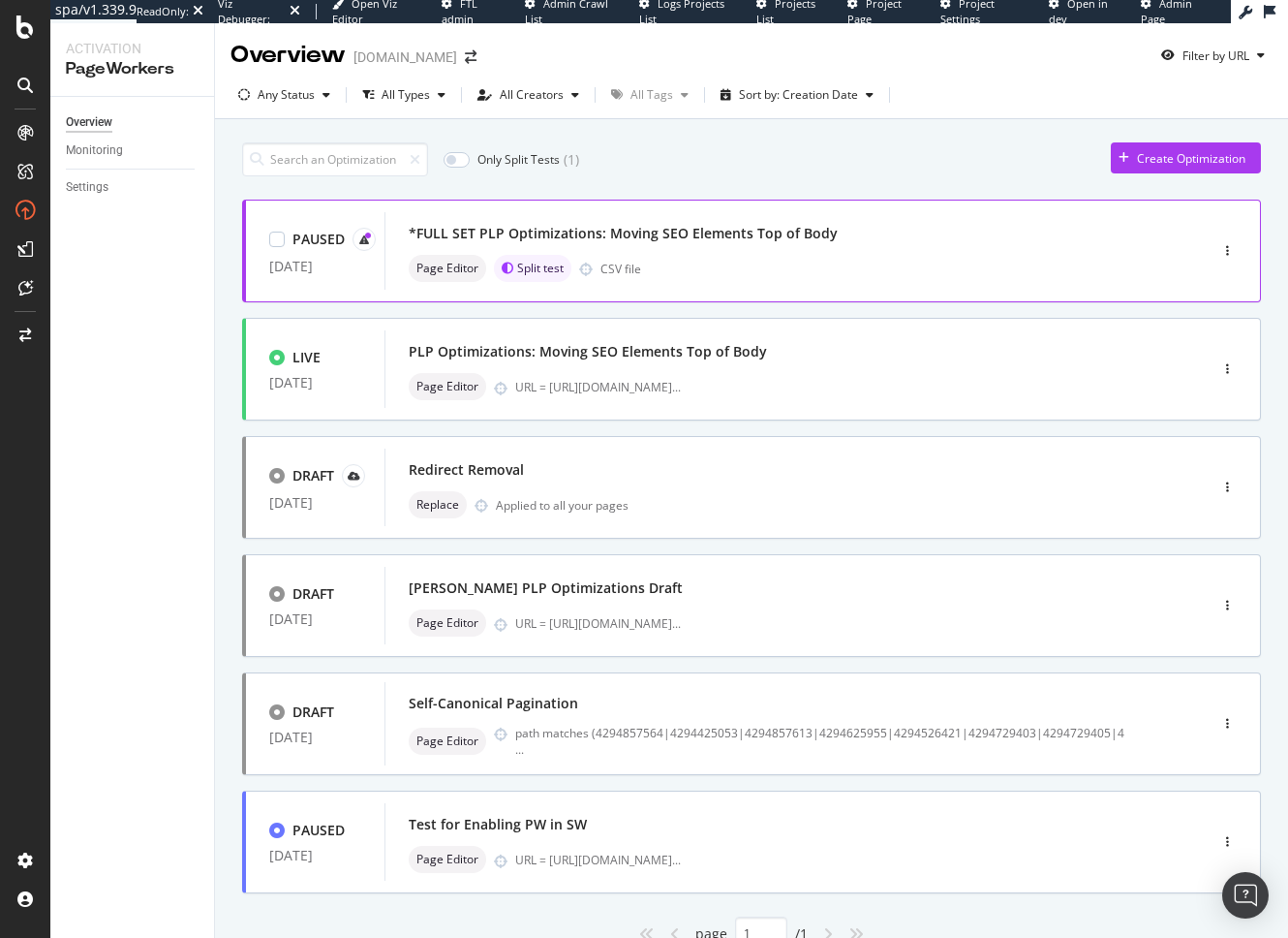
click at [671, 224] on div "*FULL SET PLP Optimizations: Moving SEO Elements Top of Body" at bounding box center [624, 233] width 429 height 19
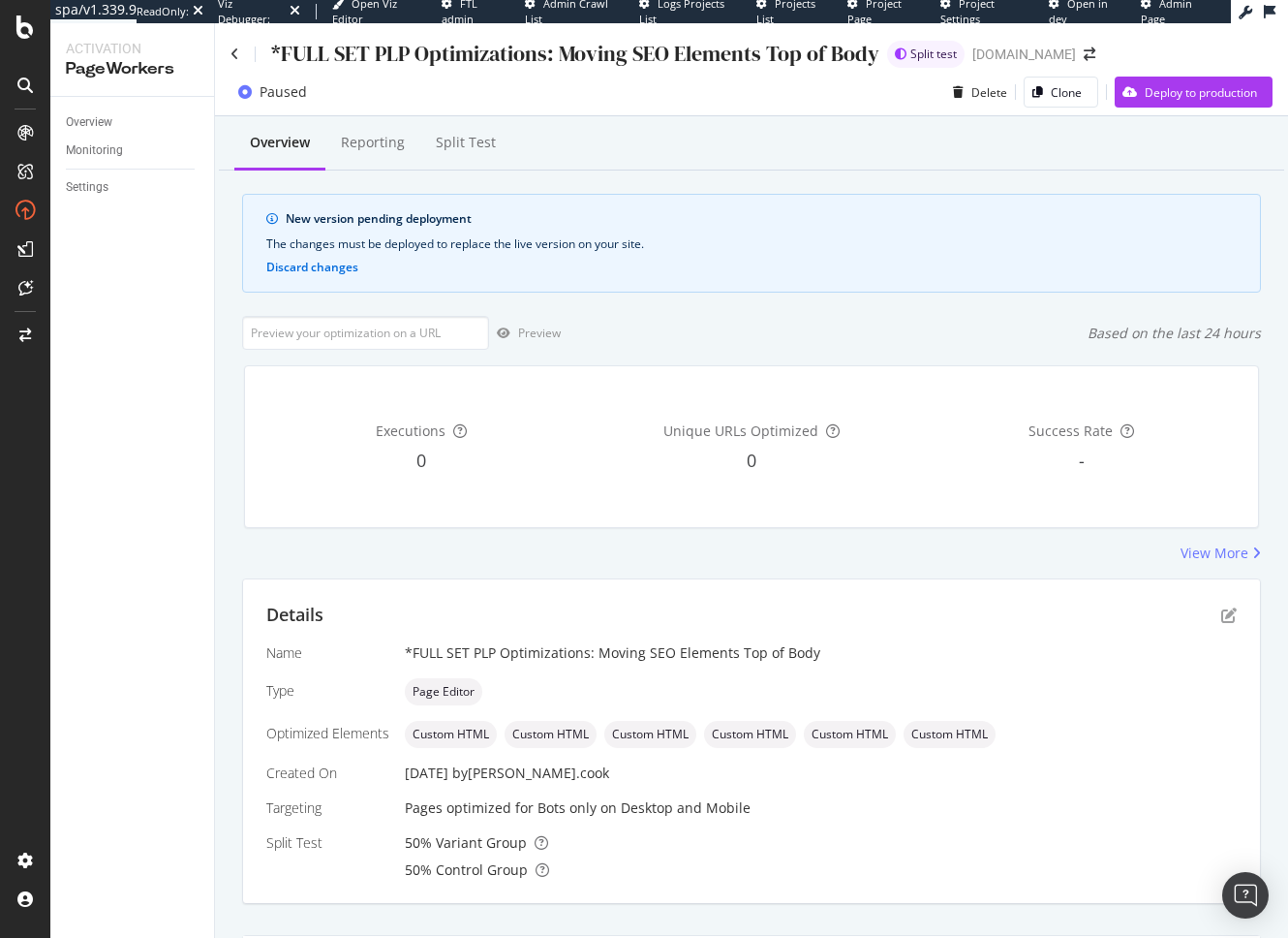
click at [697, 558] on div "View More" at bounding box center [751, 553] width 1019 height 19
click at [758, 321] on div "Preview Based on the last 24 hours" at bounding box center [751, 332] width 1019 height 34
drag, startPoint x: 812, startPoint y: 316, endPoint x: 1024, endPoint y: 142, distance: 274.3
click at [813, 316] on div "Preview Based on the last 24 hours" at bounding box center [751, 332] width 1019 height 34
click at [1180, 86] on div "Deploy to production" at bounding box center [1200, 92] width 113 height 17
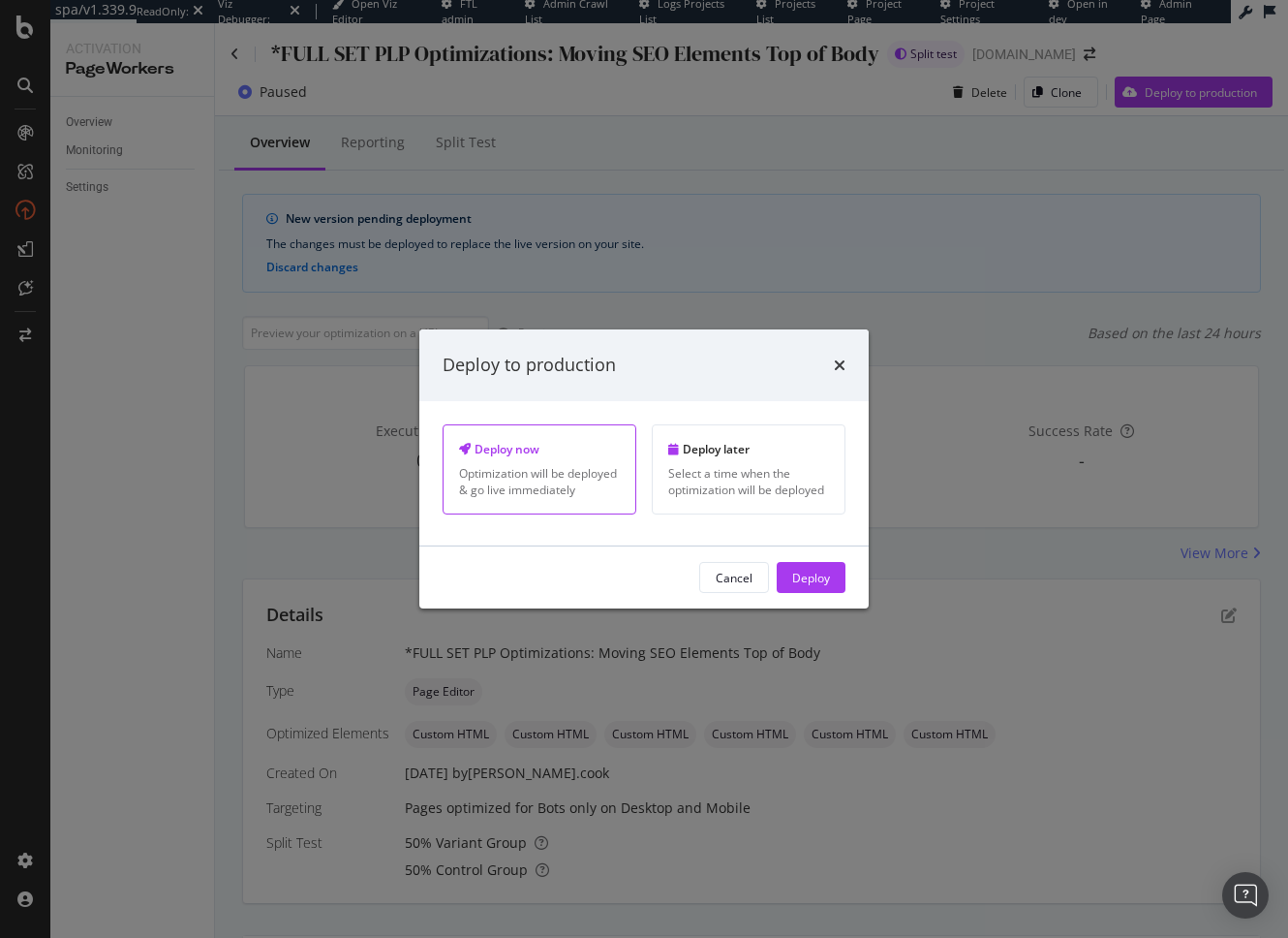
click at [831, 582] on button "Deploy" at bounding box center [810, 577] width 69 height 31
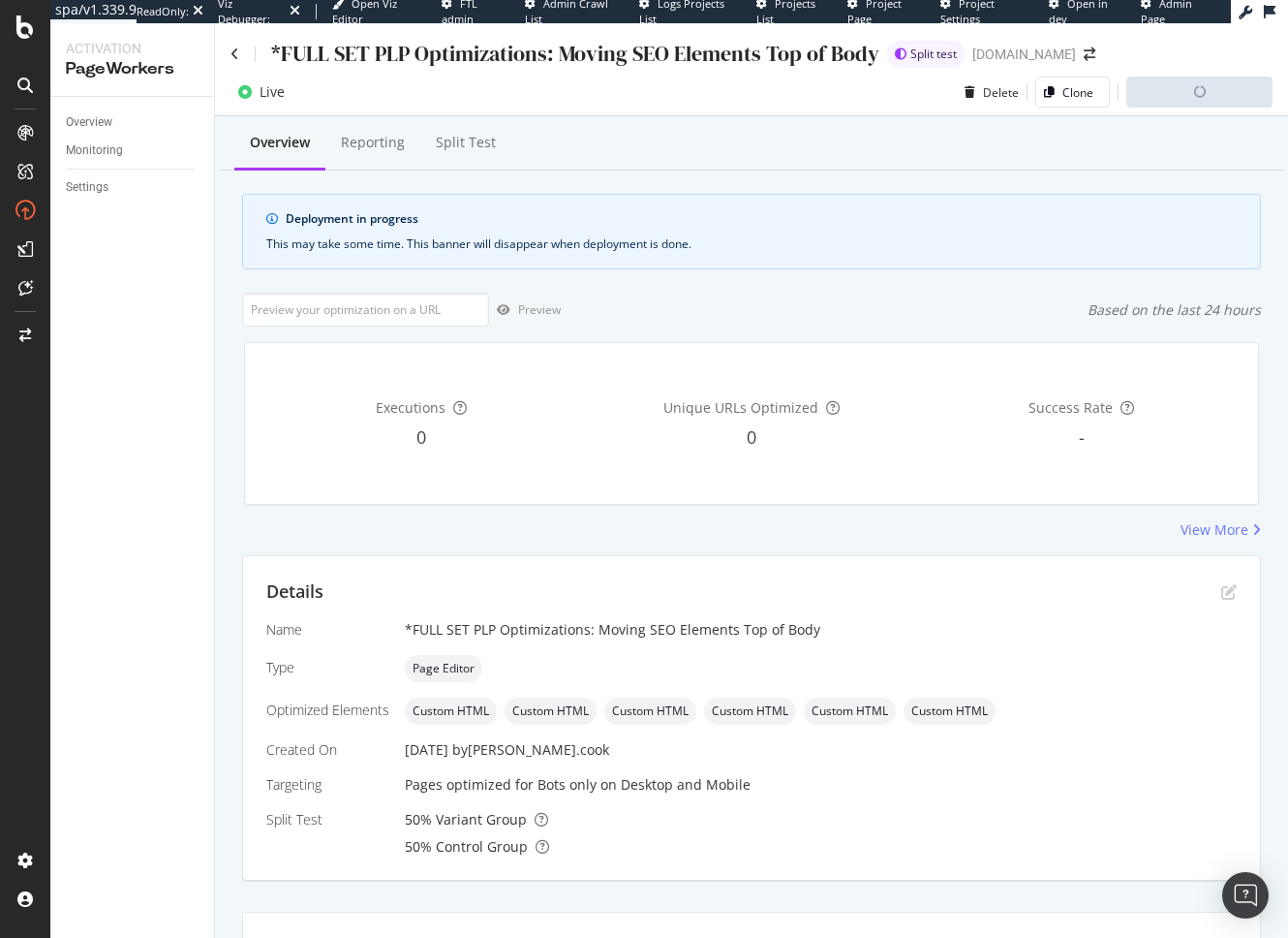
click at [721, 313] on div "Preview Based on the last 24 hours" at bounding box center [751, 309] width 1019 height 34
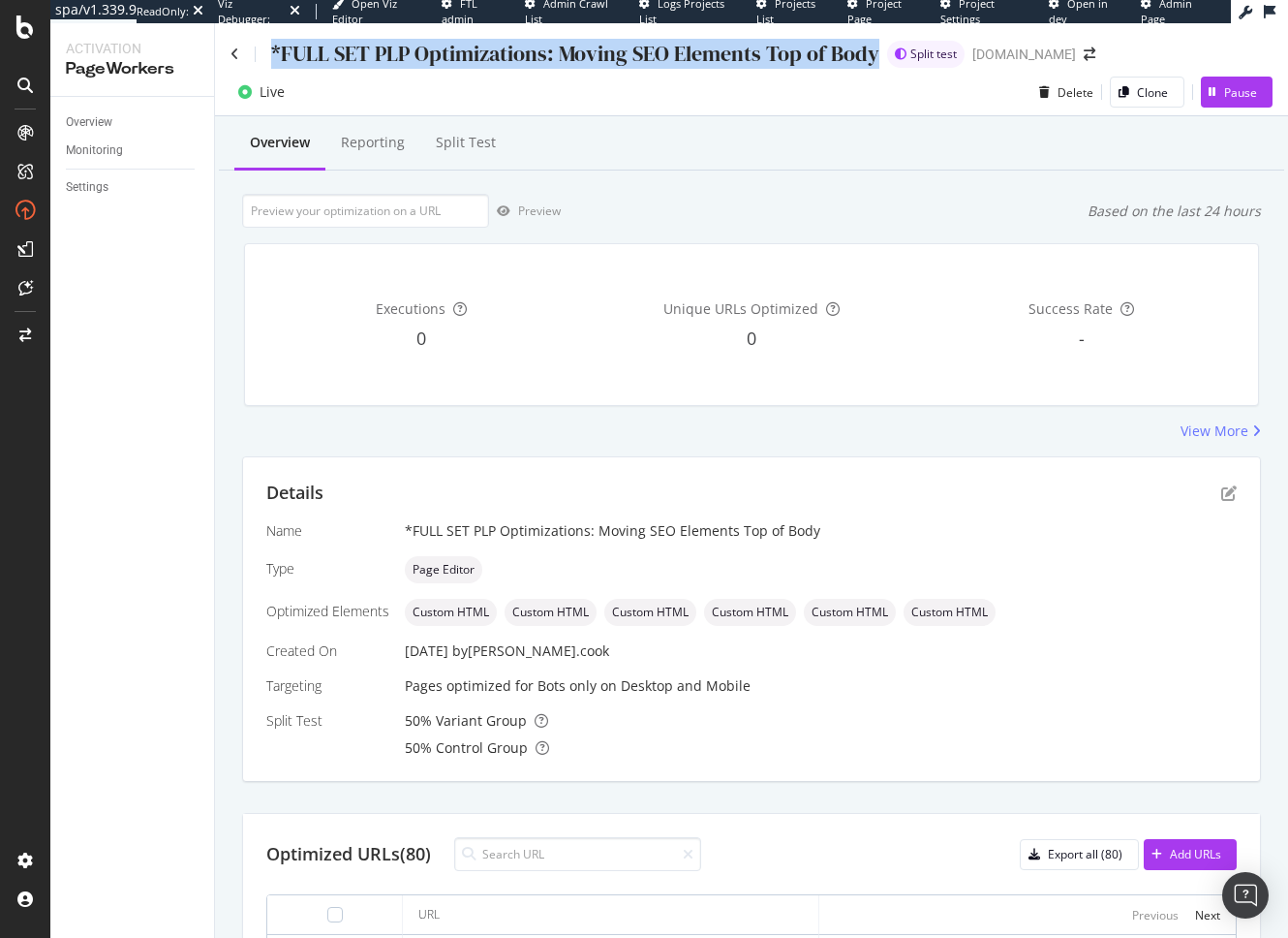
drag, startPoint x: 872, startPoint y: 55, endPoint x: 263, endPoint y: 56, distance: 609.0
click at [260, 60] on div "*FULL SET PLP Optimizations: Moving SEO Elements Top of Body" at bounding box center [555, 54] width 648 height 30
copy div "*FULL SET PLP Optimizations: Moving SEO Elements Top of Body"
click at [231, 52] on icon at bounding box center [234, 55] width 9 height 14
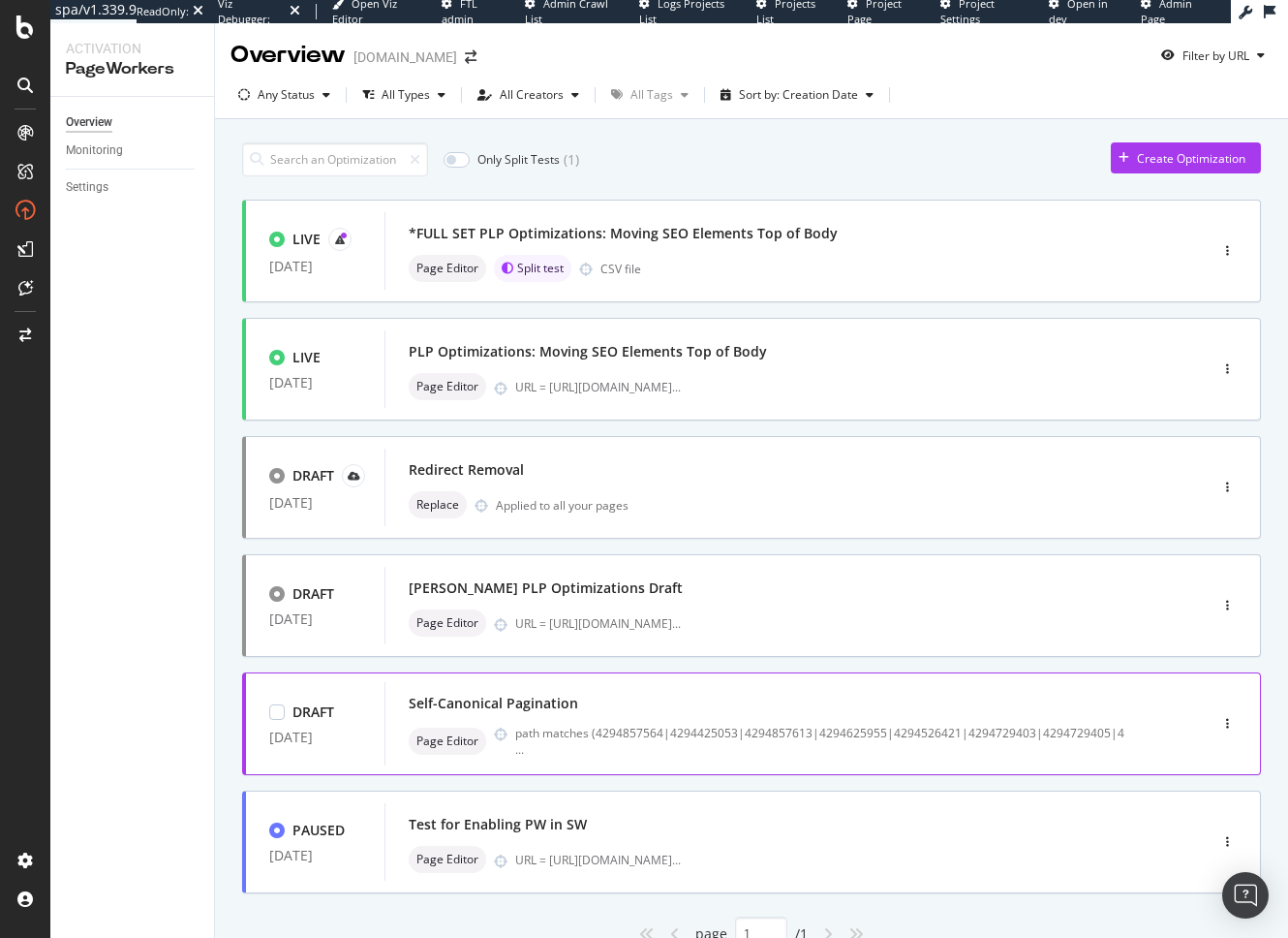
click at [641, 702] on div "Self-Canonical Pagination" at bounding box center [767, 703] width 716 height 27
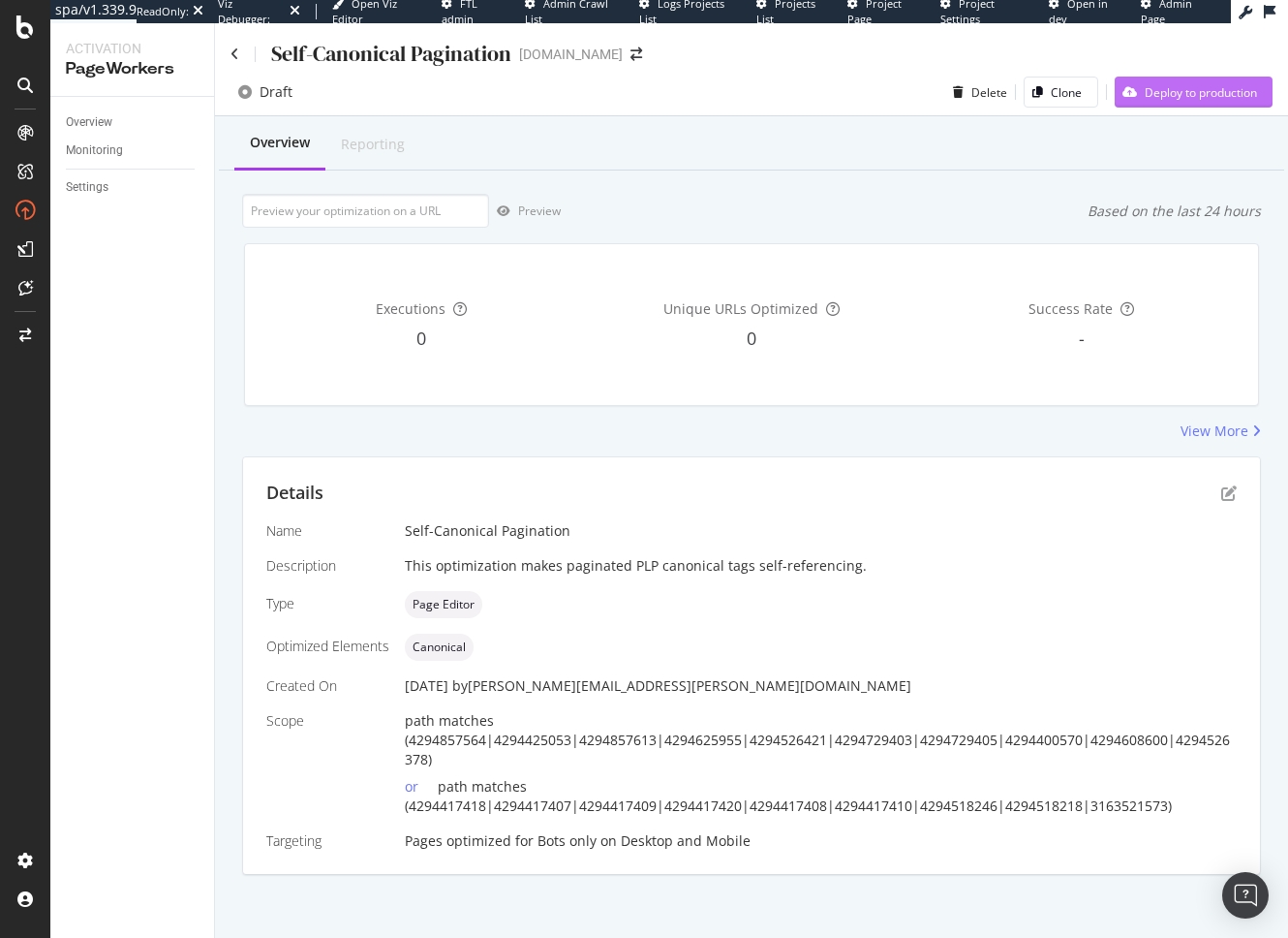
click at [1216, 96] on div "Deploy to production" at bounding box center [1200, 92] width 113 height 17
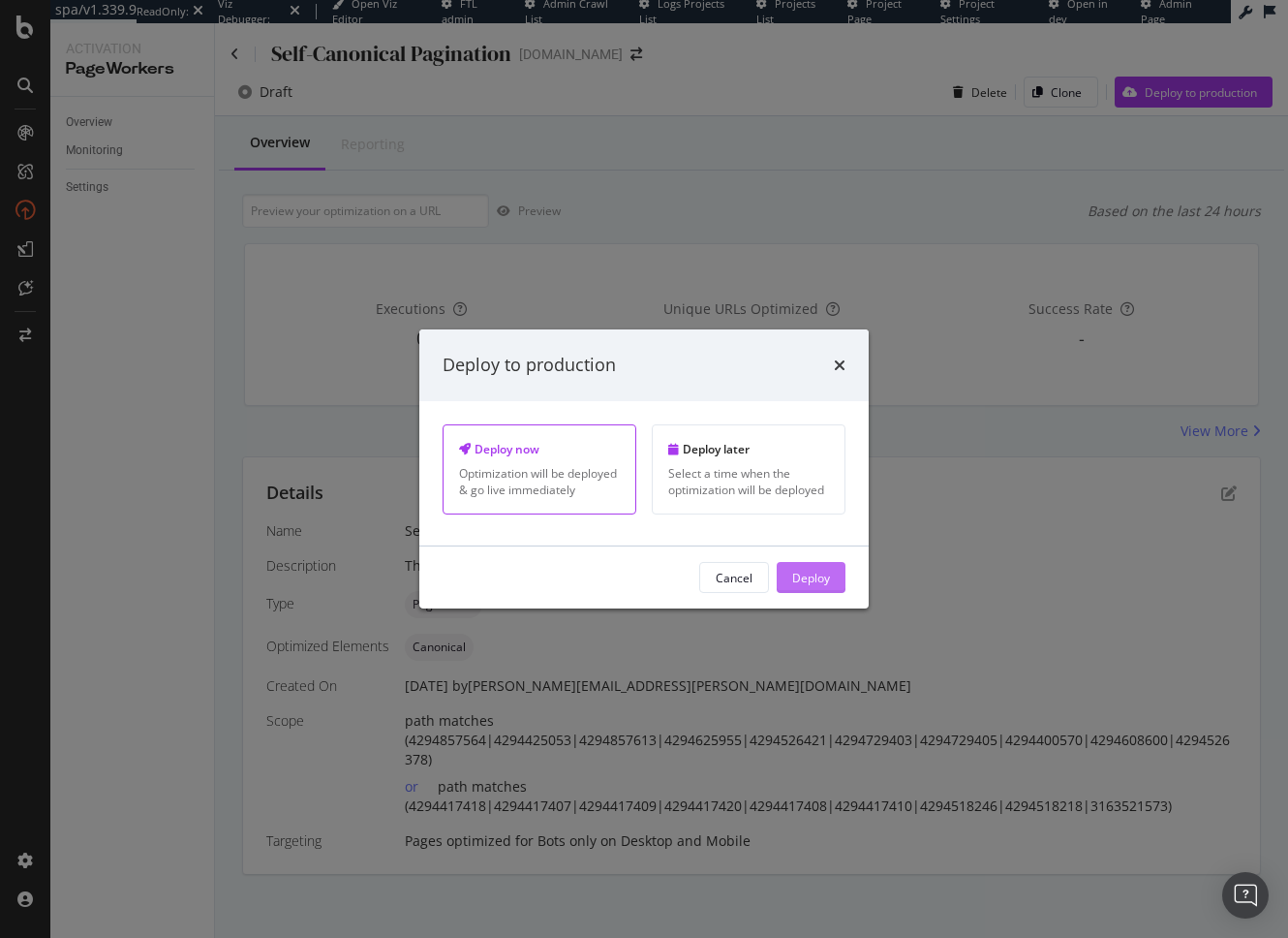
click at [827, 579] on div "Deploy" at bounding box center [811, 577] width 38 height 17
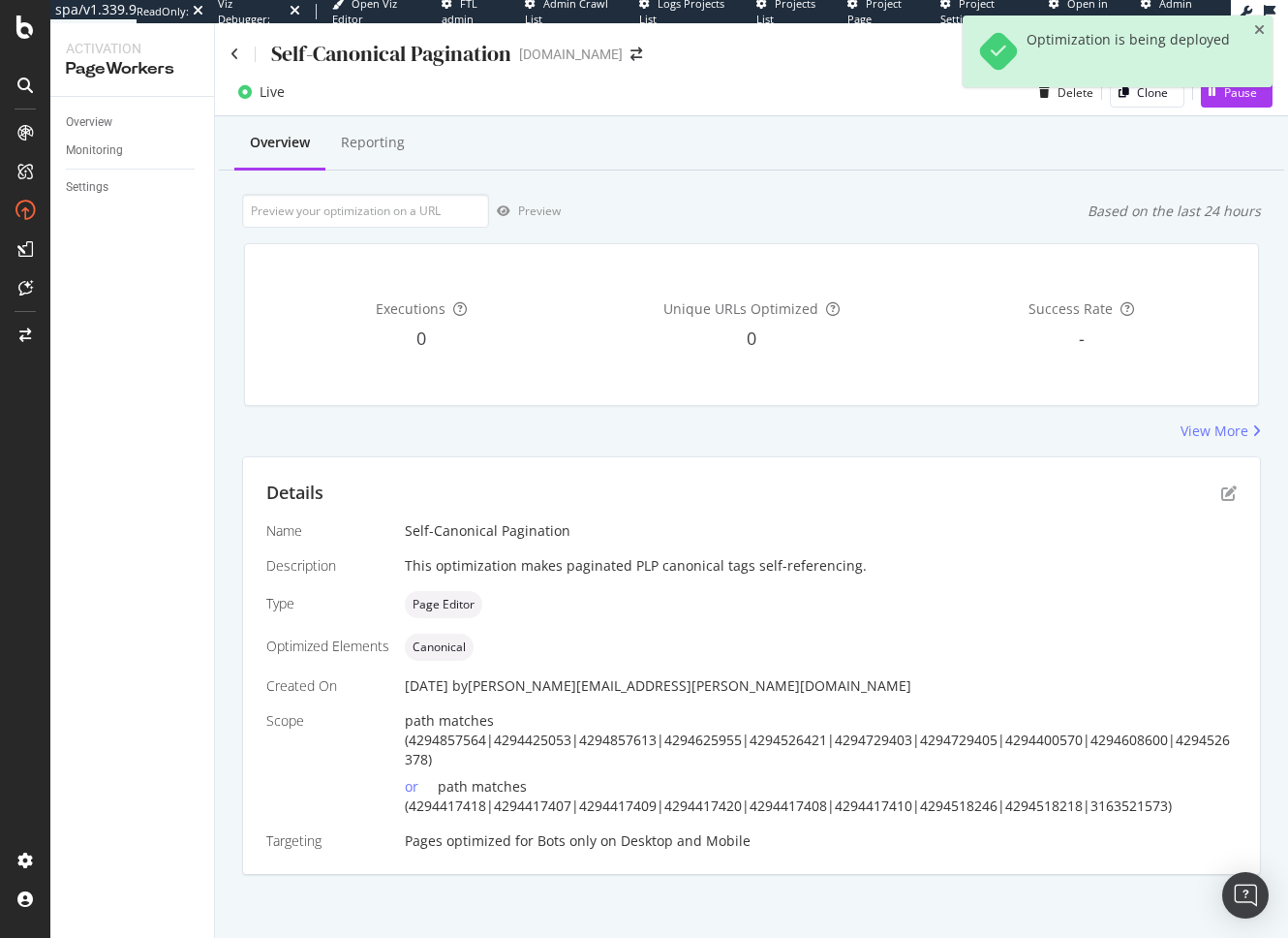
click at [694, 431] on div "View More" at bounding box center [751, 430] width 1019 height 19
click at [654, 421] on div "View More" at bounding box center [751, 430] width 1019 height 19
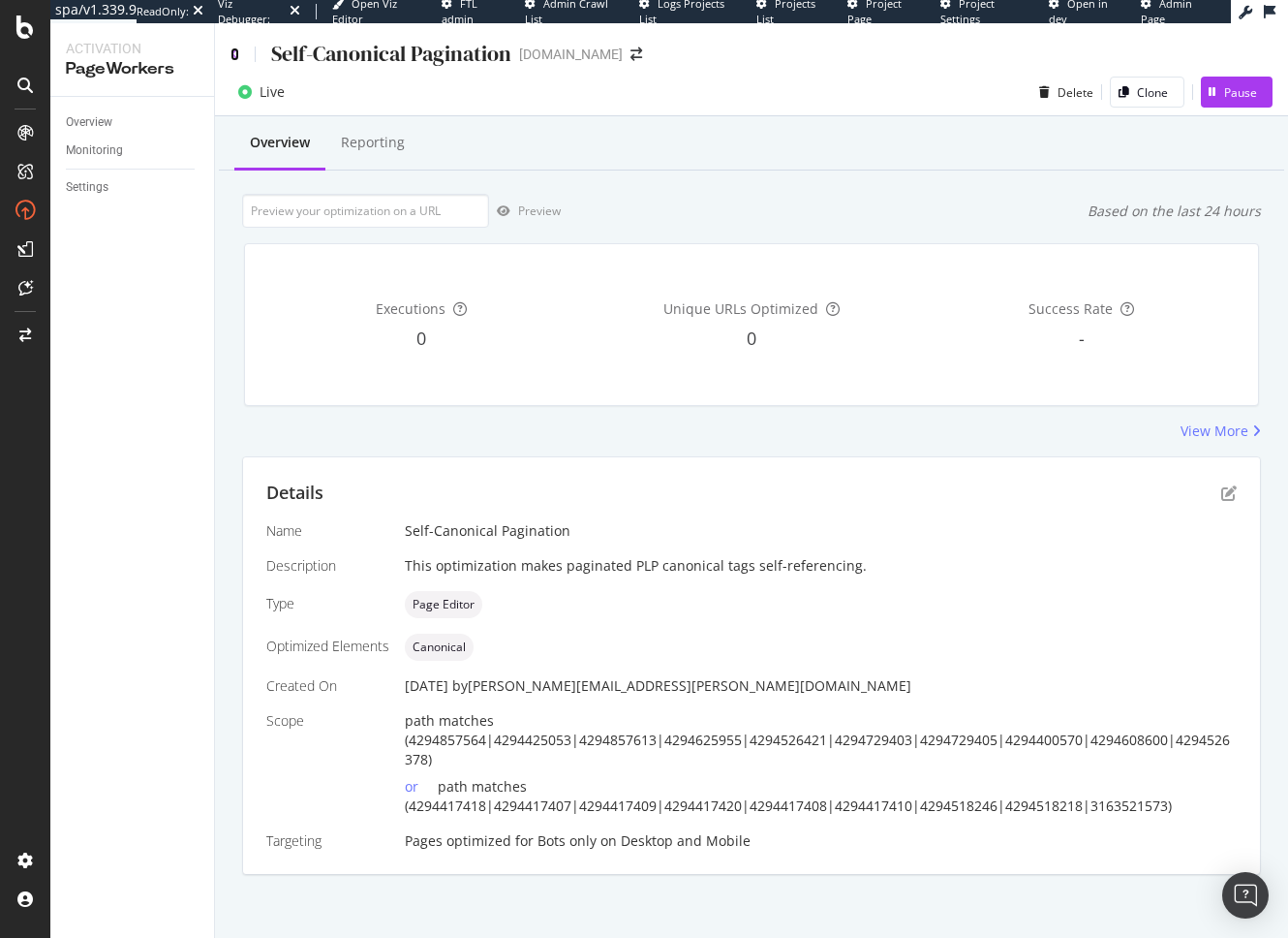
click at [231, 54] on icon at bounding box center [234, 55] width 9 height 14
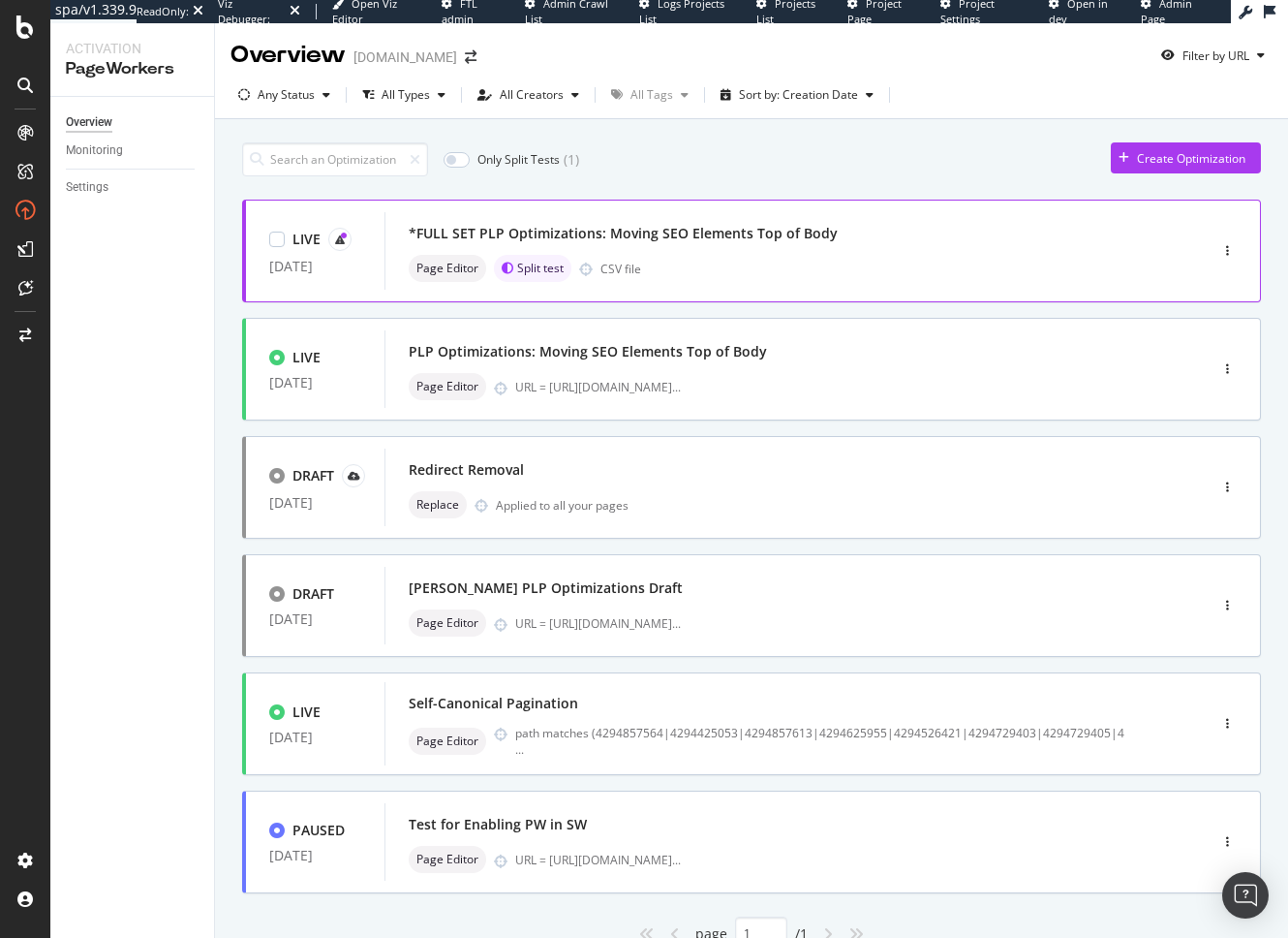
click at [647, 231] on div "*FULL SET PLP Optimizations: Moving SEO Elements Top of Body" at bounding box center [624, 233] width 429 height 19
